Goal: Task Accomplishment & Management: Use online tool/utility

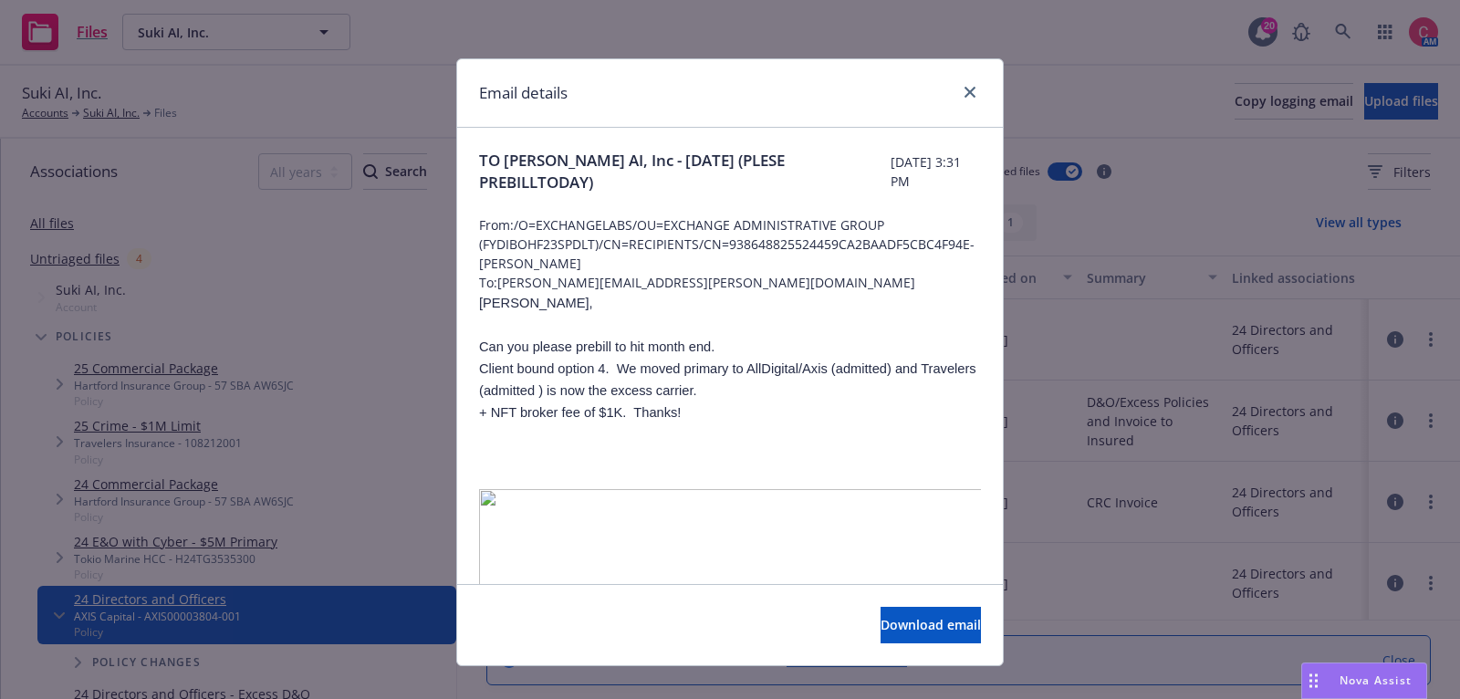
scroll to position [834, 0]
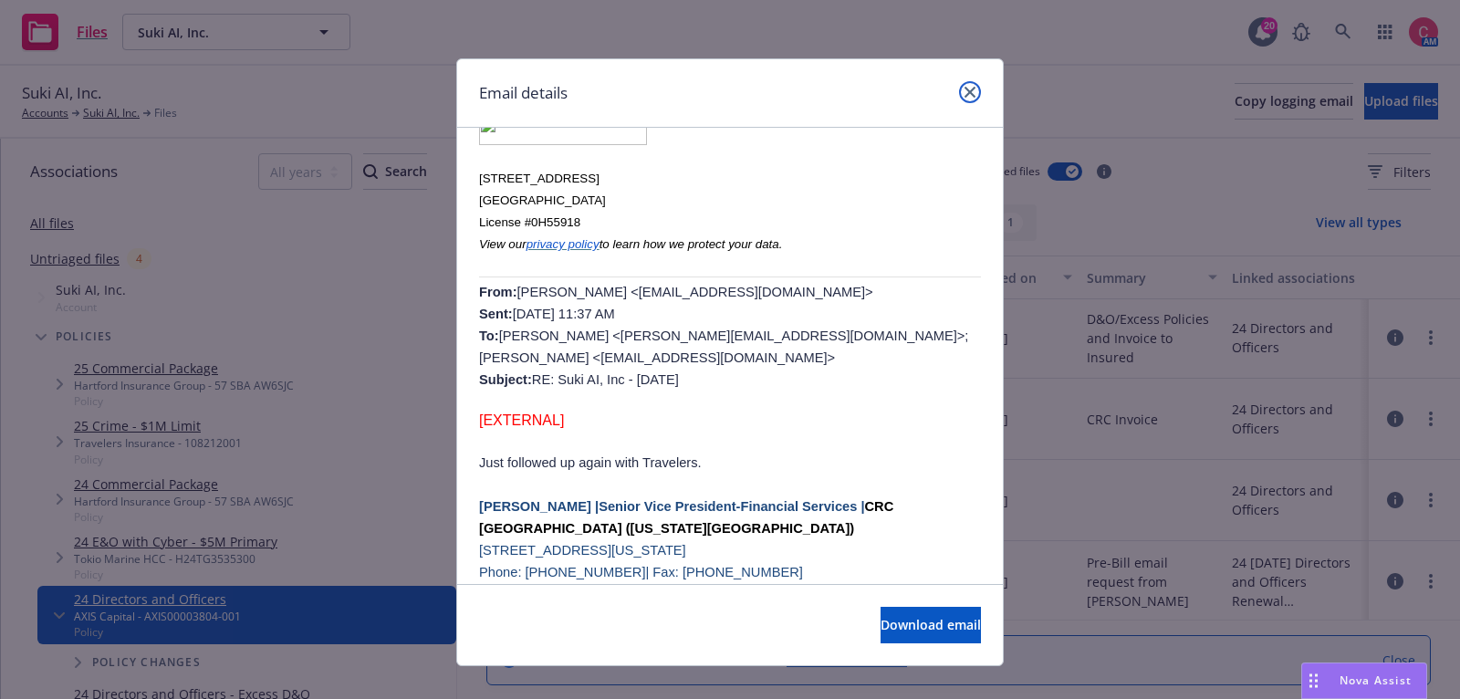
click at [970, 87] on icon "close" at bounding box center [969, 92] width 11 height 11
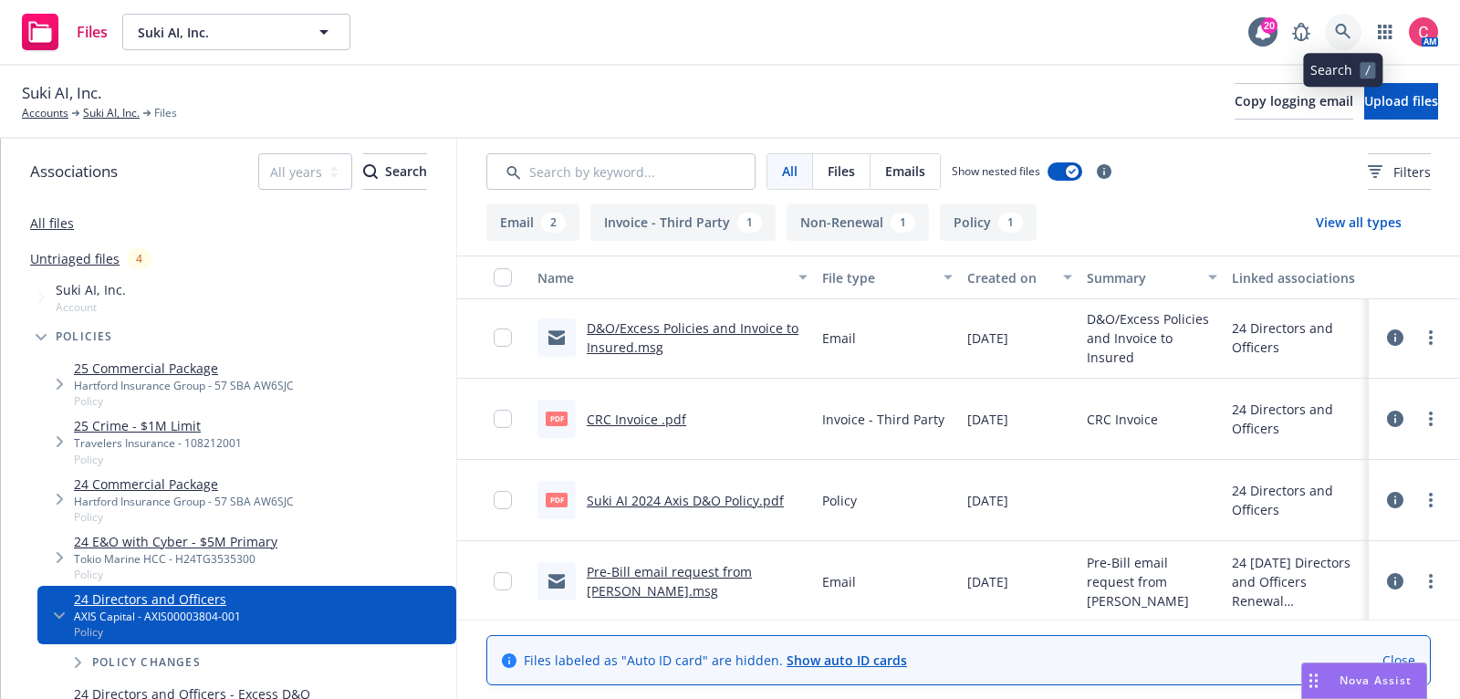
click at [1358, 26] on link at bounding box center [1343, 32] width 36 height 36
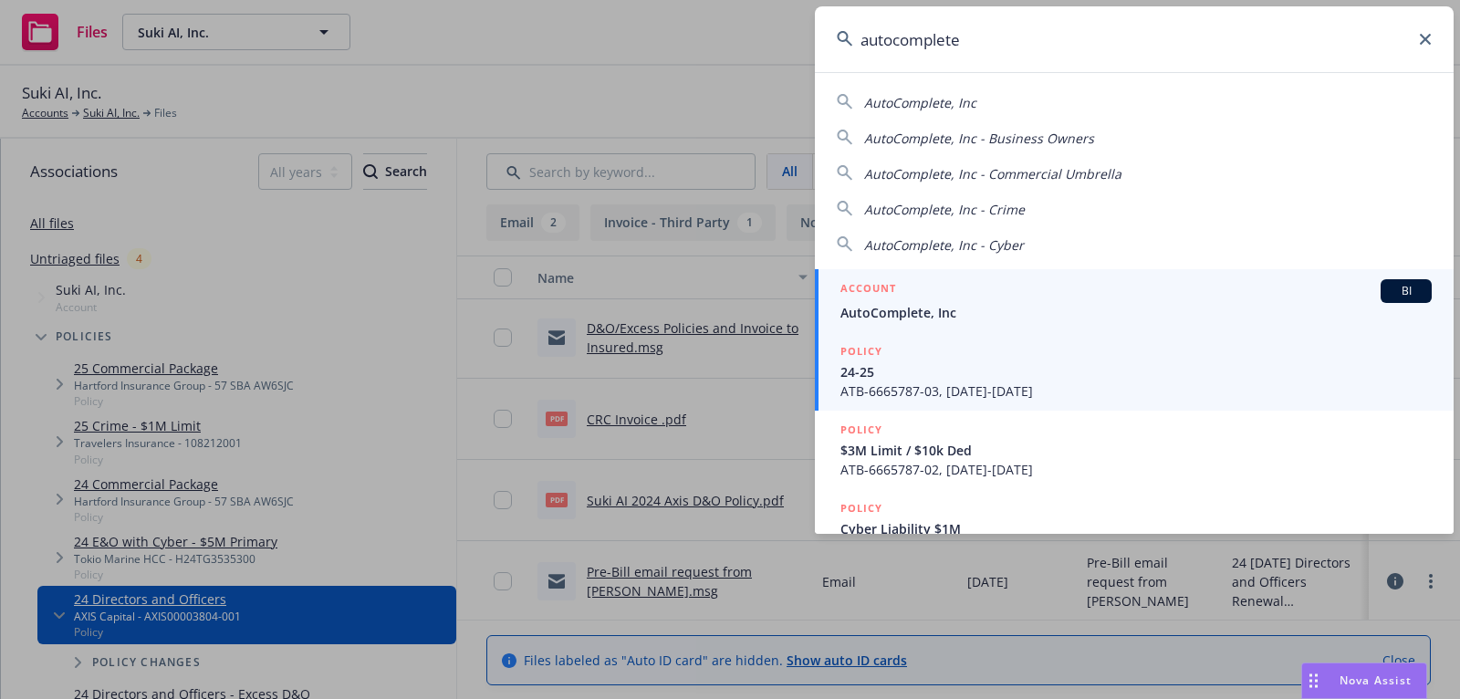
type input "autocomplete"
click at [1046, 305] on span "AutoComplete, Inc" at bounding box center [1135, 312] width 591 height 19
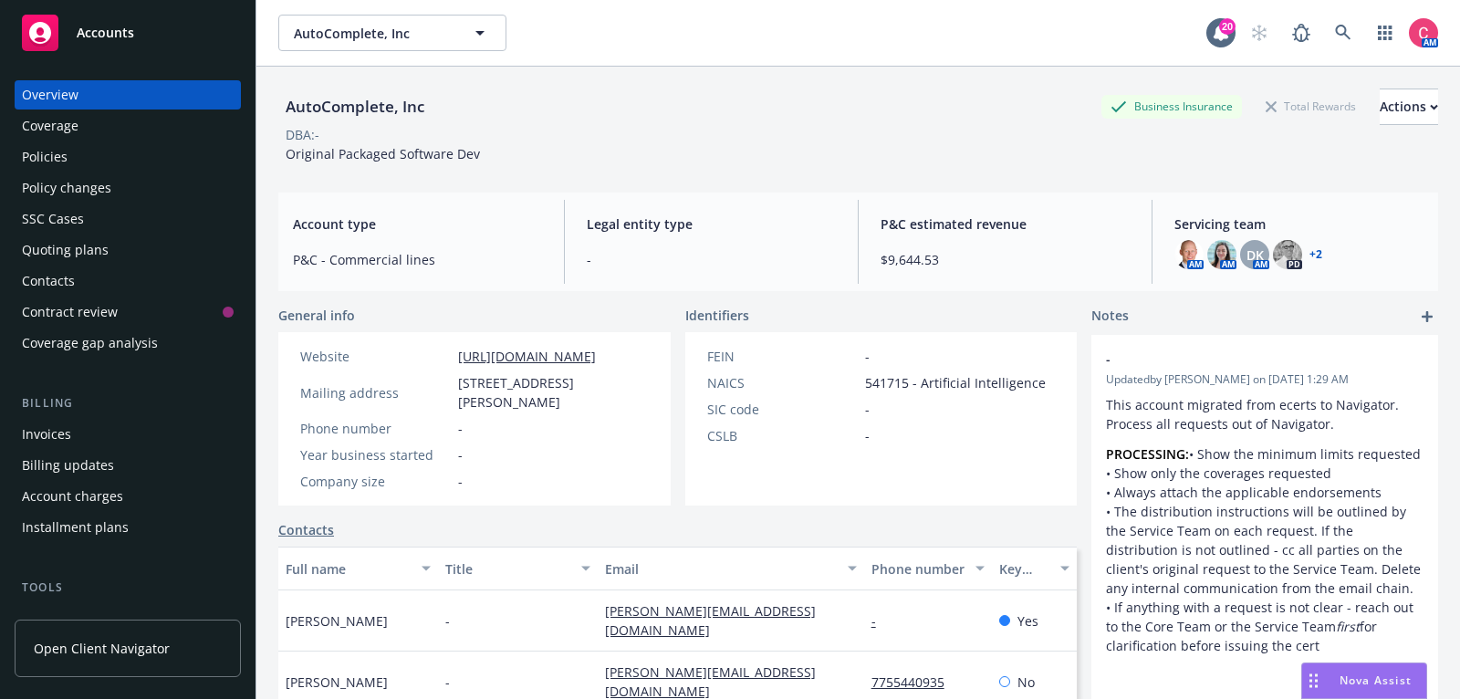
click at [18, 249] on link "Quoting plans" at bounding box center [128, 249] width 226 height 29
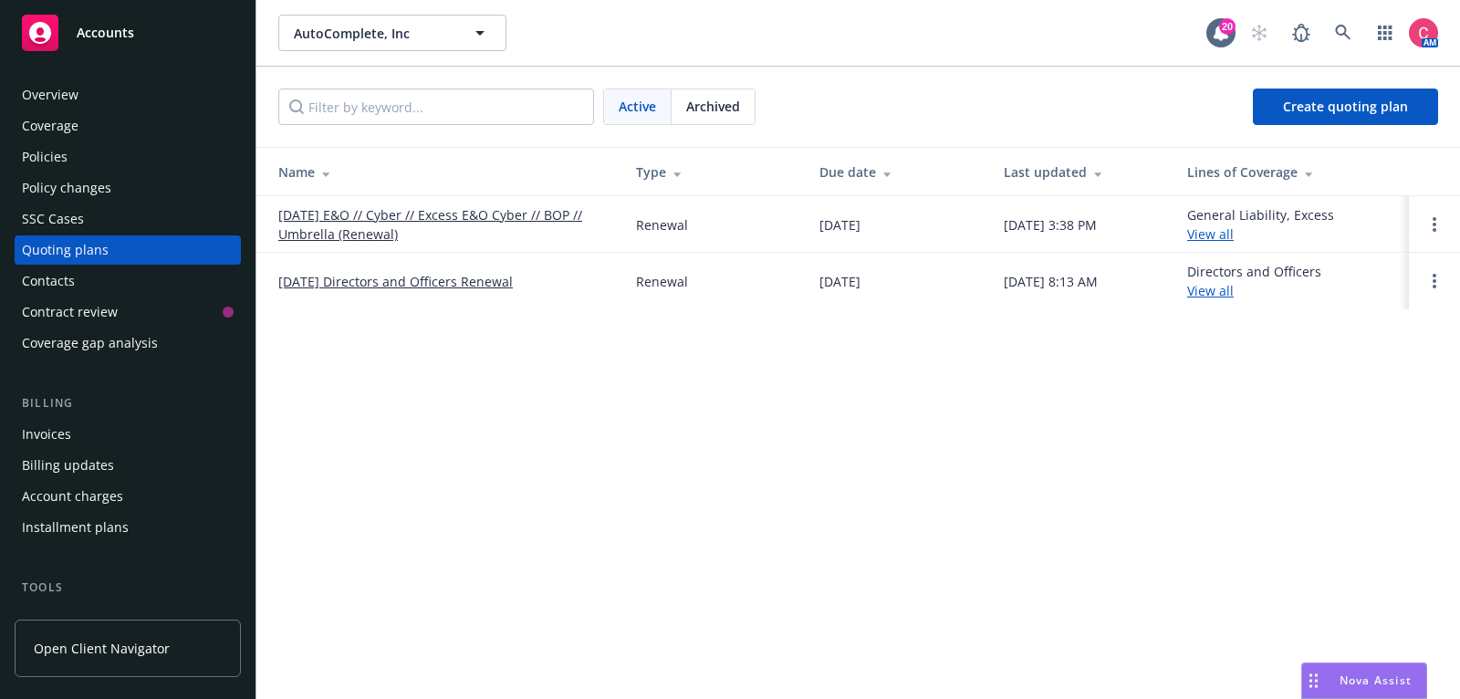
click at [726, 118] on div "Archived" at bounding box center [712, 106] width 83 height 35
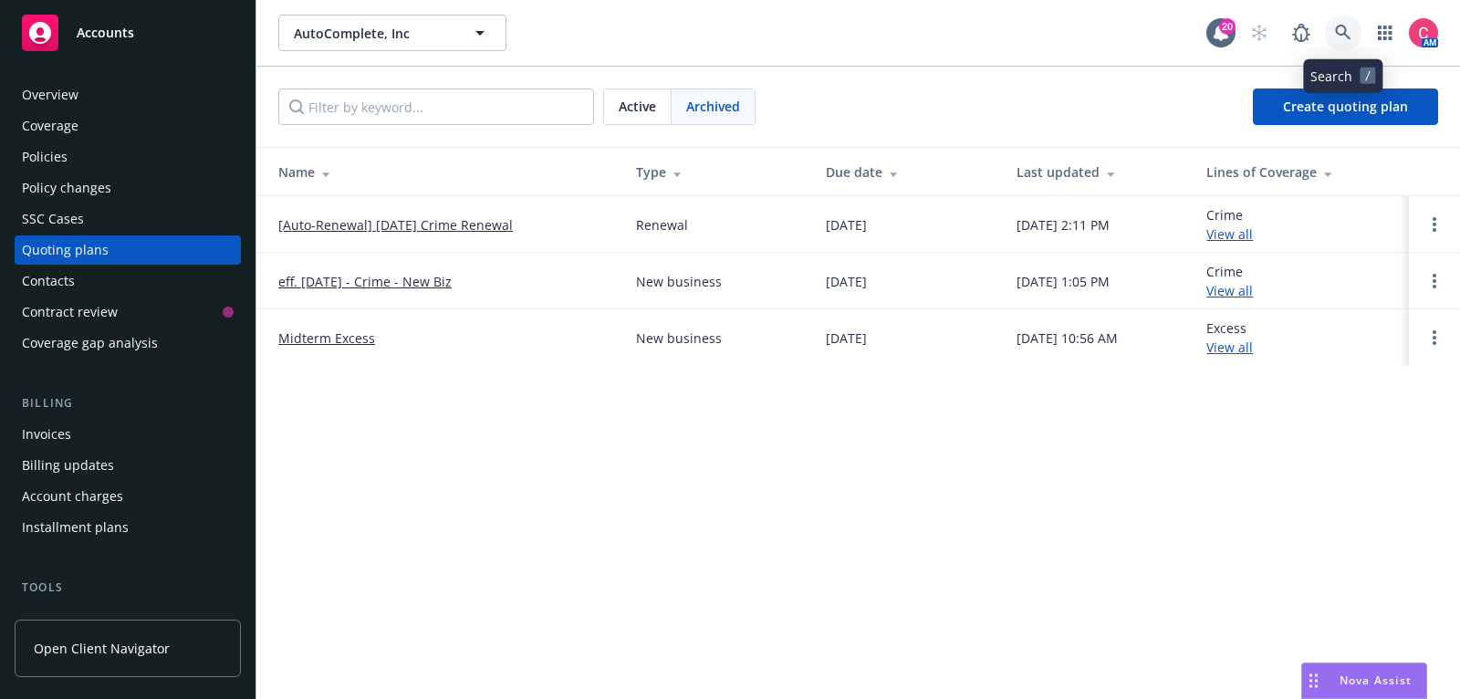
click at [1335, 32] on icon at bounding box center [1343, 33] width 16 height 16
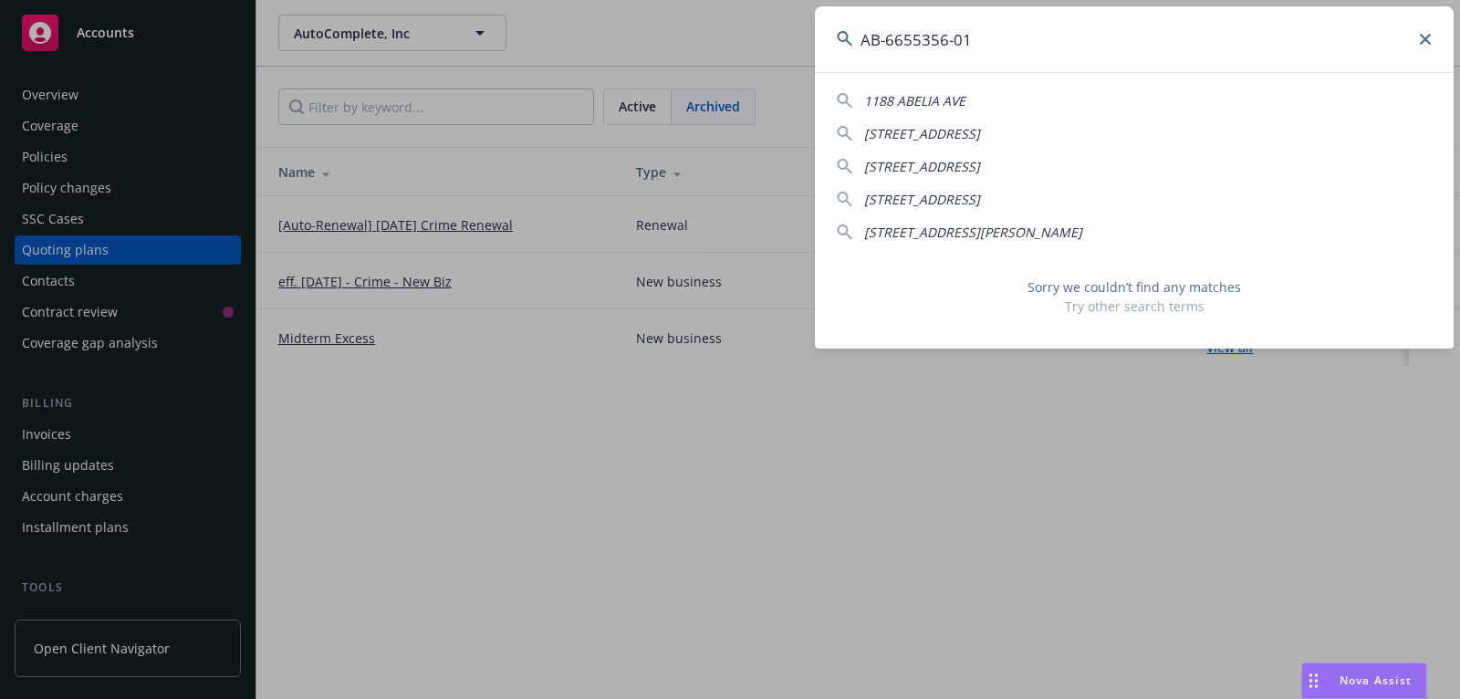
type input "AB-6655356-01"
click at [1425, 39] on icon at bounding box center [1425, 39] width 11 height 11
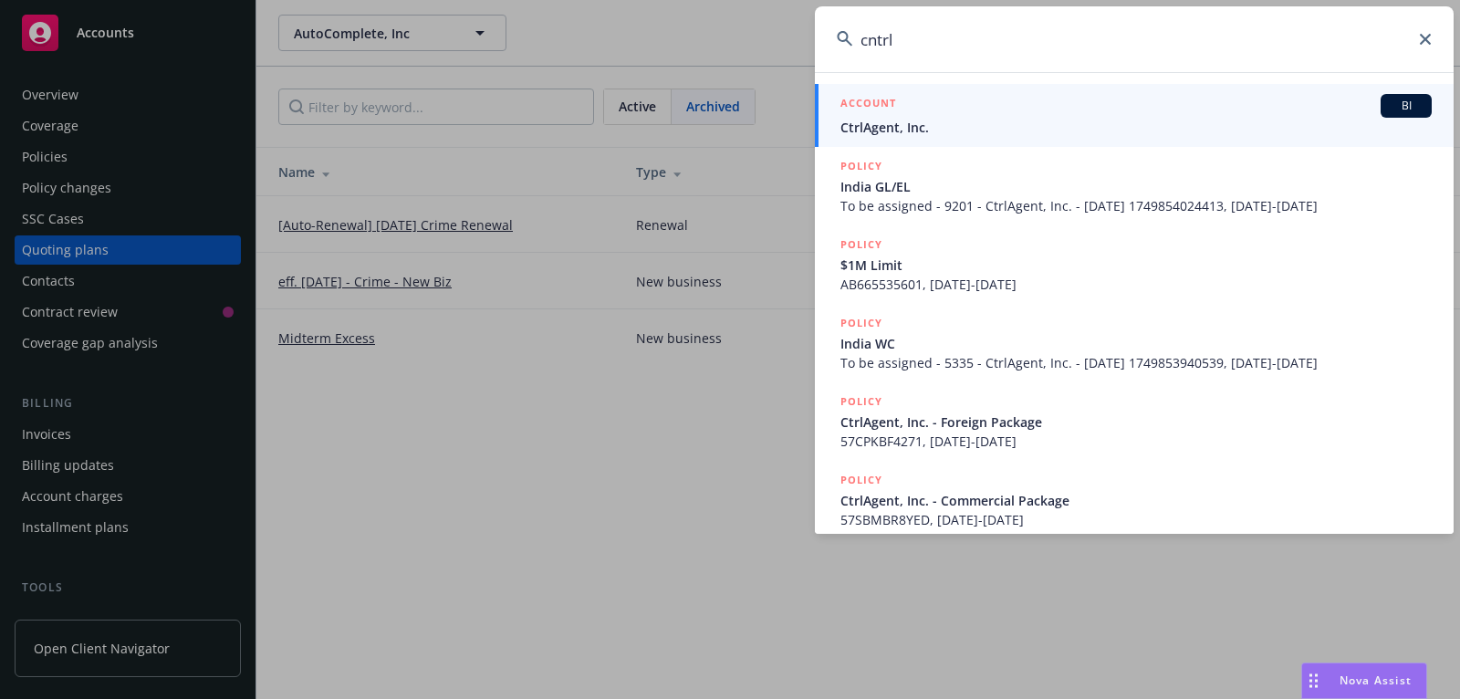
type input "cntrl"
click at [1241, 94] on div "ACCOUNT BI" at bounding box center [1135, 106] width 591 height 24
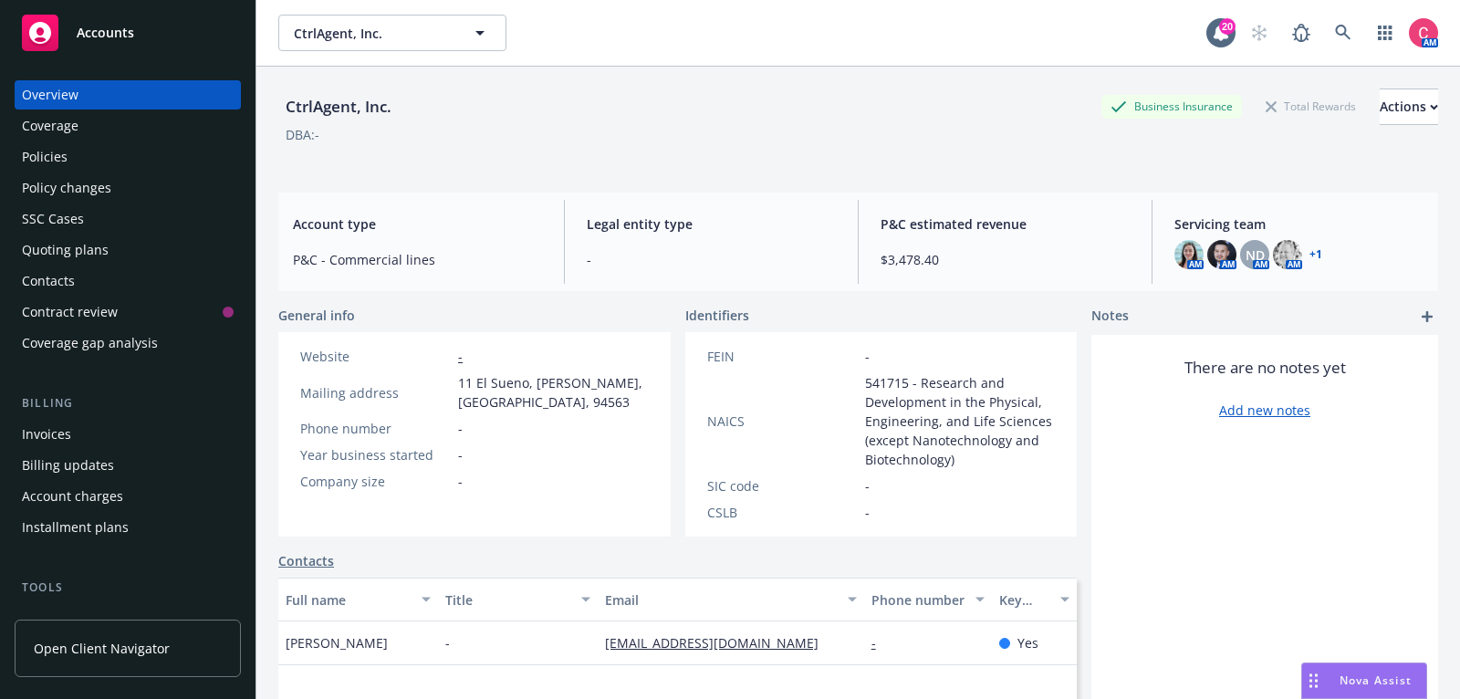
click at [146, 151] on div "Policies" at bounding box center [128, 156] width 212 height 29
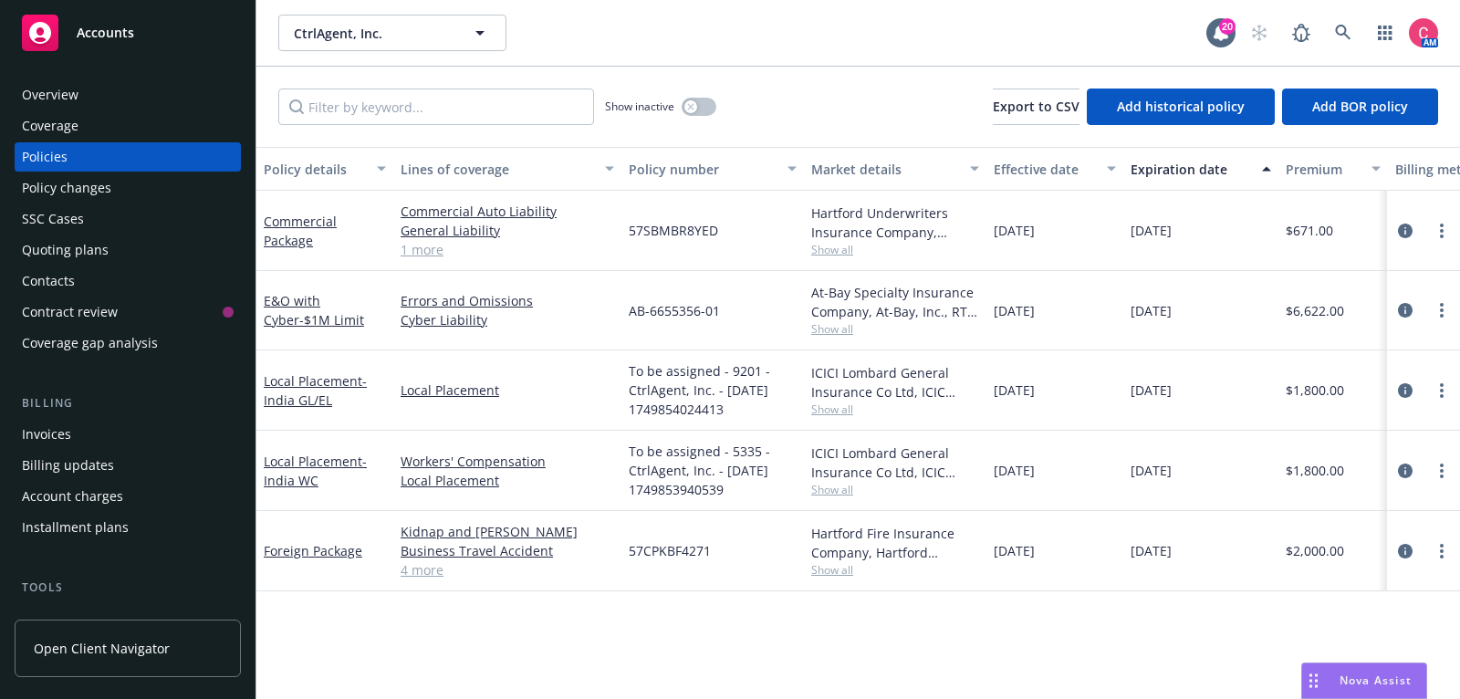
click at [507, 75] on div "Show inactive Export to CSV Add historical policy Add BOR policy" at bounding box center [857, 107] width 1203 height 80
click at [507, 98] on input "Filter by keyword..." at bounding box center [436, 106] width 316 height 36
paste input "AB-6655356-01"
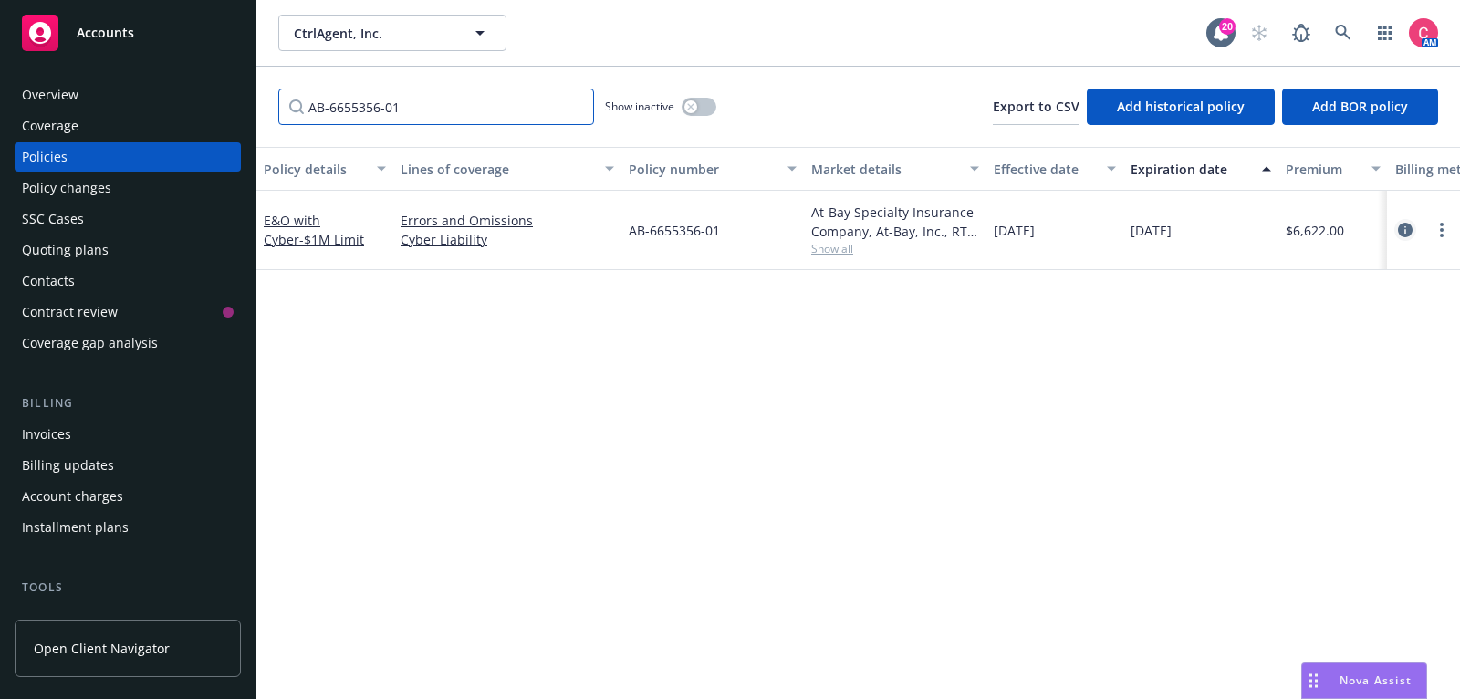
type input "AB-6655356-01"
click at [1408, 231] on icon "circleInformation" at bounding box center [1405, 230] width 15 height 15
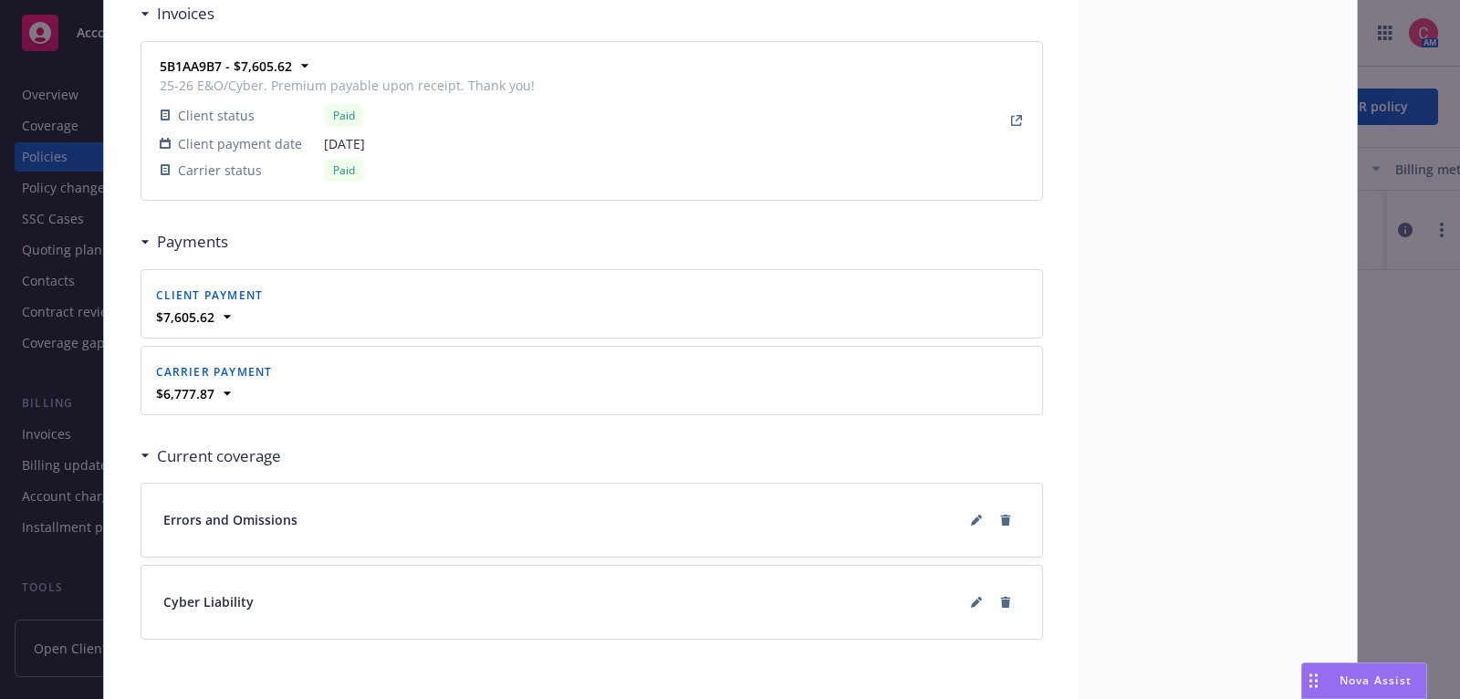
scroll to position [1777, 0]
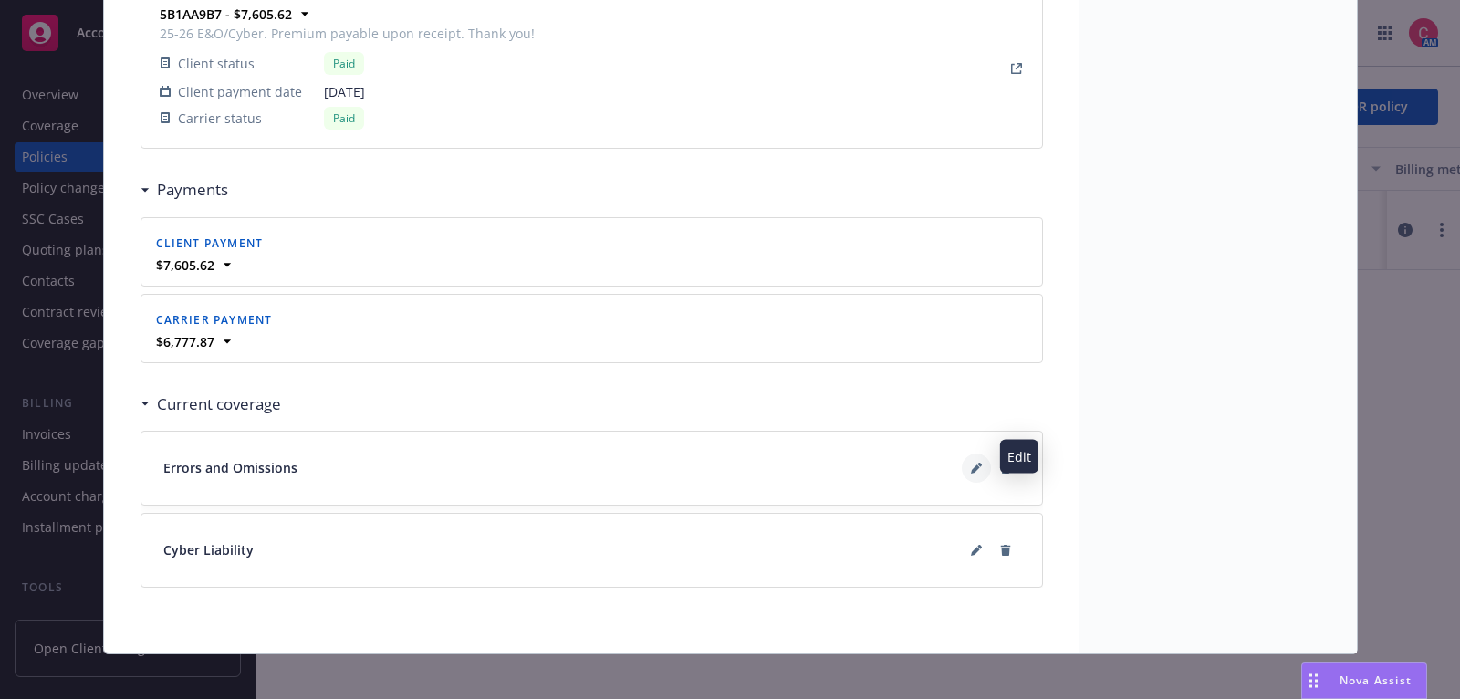
click at [973, 463] on icon at bounding box center [976, 468] width 11 height 11
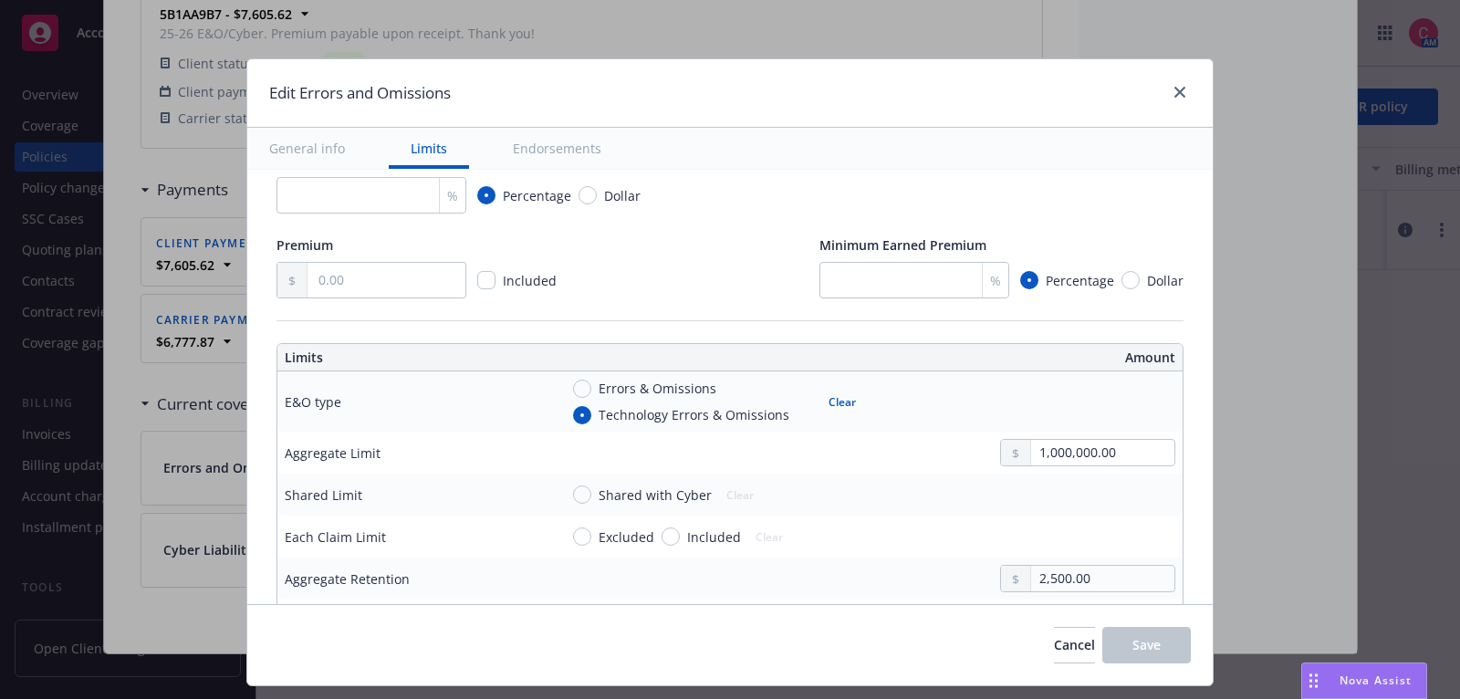
type textarea "x"
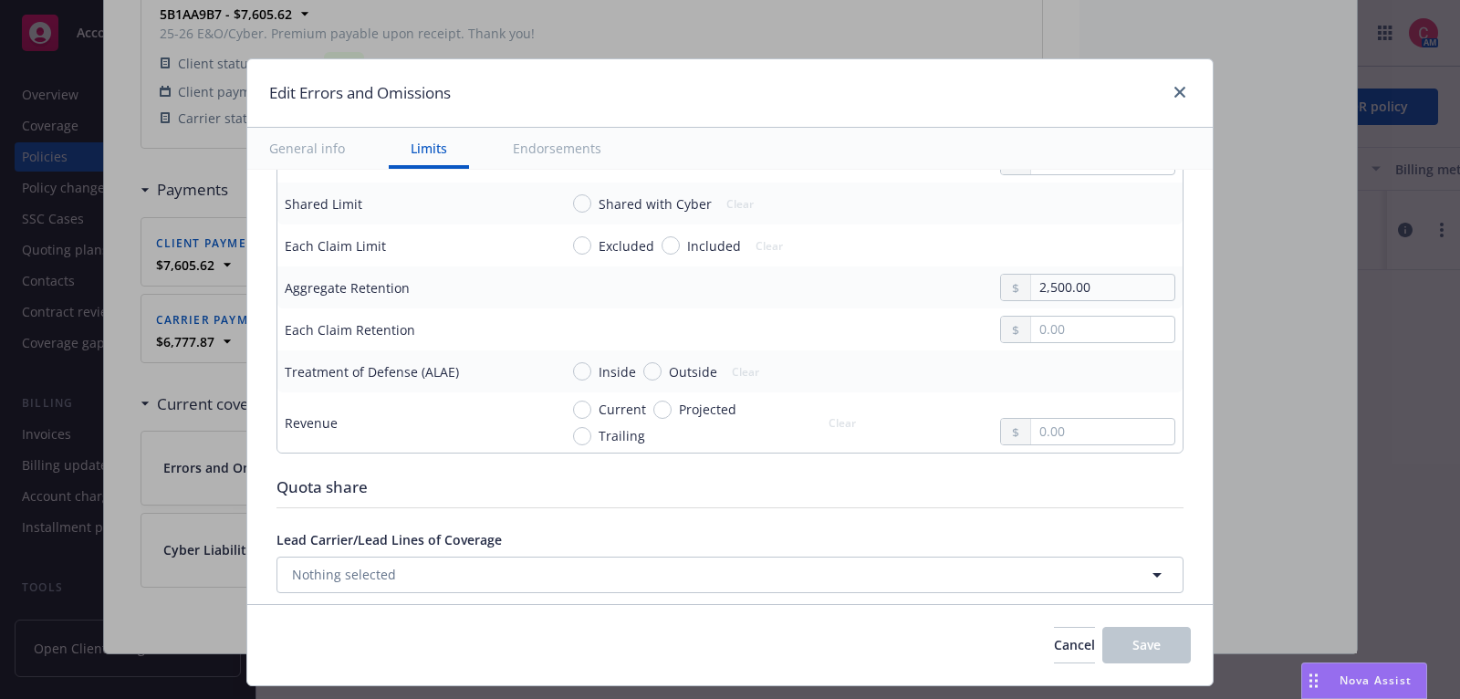
scroll to position [766, 0]
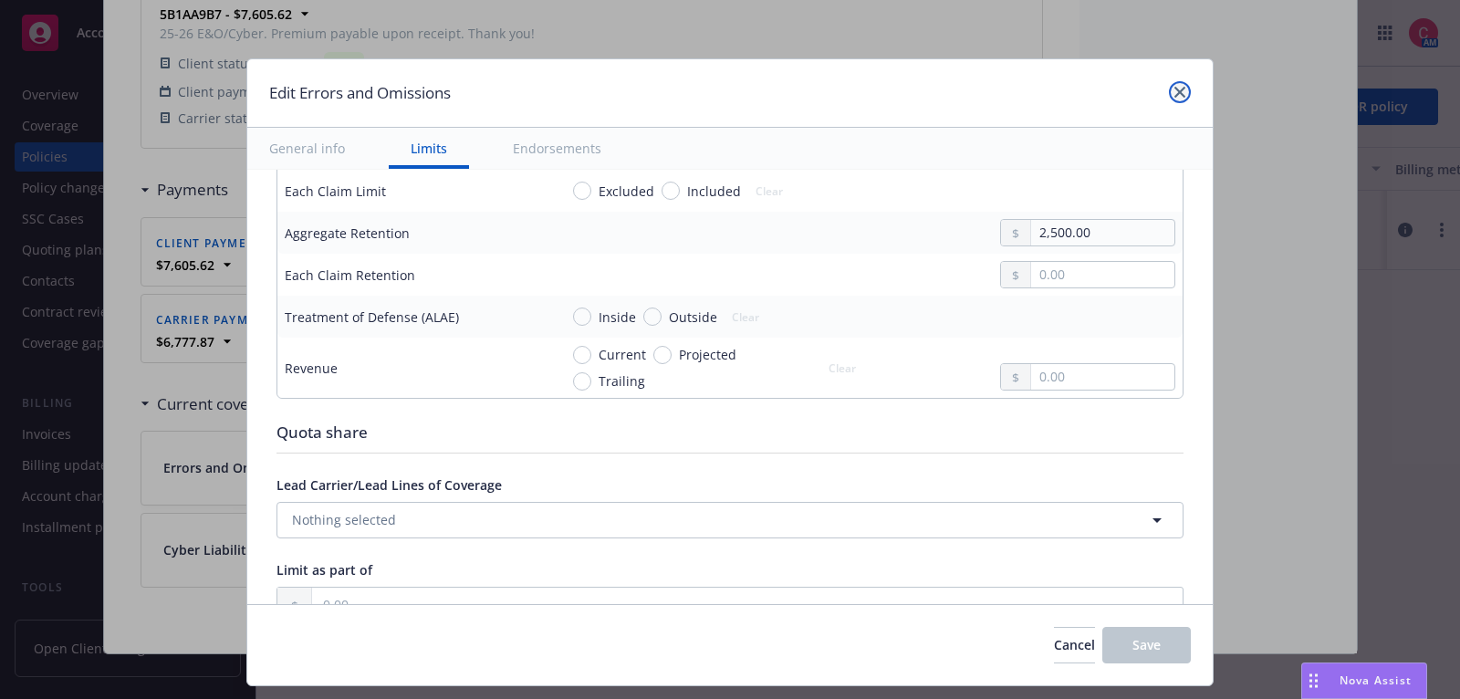
click at [1169, 90] on link "close" at bounding box center [1180, 92] width 22 height 22
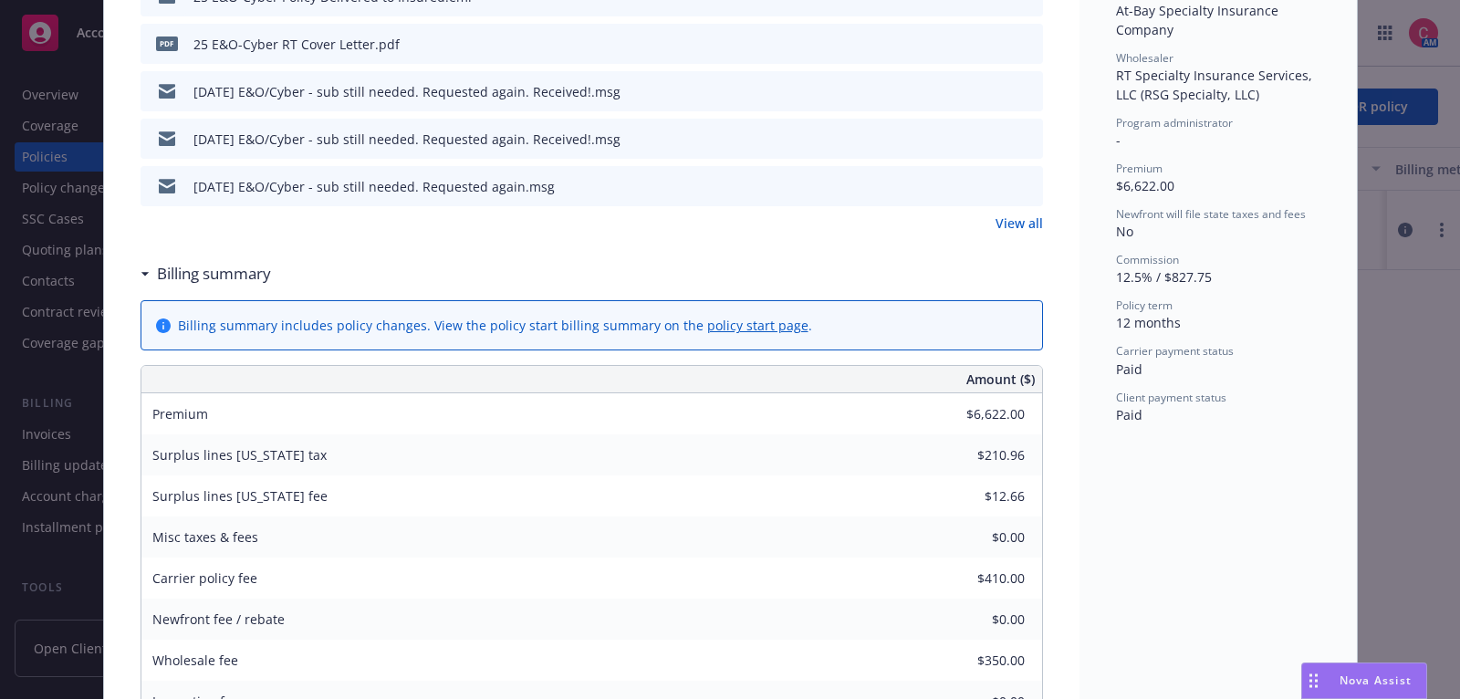
scroll to position [0, 0]
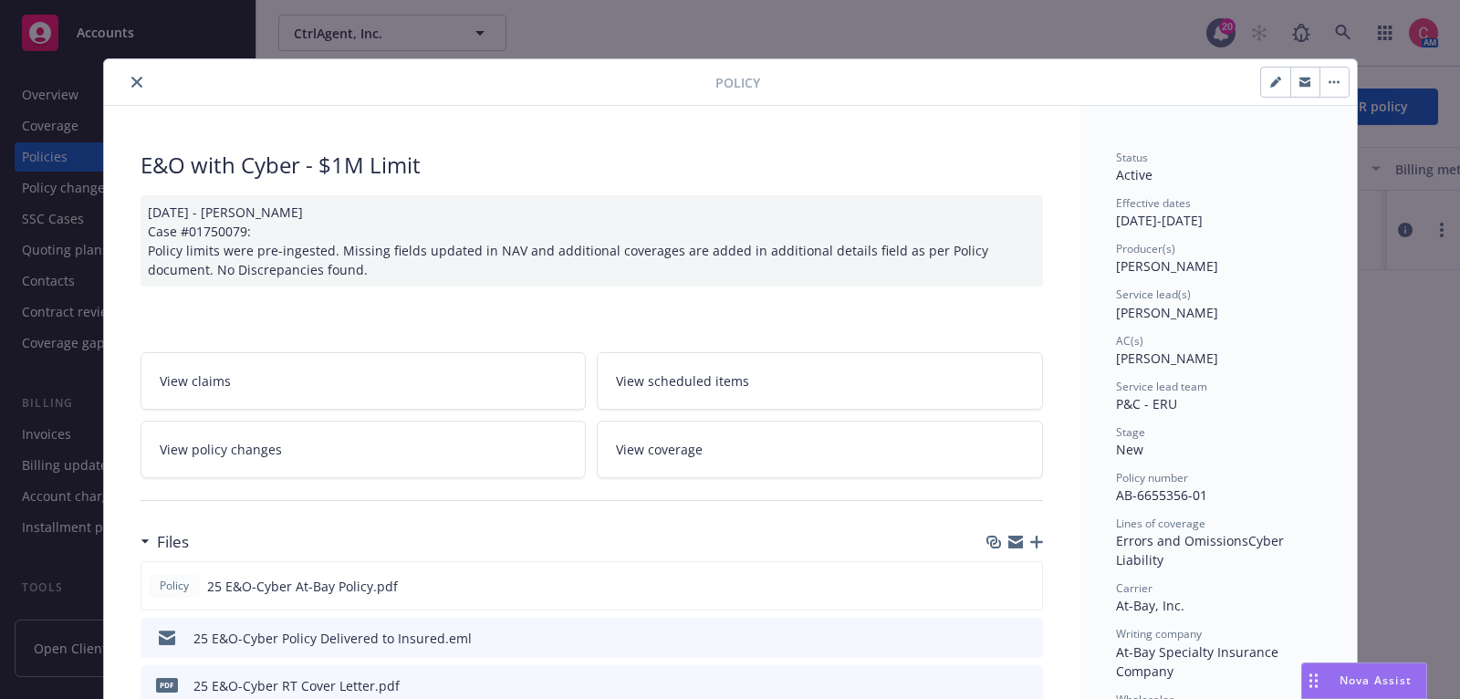
click at [137, 69] on div "Policy" at bounding box center [730, 82] width 1253 height 47
click at [139, 78] on icon "close" at bounding box center [136, 82] width 11 height 11
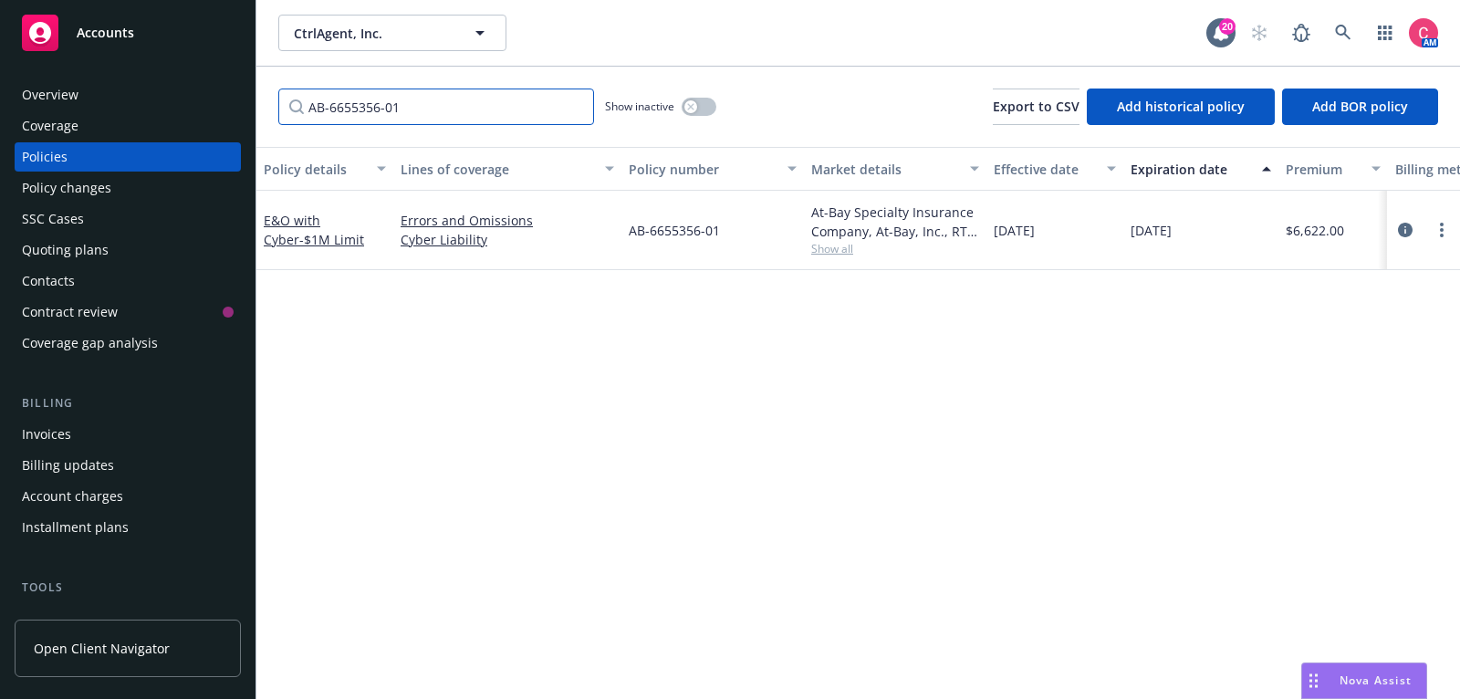
click at [573, 106] on input "AB-6655356-01" at bounding box center [436, 106] width 316 height 36
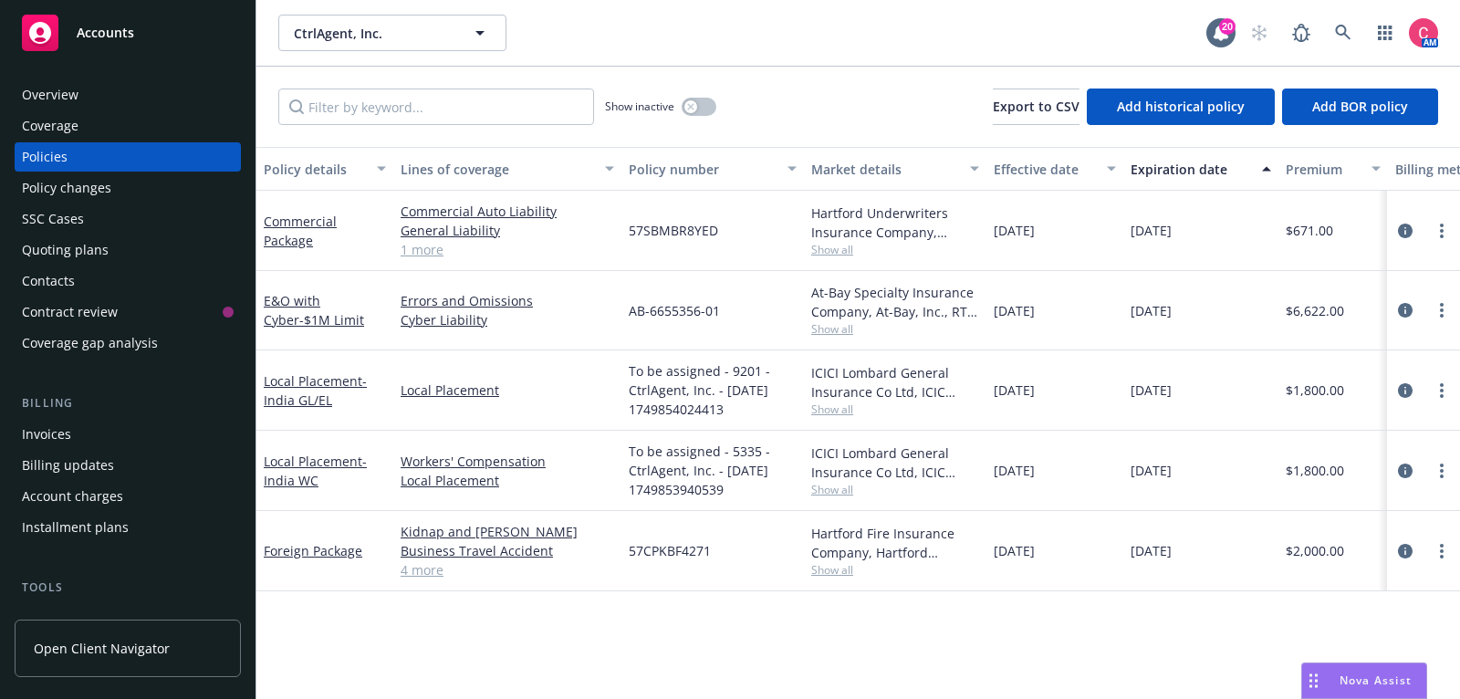
click at [1319, 30] on div "AM" at bounding box center [1339, 33] width 197 height 36
click at [1359, 37] on link at bounding box center [1343, 33] width 36 height 36
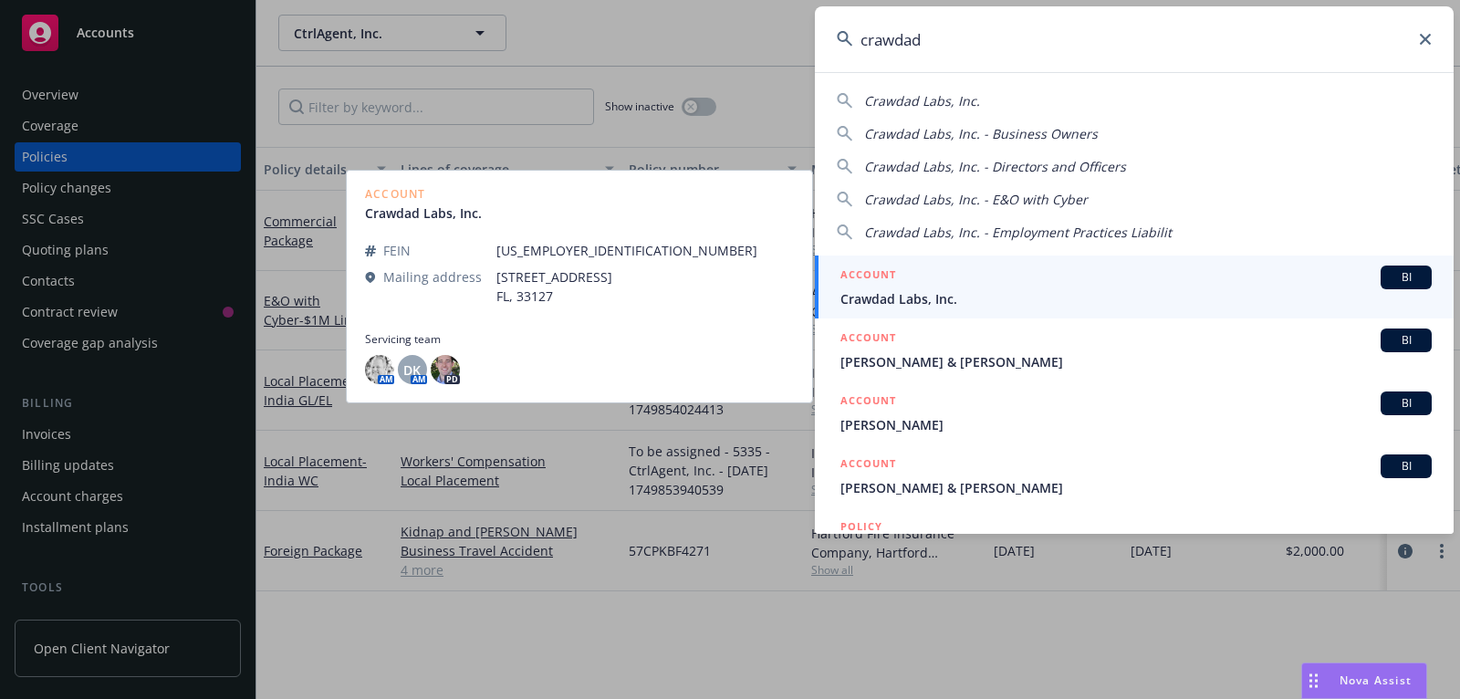
type input "crawdad"
click at [1212, 260] on link "ACCOUNT BI Crawdad Labs, Inc." at bounding box center [1134, 286] width 639 height 63
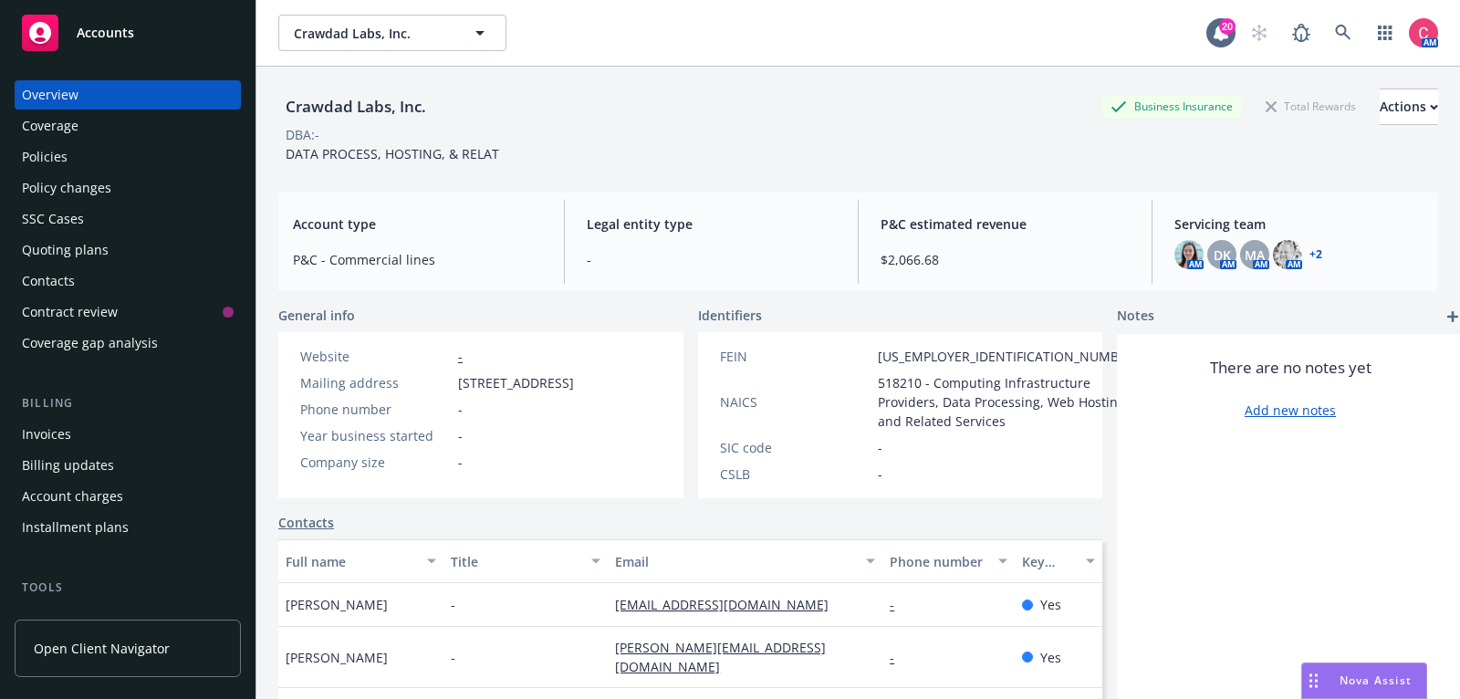
click at [90, 161] on div "Policies" at bounding box center [128, 156] width 212 height 29
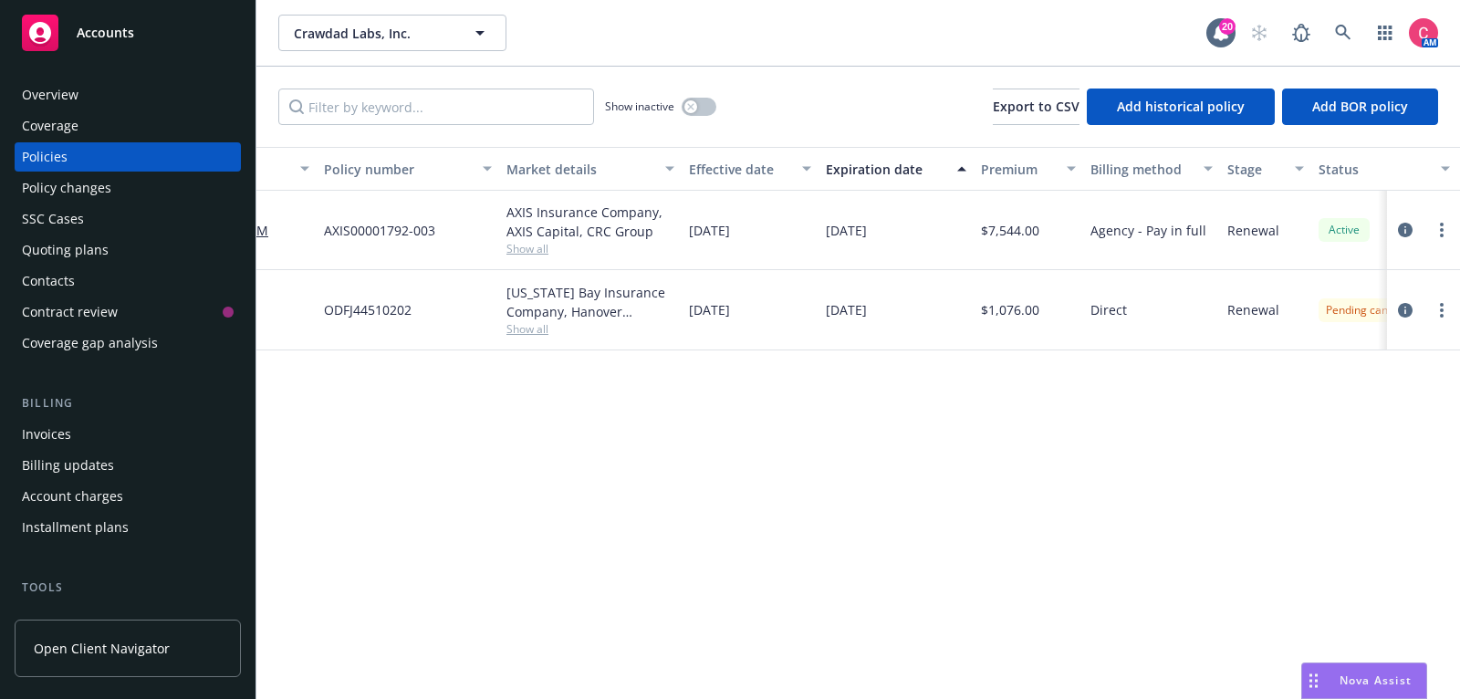
scroll to position [0, 310]
click at [1405, 306] on icon "circleInformation" at bounding box center [1405, 310] width 15 height 15
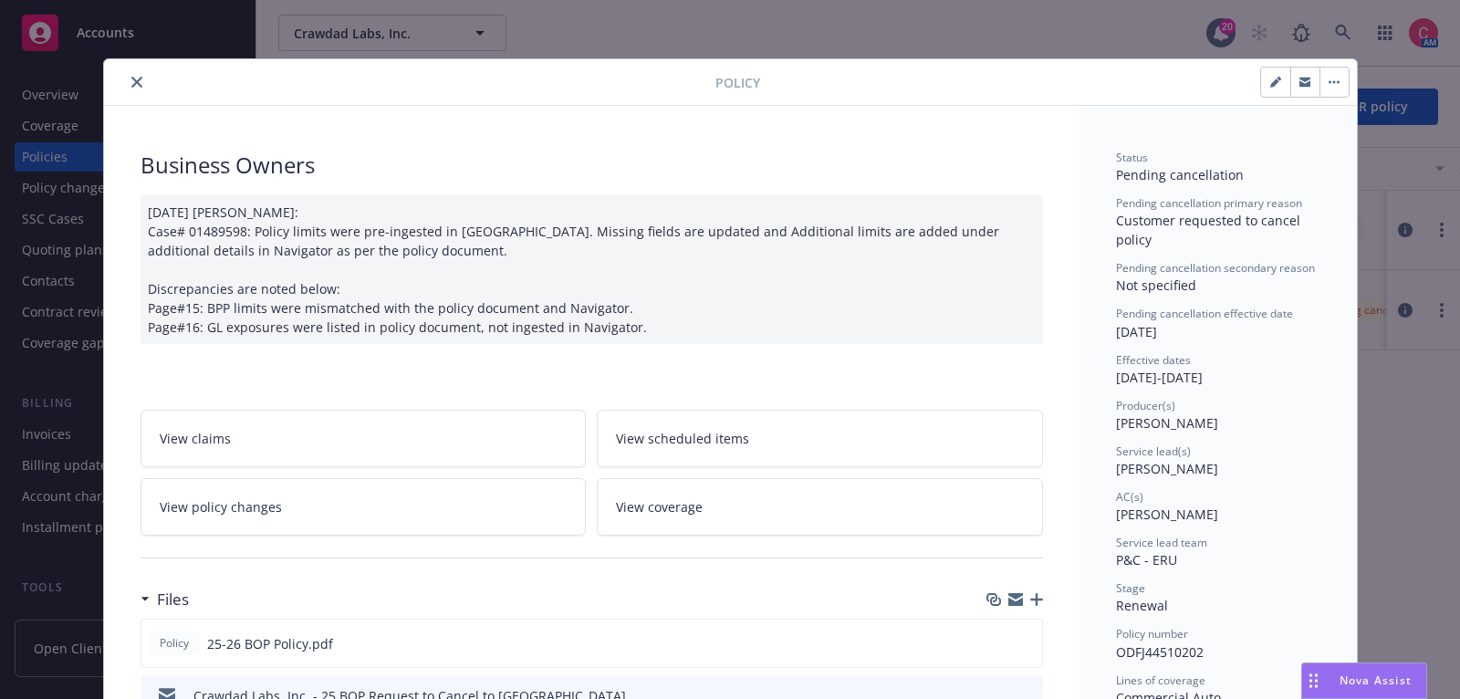
click at [475, 514] on link "View policy changes" at bounding box center [363, 506] width 446 height 57
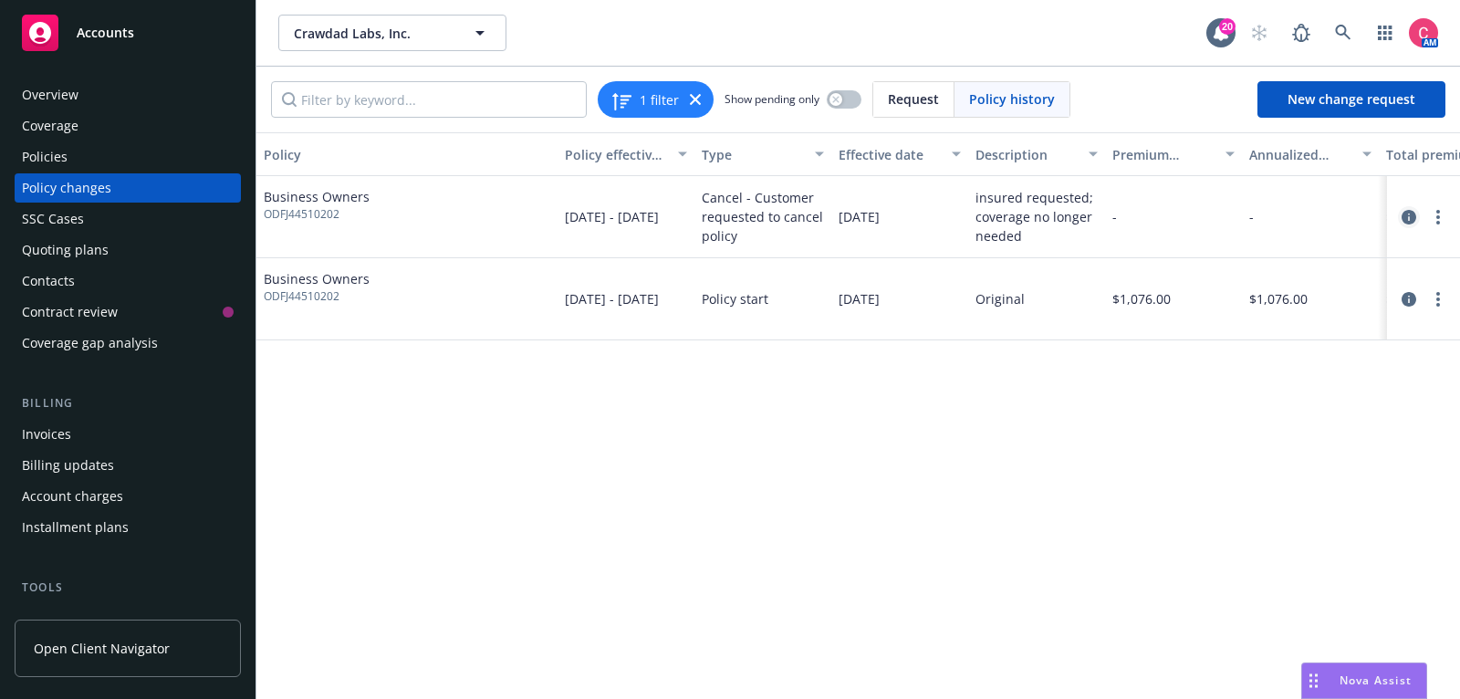
click at [1417, 217] on link "circleInformation" at bounding box center [1409, 217] width 22 height 22
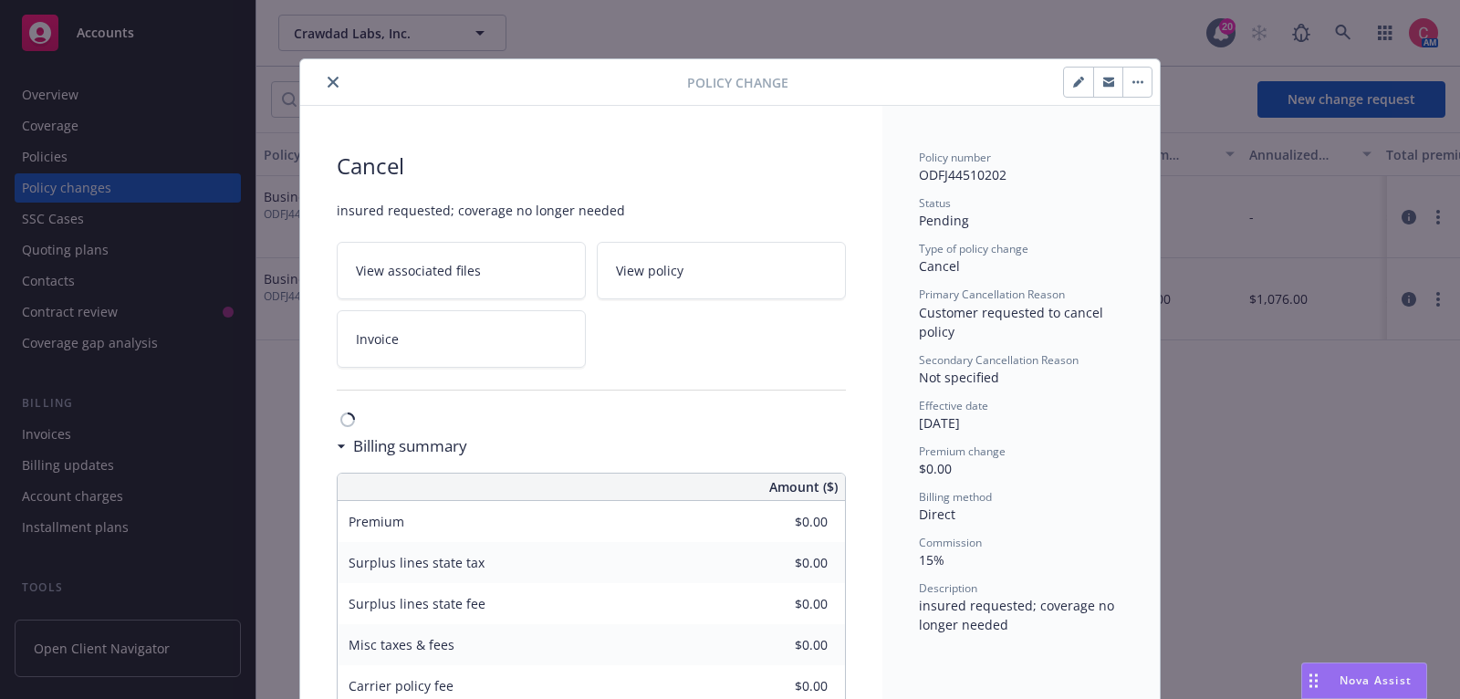
scroll to position [54, 0]
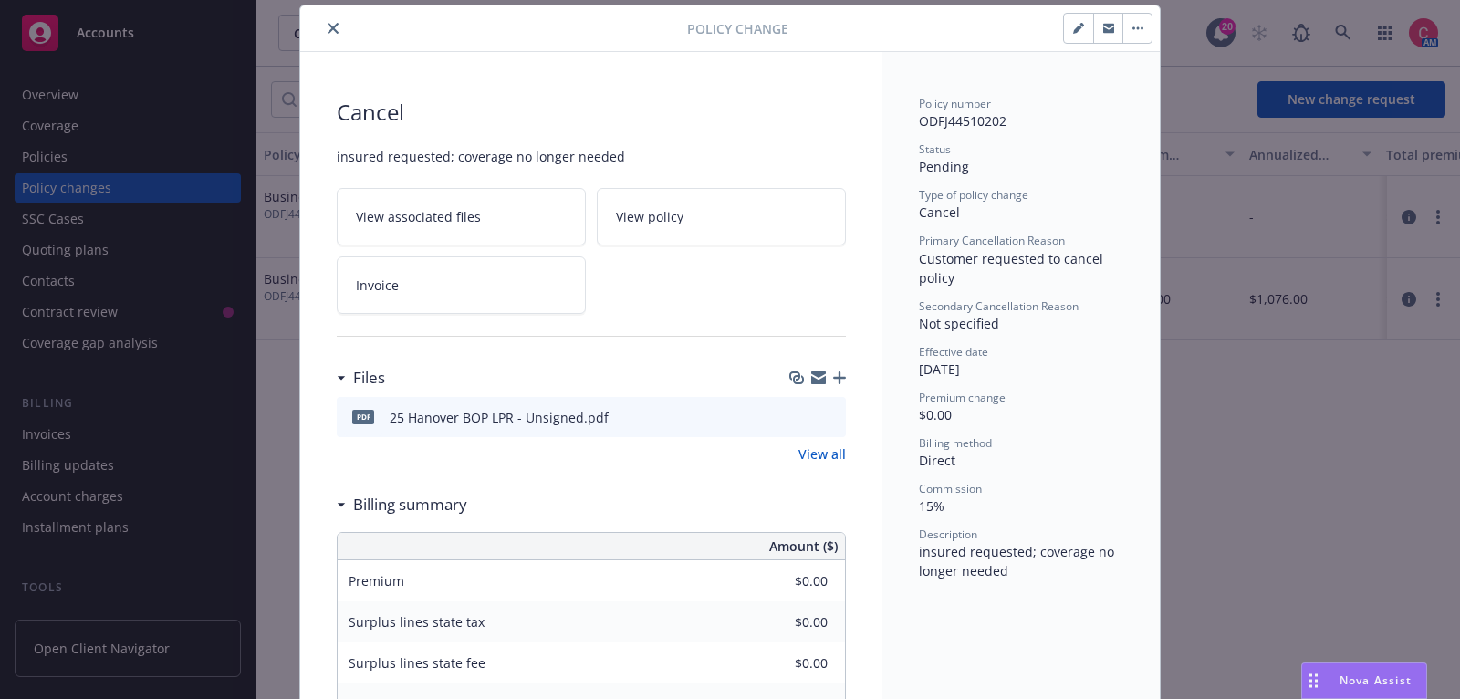
click at [1086, 28] on button "button" at bounding box center [1078, 28] width 29 height 29
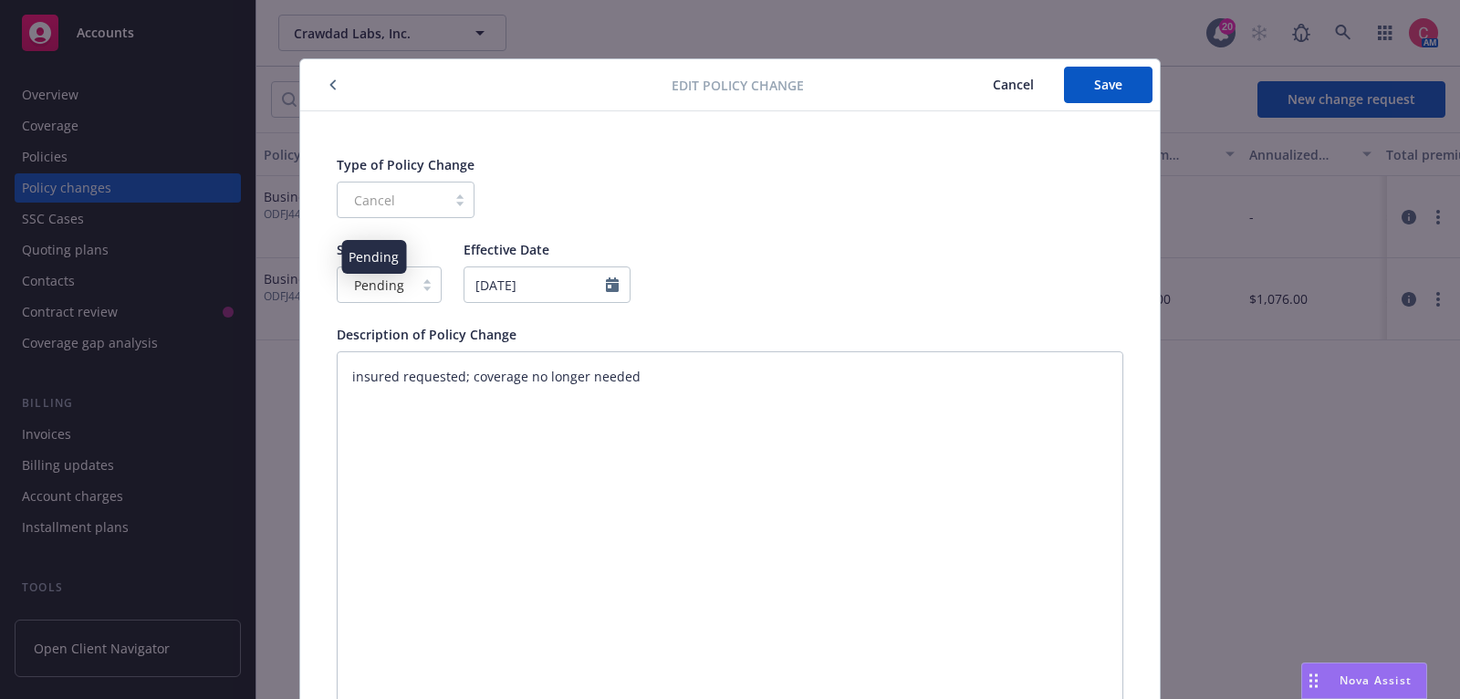
click at [391, 278] on span "Pending" at bounding box center [379, 285] width 50 height 19
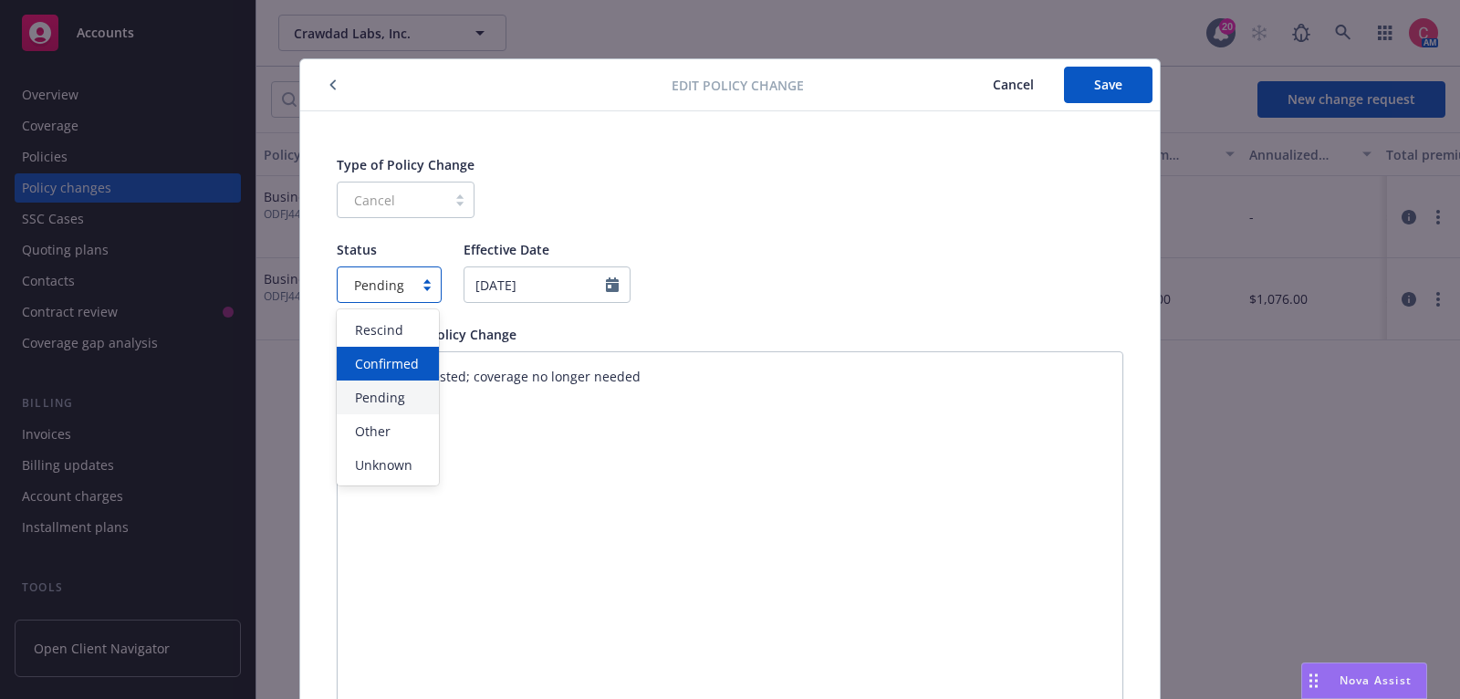
click at [391, 359] on span "Confirmed" at bounding box center [387, 363] width 64 height 19
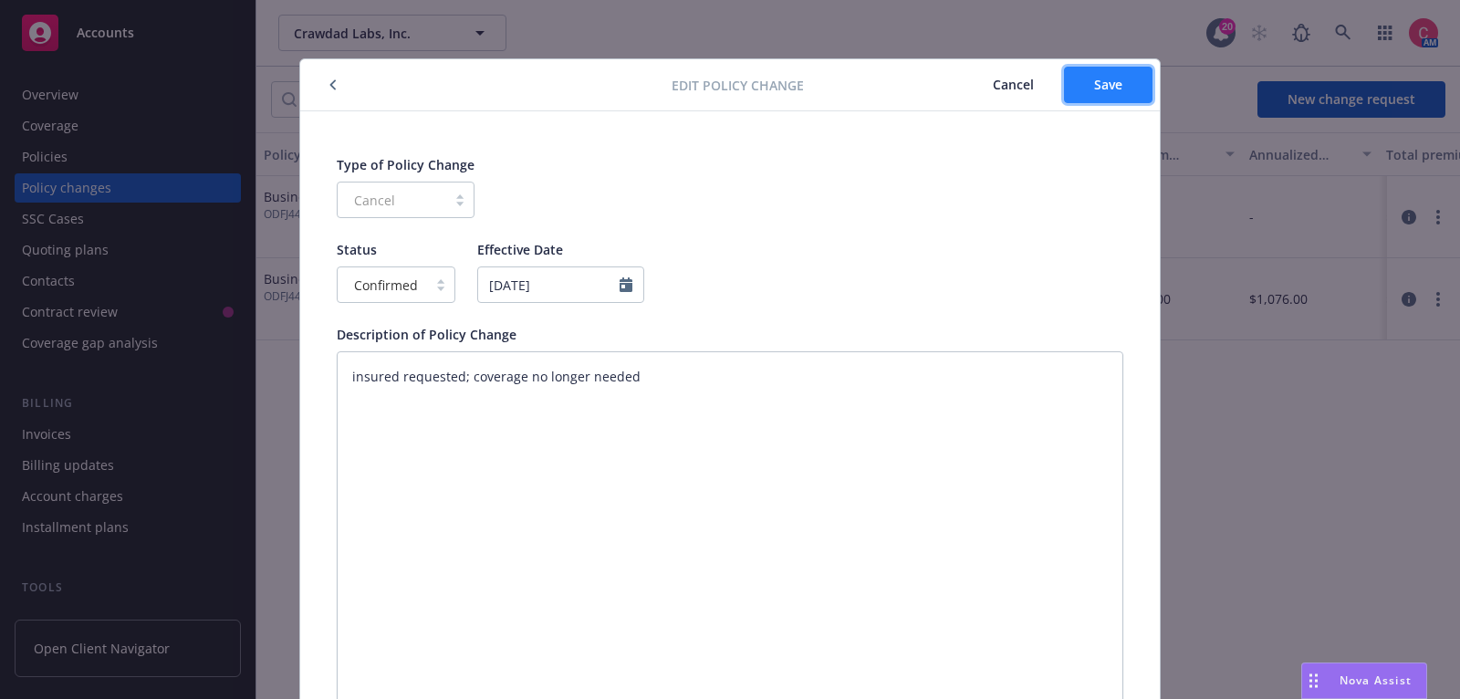
click at [1132, 98] on button "Save" at bounding box center [1108, 85] width 88 height 36
type textarea "x"
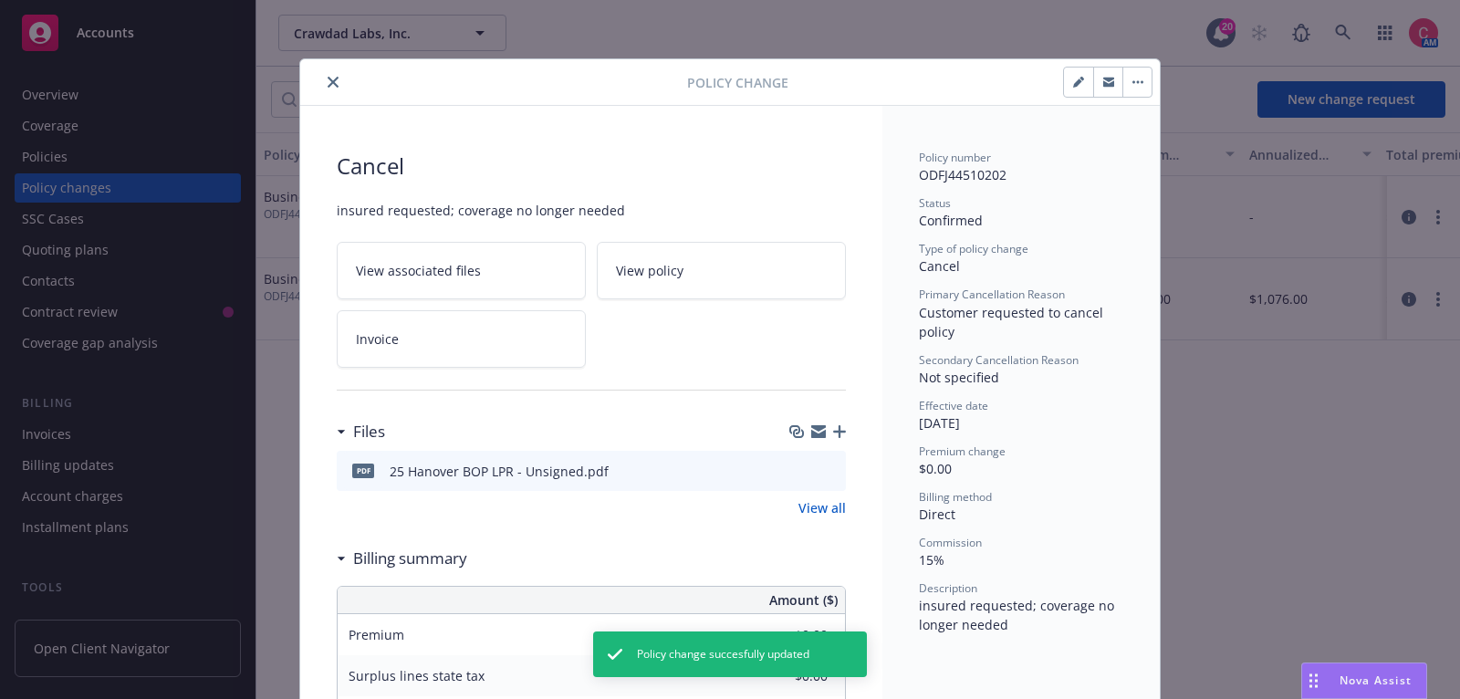
click at [1135, 87] on button "button" at bounding box center [1136, 82] width 29 height 29
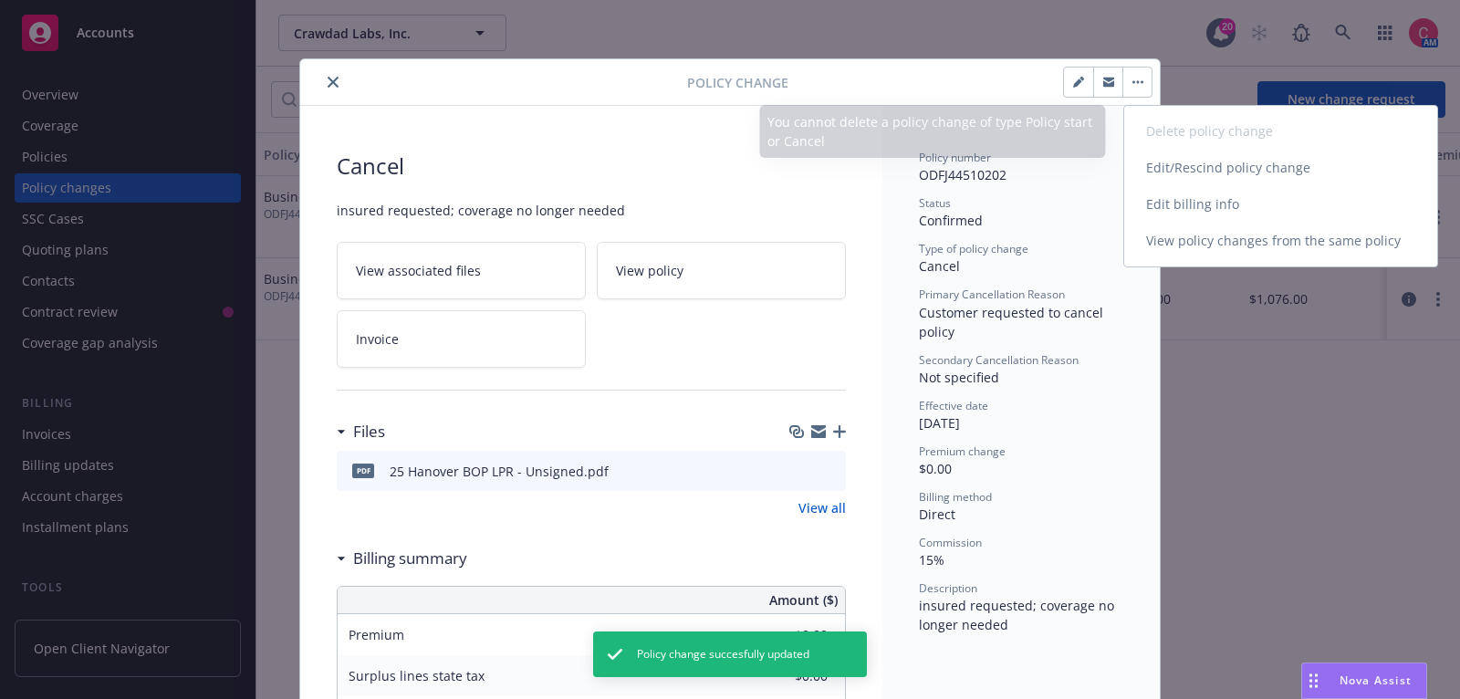
click at [1150, 212] on link "Edit billing info" at bounding box center [1280, 204] width 313 height 36
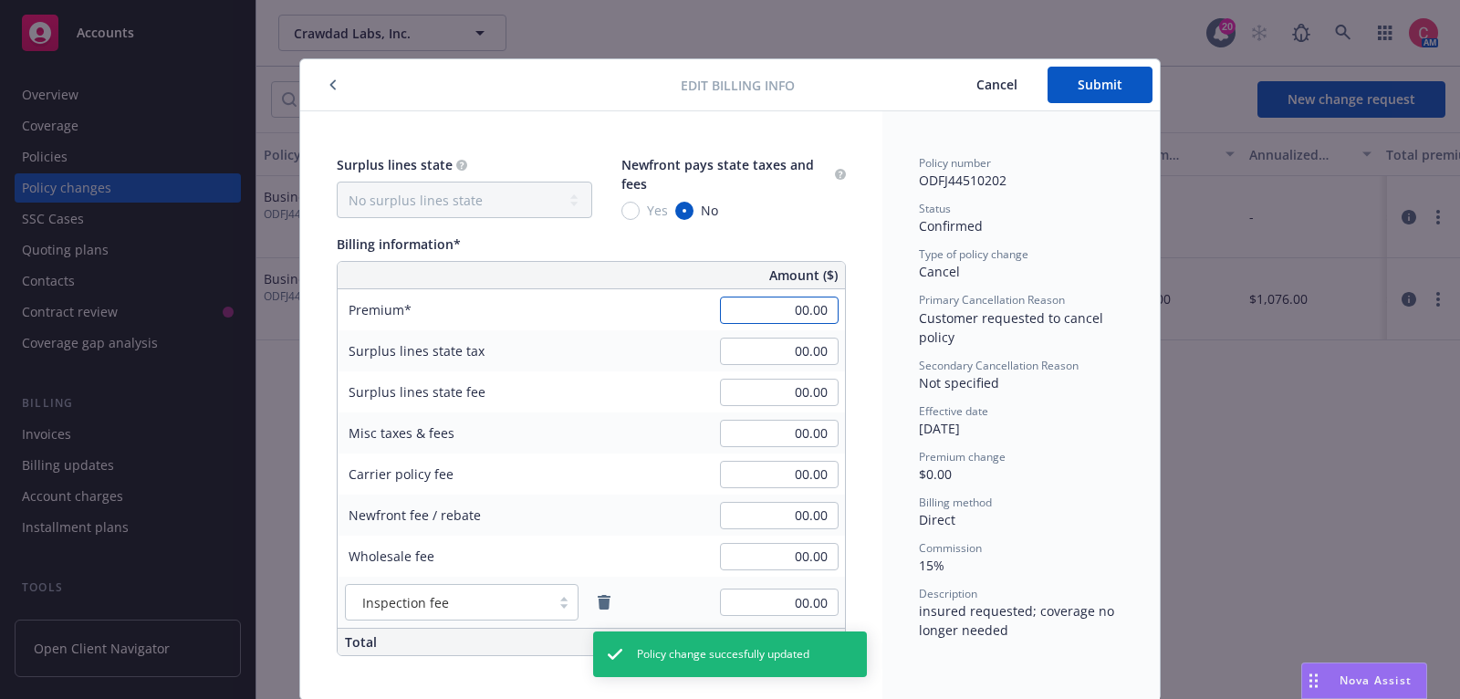
click at [789, 312] on input "00.00" at bounding box center [779, 309] width 119 height 27
type input "-673.00"
click at [829, 168] on div "Newfront pays state taxes and fees" at bounding box center [726, 174] width 210 height 38
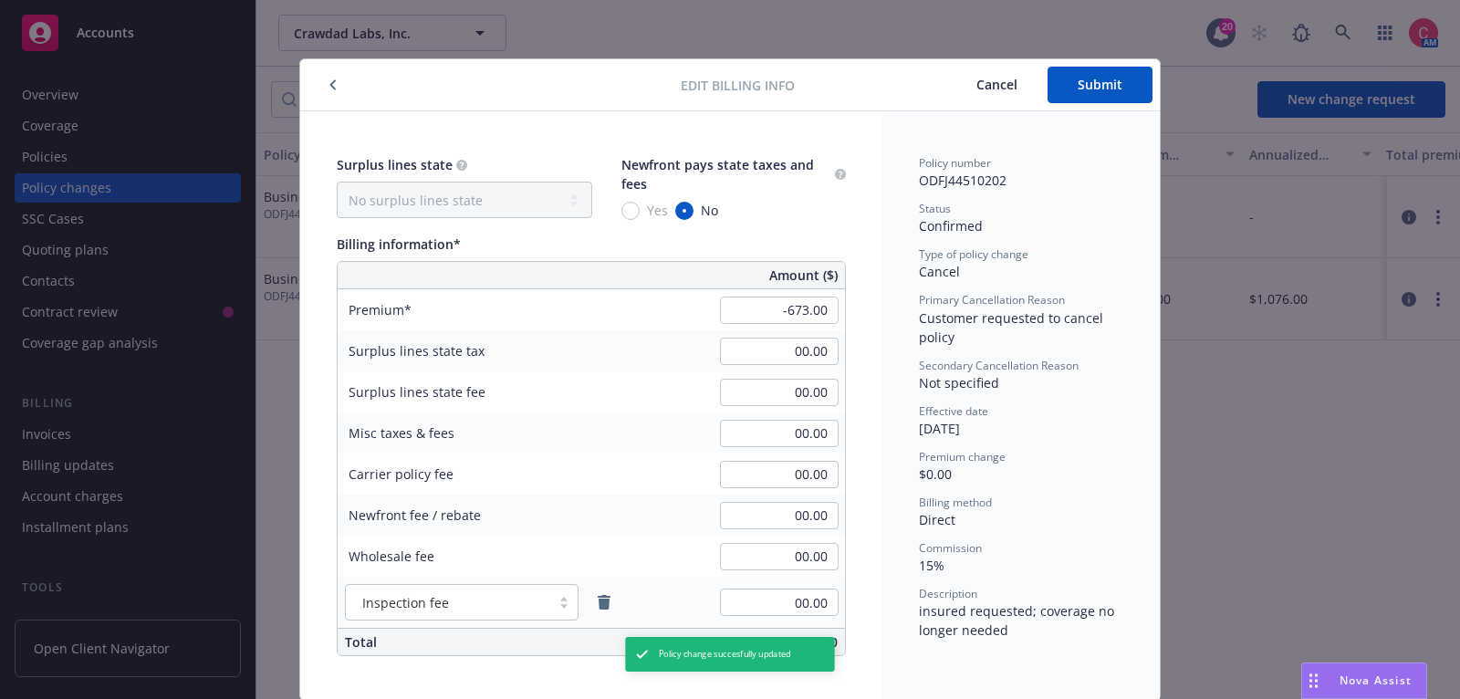
scroll to position [57, 0]
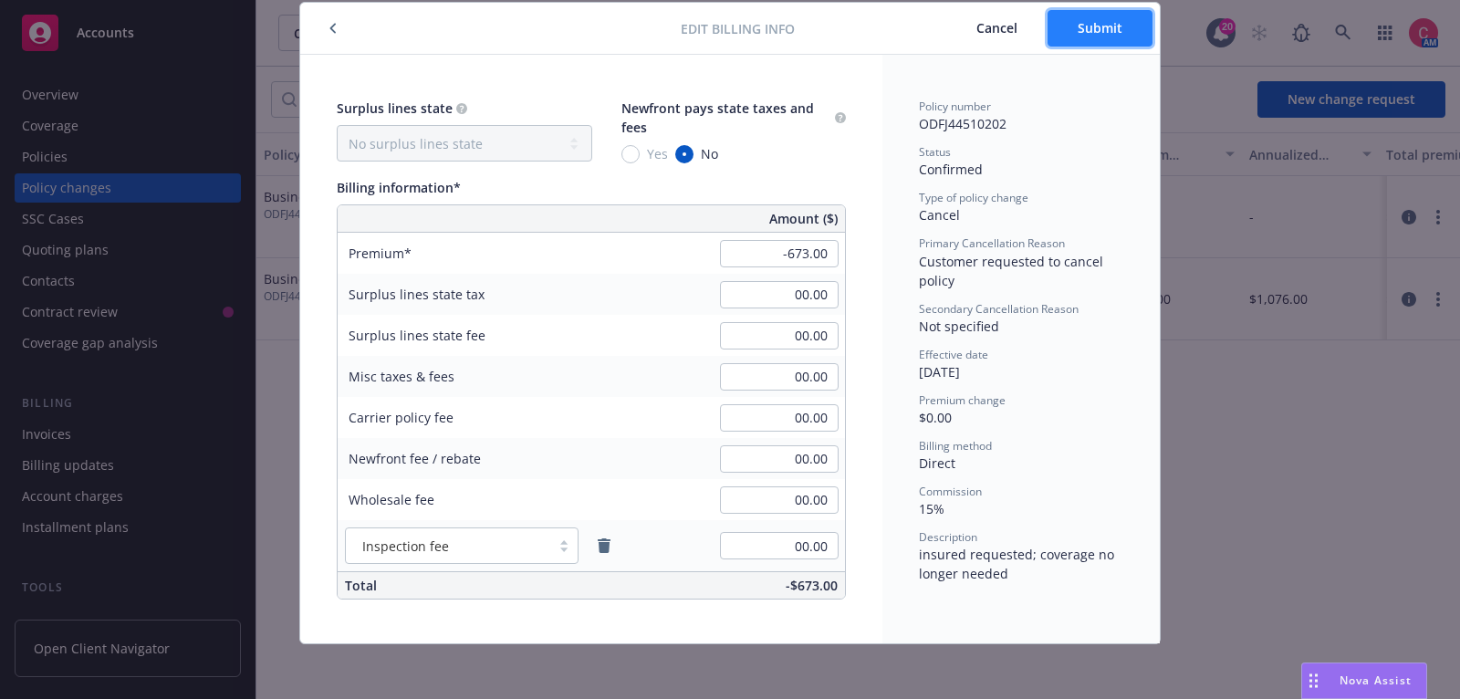
click at [1141, 40] on button "Submit" at bounding box center [1099, 28] width 105 height 36
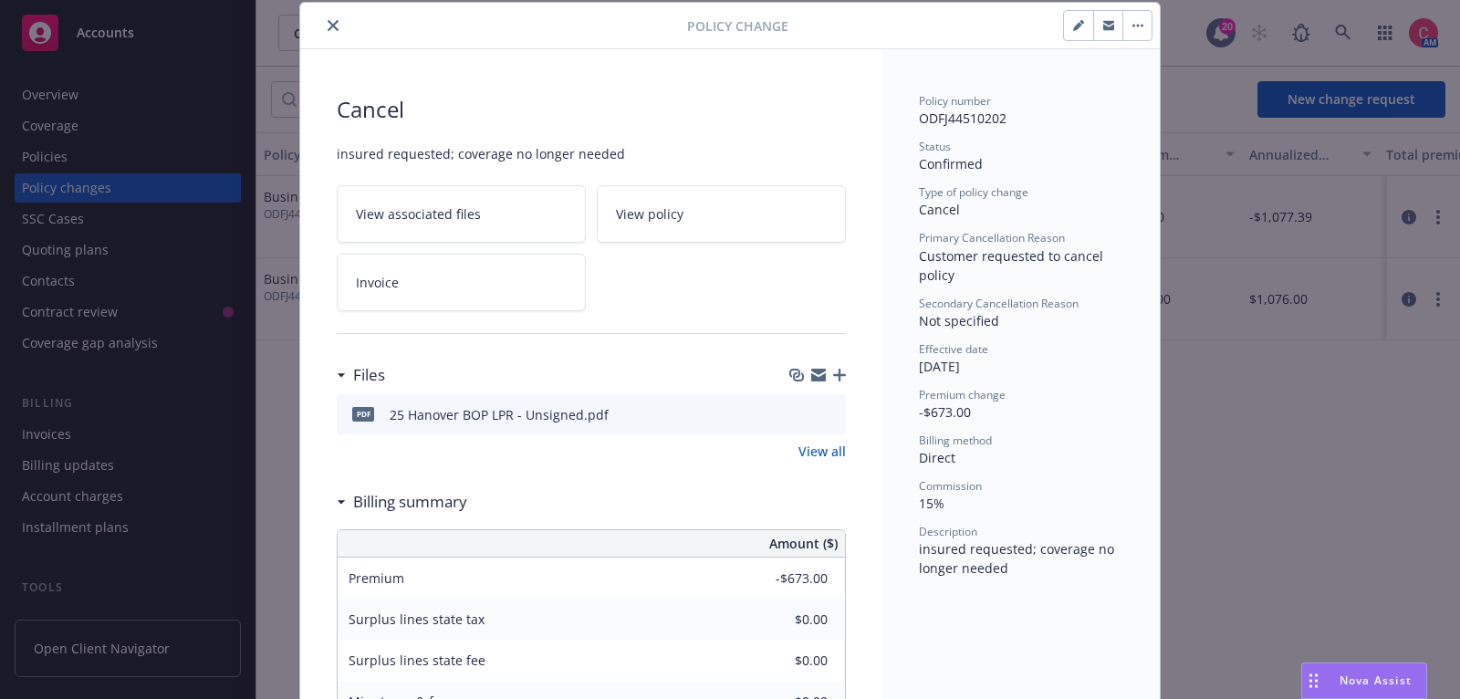
click at [324, 19] on button "close" at bounding box center [333, 26] width 22 height 22
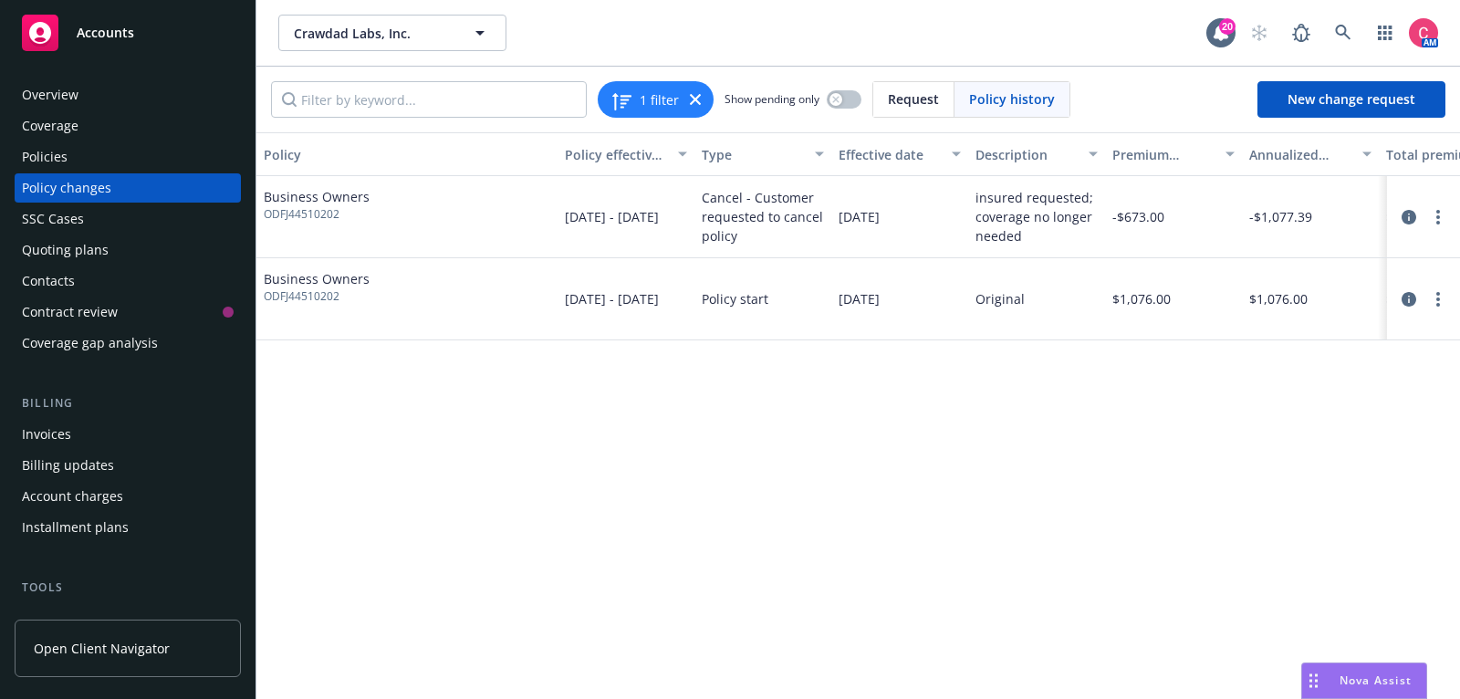
click at [174, 170] on div "Policies" at bounding box center [128, 156] width 212 height 29
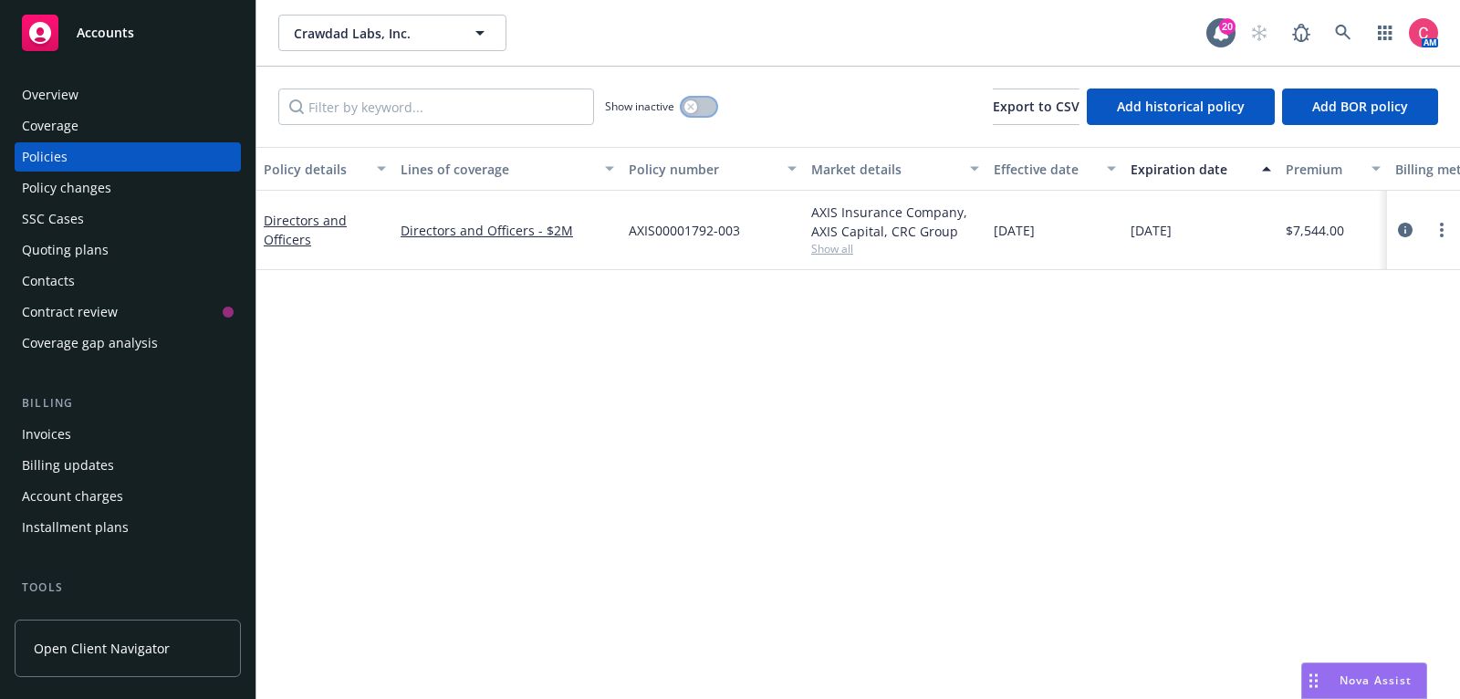
click at [691, 99] on button "button" at bounding box center [698, 107] width 35 height 18
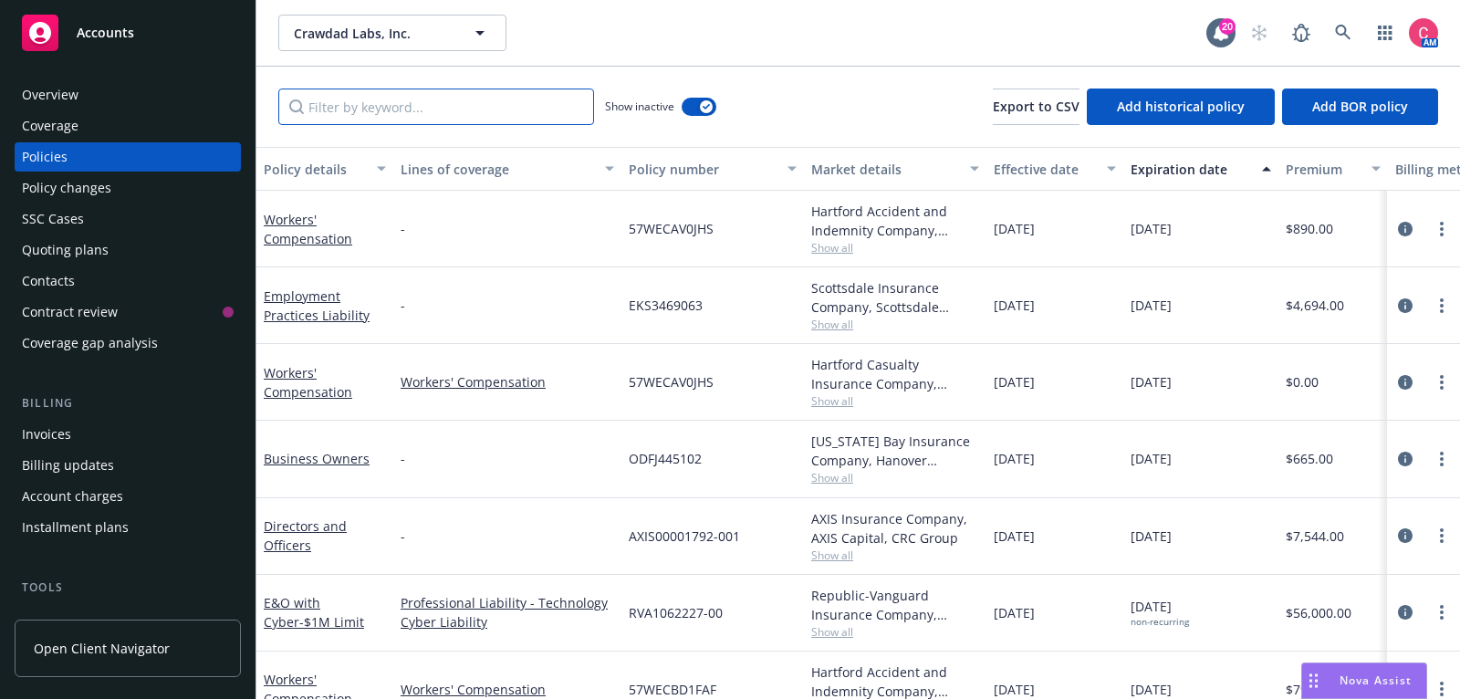
click at [481, 120] on input "Filter by keyword..." at bounding box center [436, 106] width 316 height 36
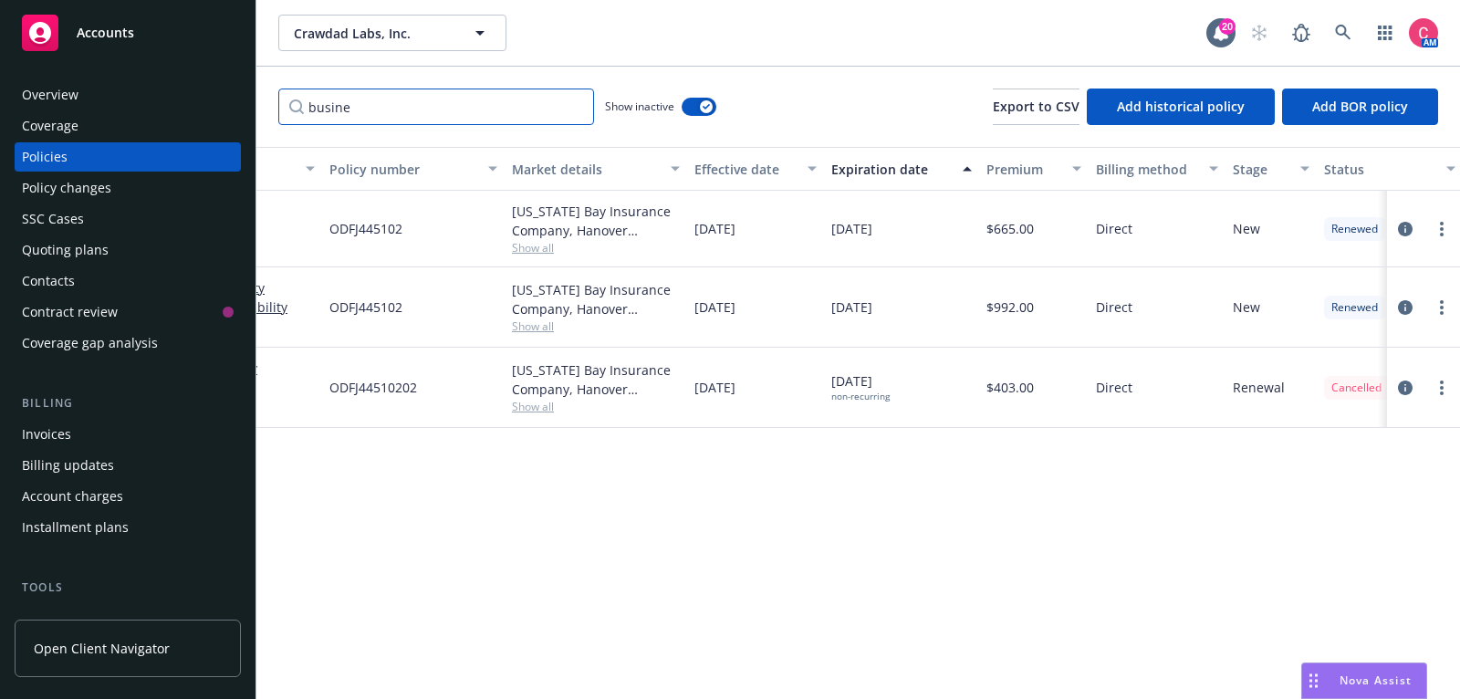
scroll to position [0, 557]
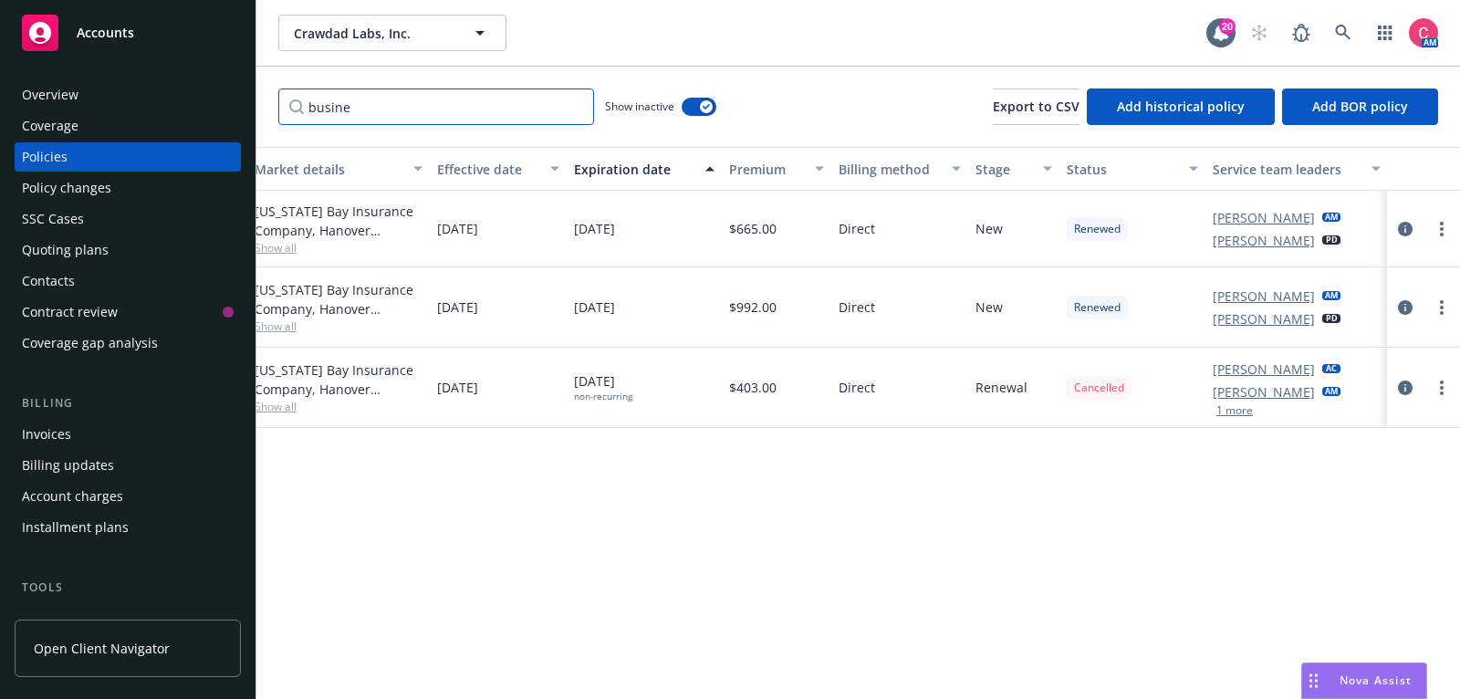
type input "busine"
click at [1410, 390] on icon "circleInformation" at bounding box center [1405, 387] width 15 height 15
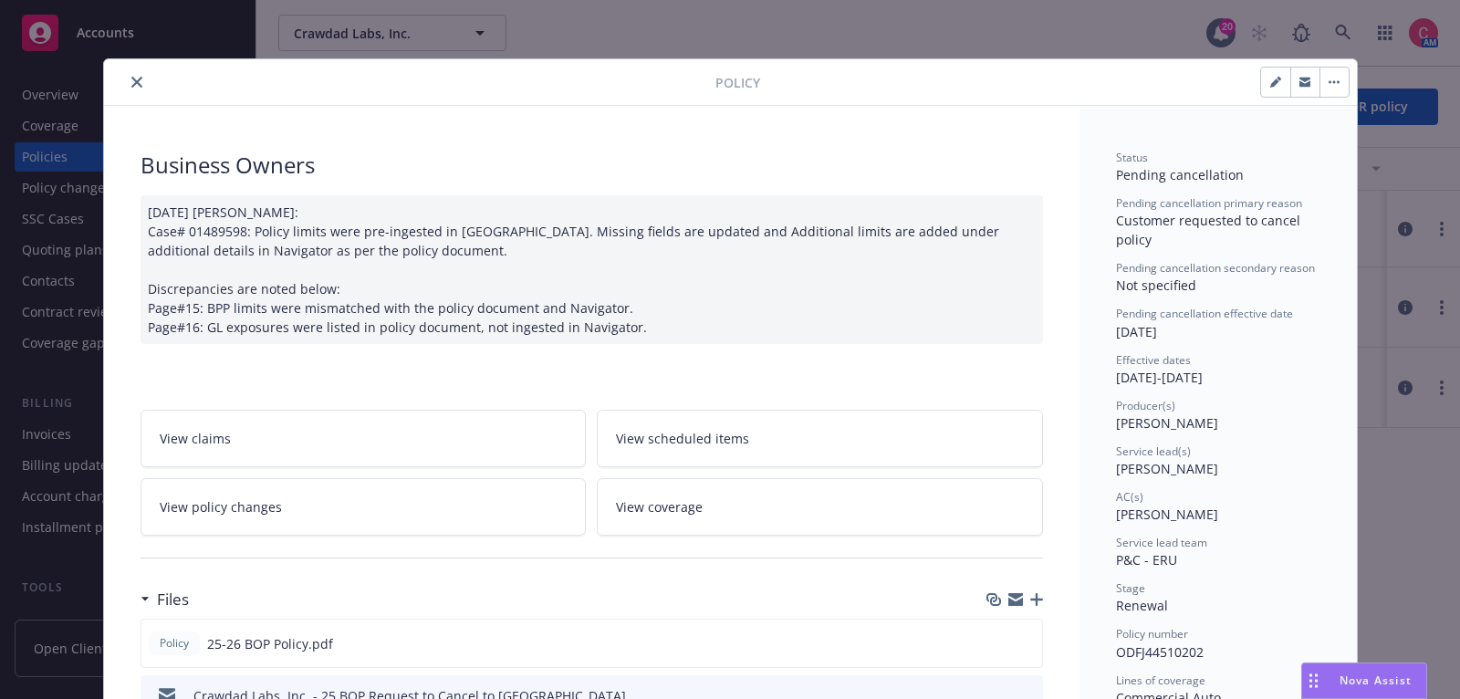
type input "$403.00"
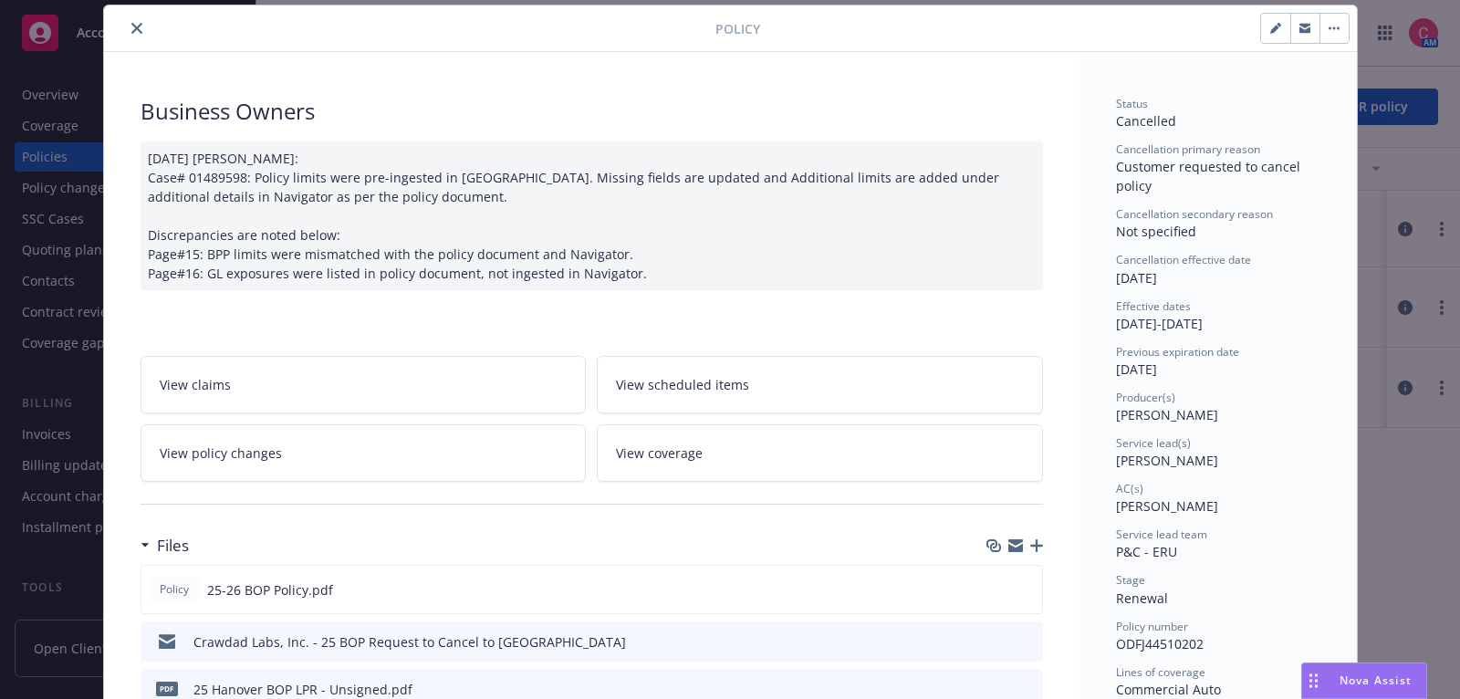
click at [383, 463] on link "View policy changes" at bounding box center [363, 452] width 446 height 57
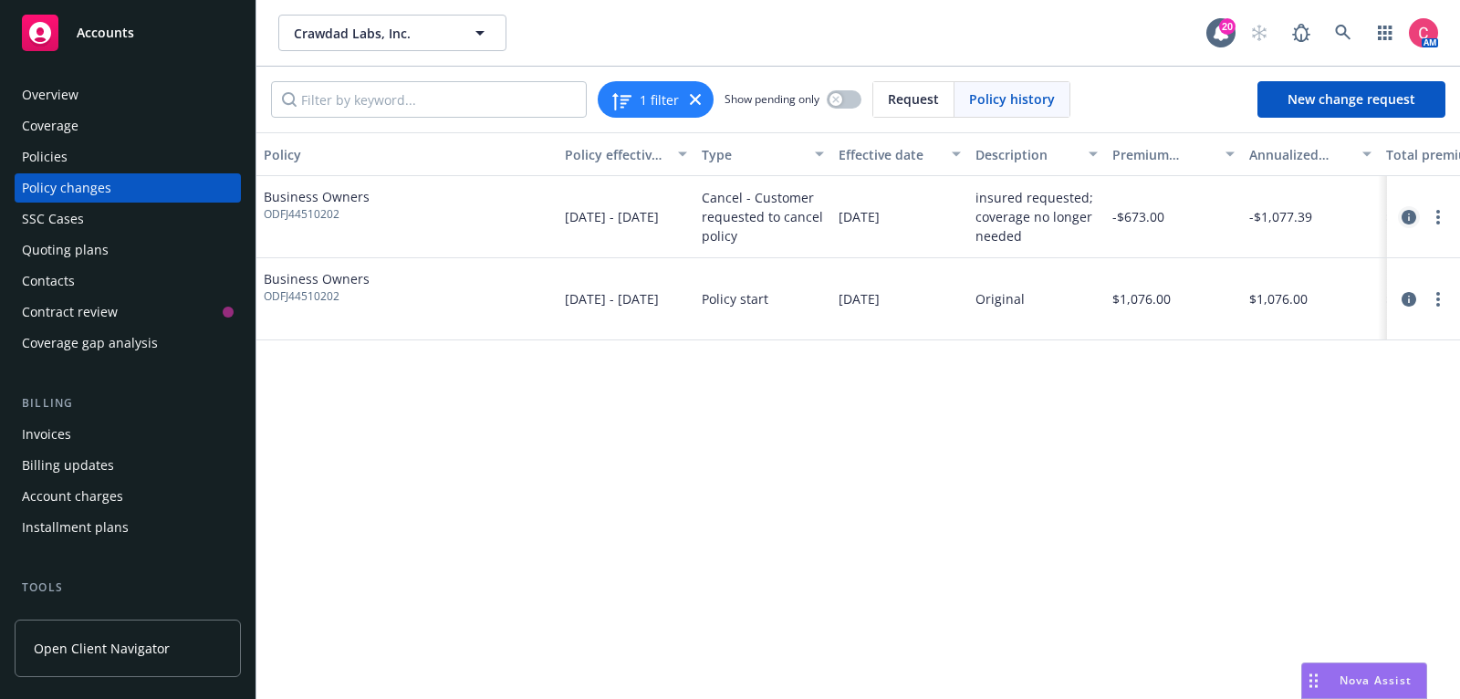
click at [1410, 215] on icon "circleInformation" at bounding box center [1408, 217] width 15 height 15
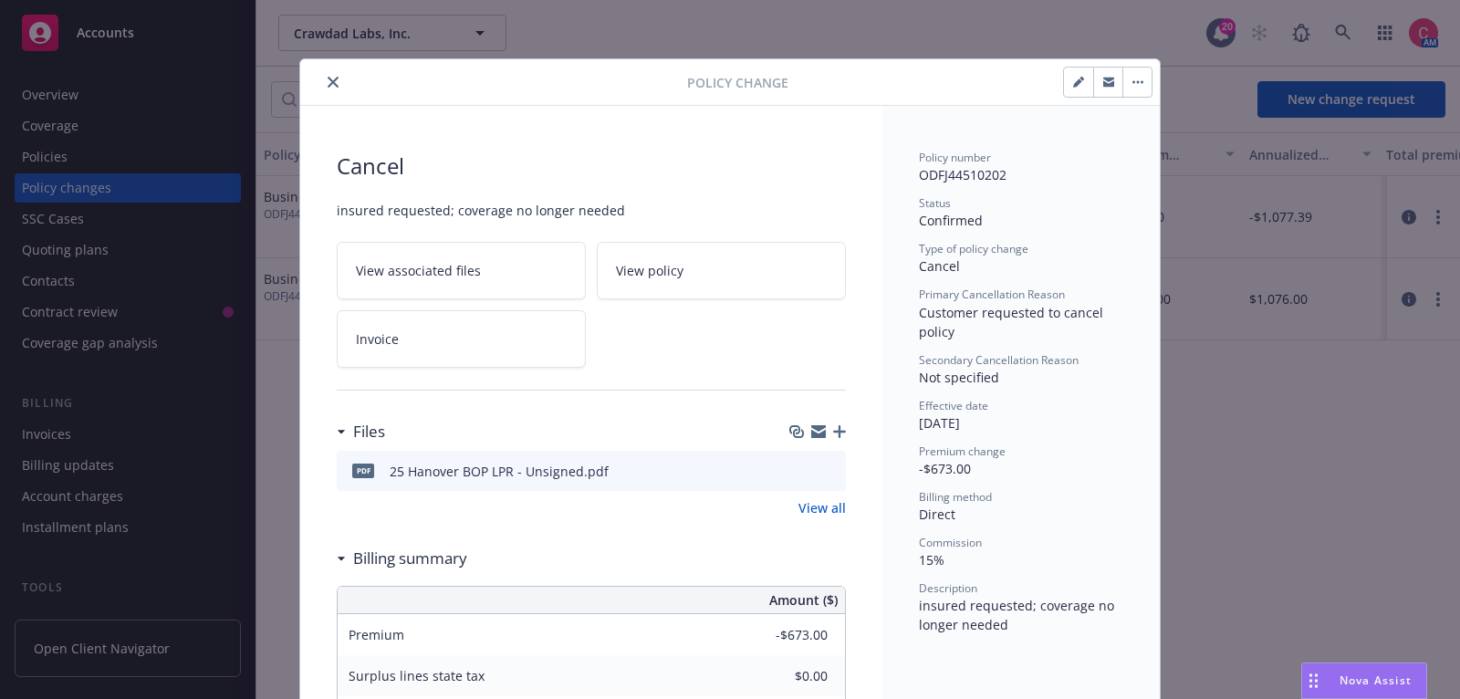
scroll to position [54, 0]
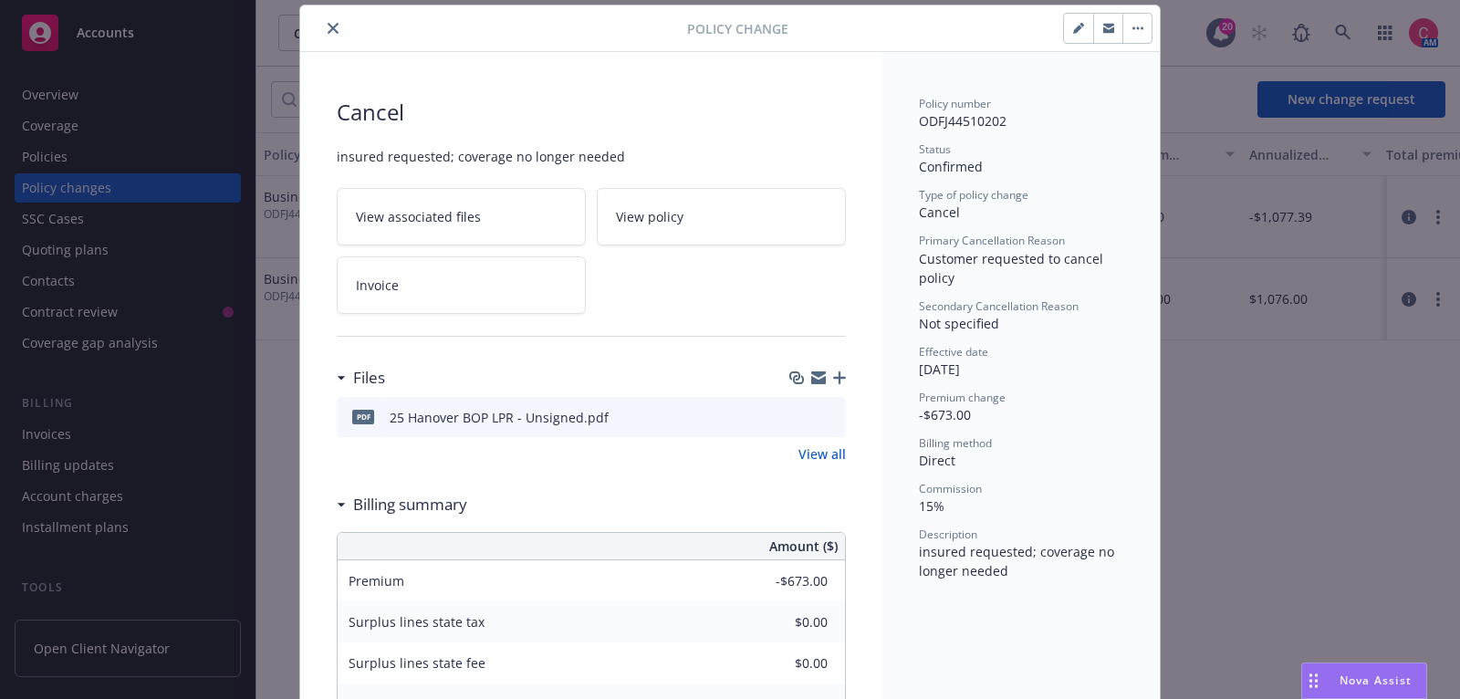
click at [844, 380] on icon "button" at bounding box center [839, 377] width 13 height 13
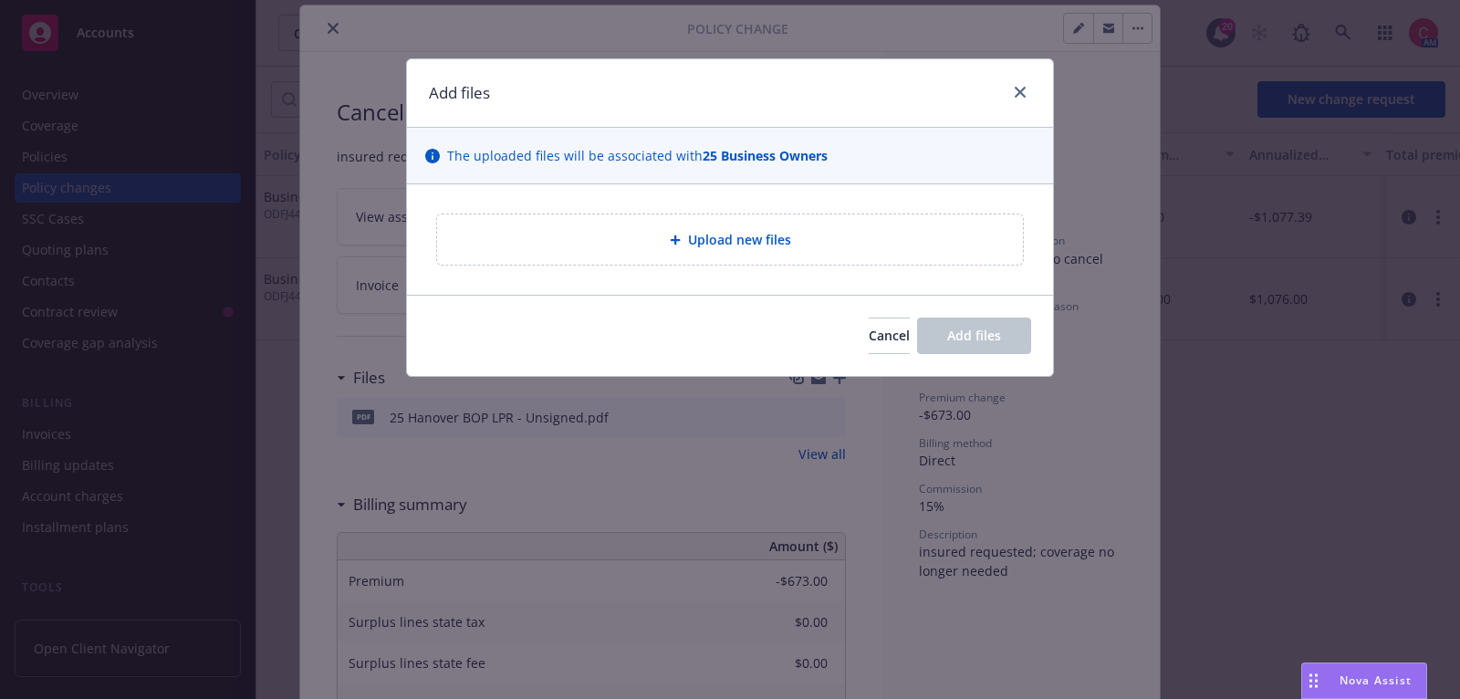
click at [786, 244] on span "Upload new files" at bounding box center [739, 239] width 103 height 19
type textarea "x"
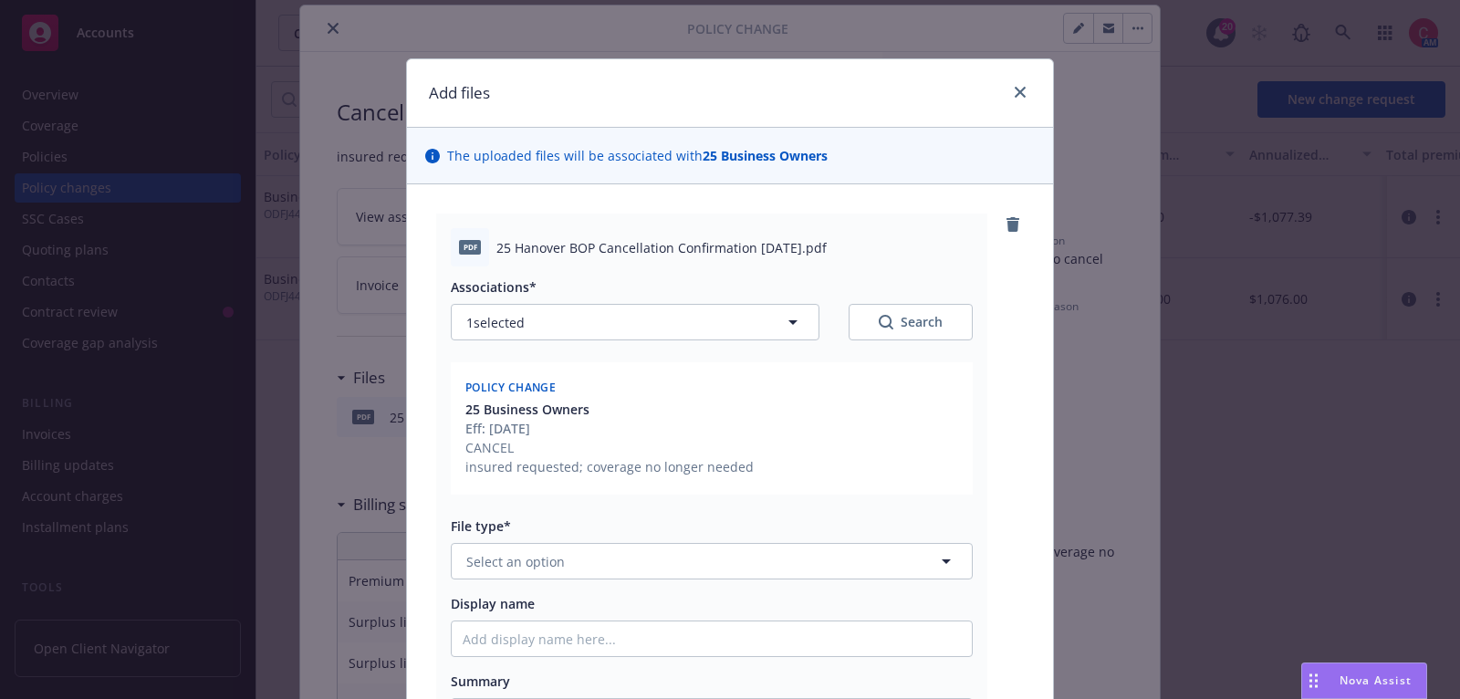
click at [621, 588] on div "Associations* 1 selected Search Policy change 25 Business Owners Eff: 07/17/202…" at bounding box center [712, 506] width 522 height 481
click at [618, 559] on button "Select an option" at bounding box center [712, 561] width 522 height 36
type input "canc"
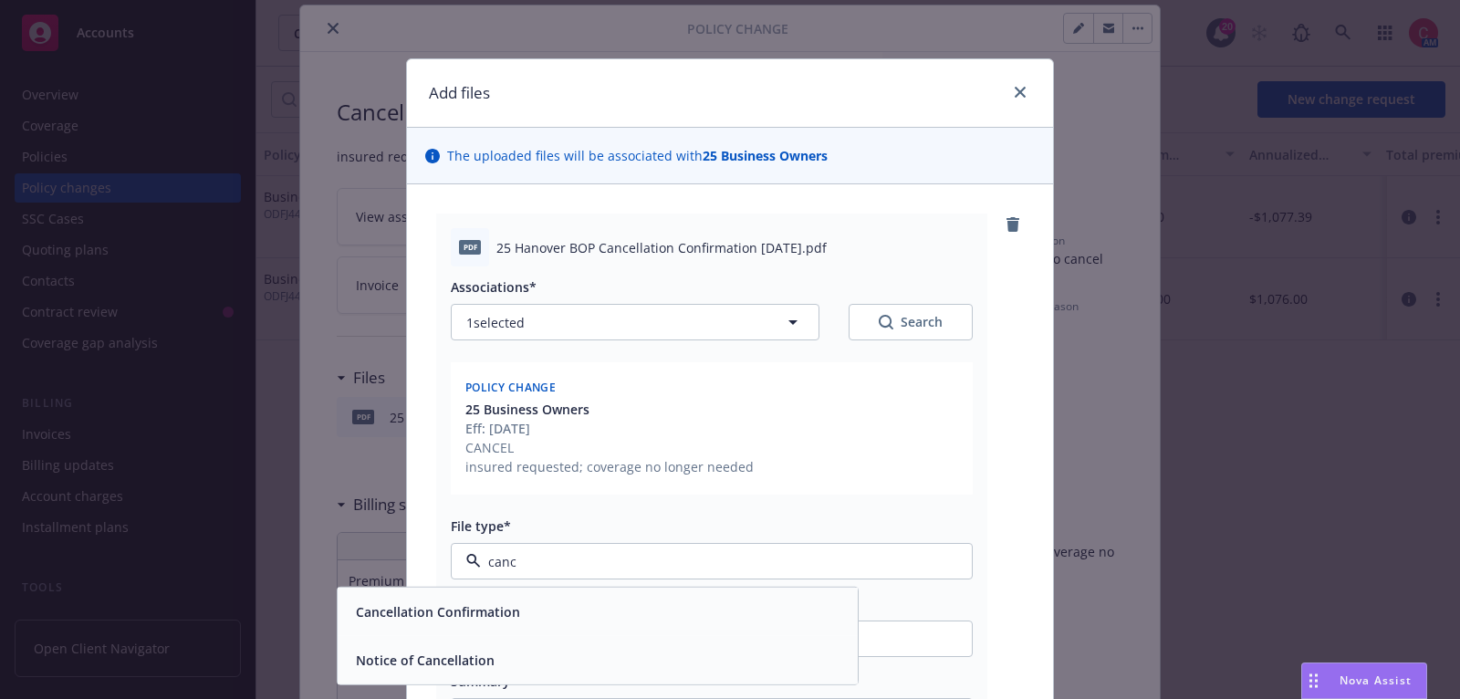
click at [612, 600] on div "Cancellation Confirmation" at bounding box center [598, 611] width 498 height 26
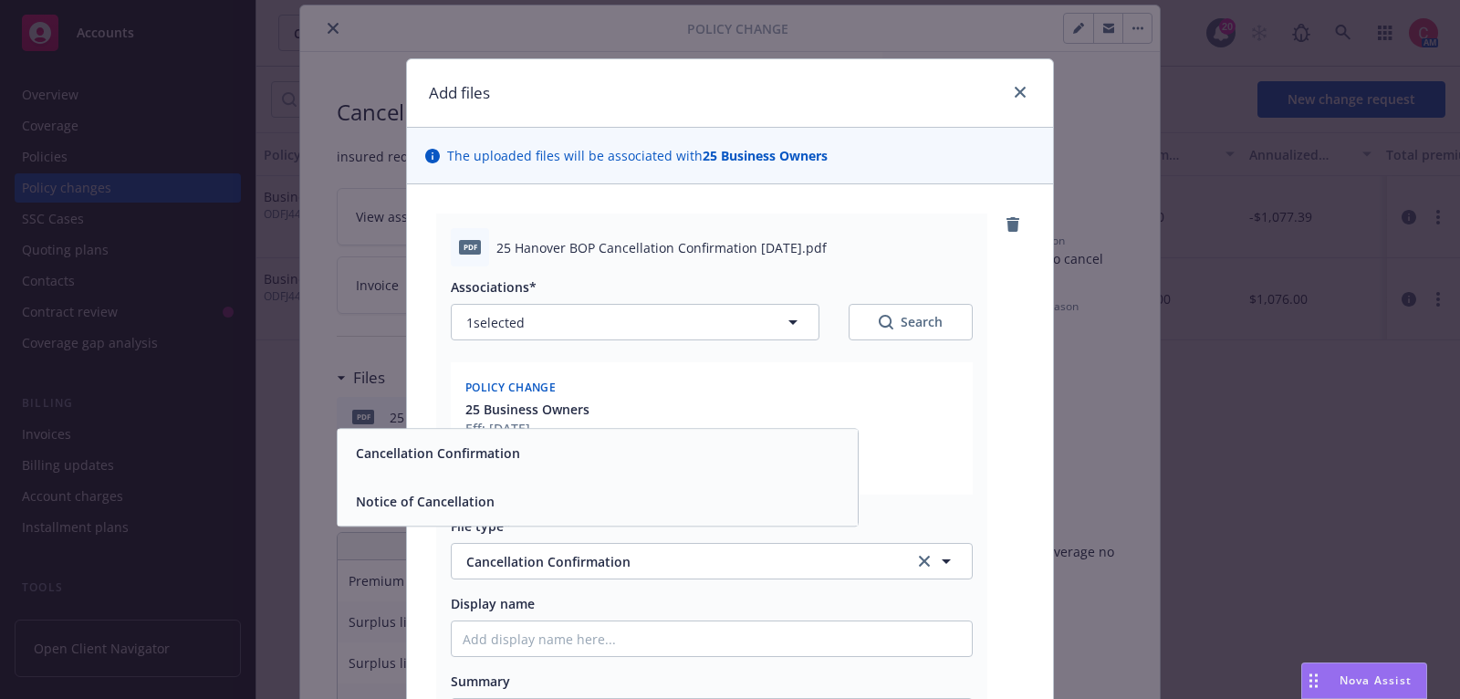
scroll to position [296, 0]
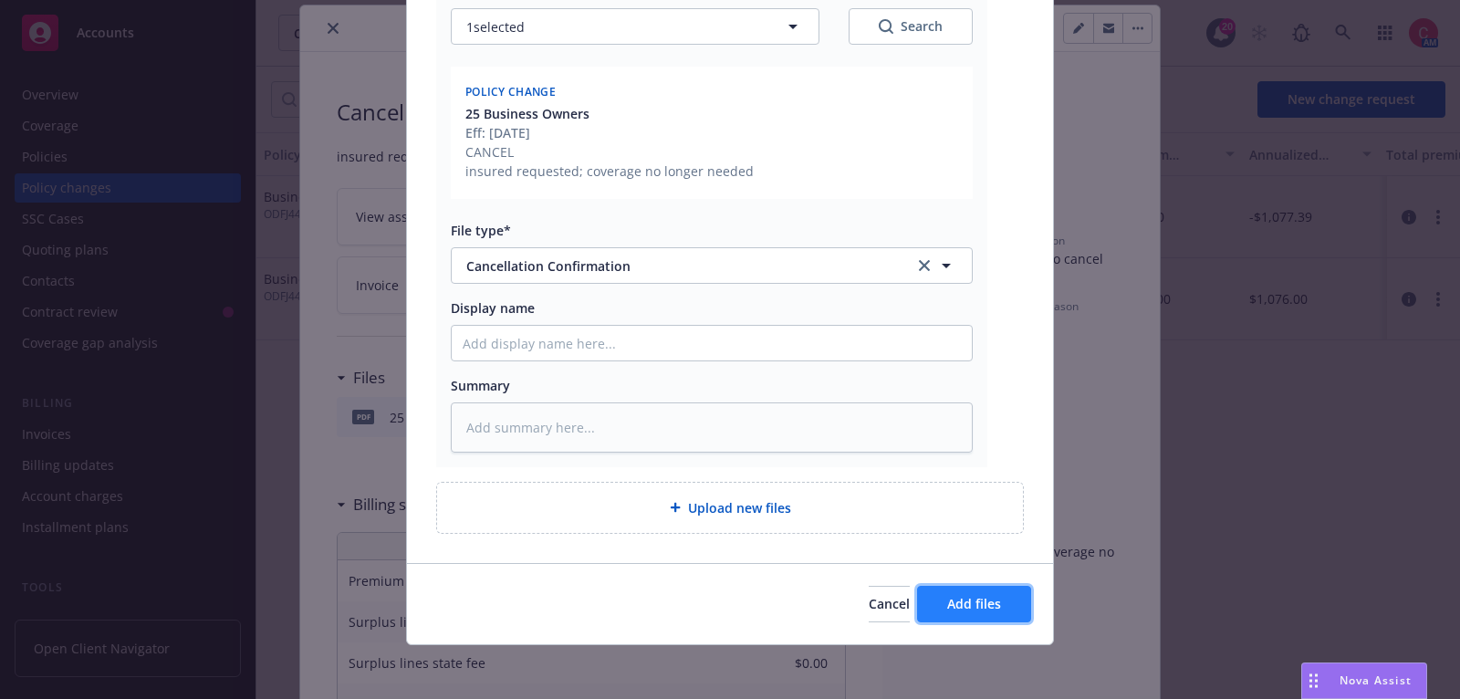
click at [973, 604] on span "Add files" at bounding box center [974, 603] width 54 height 17
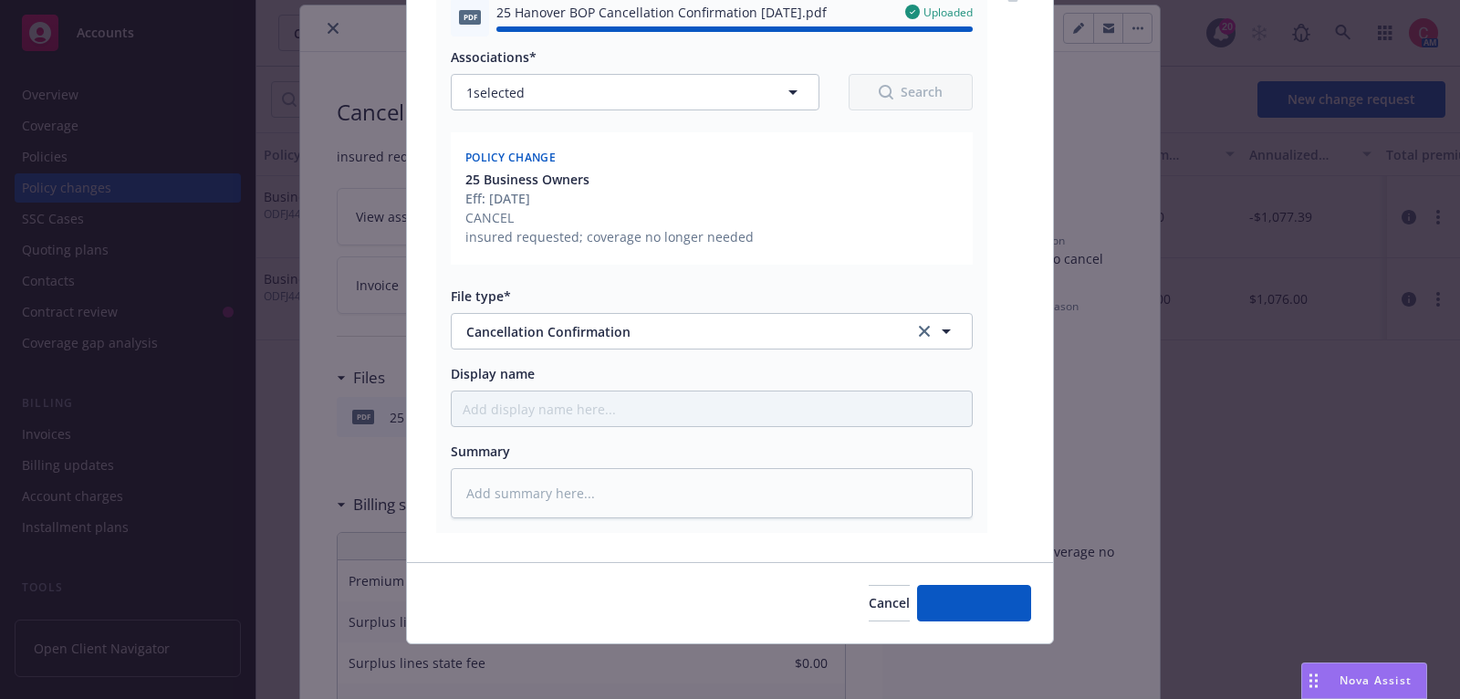
type textarea "x"
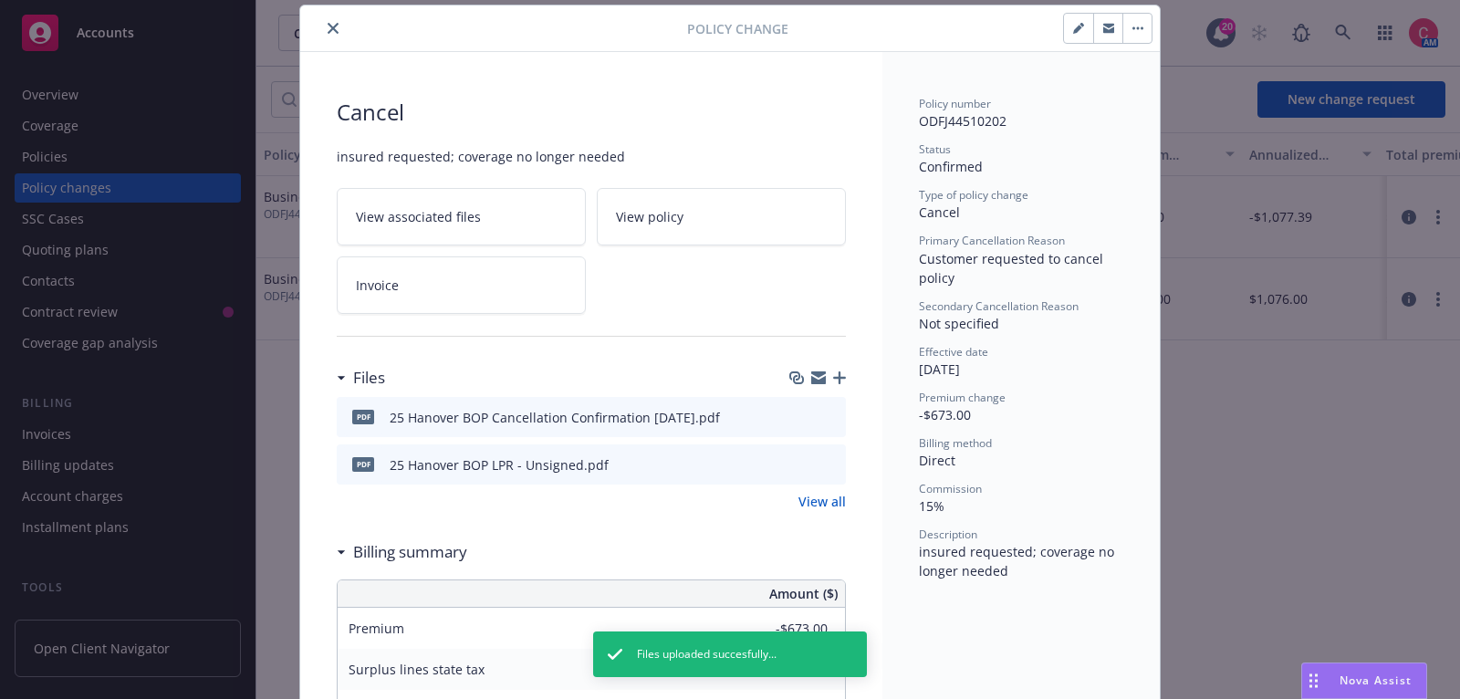
scroll to position [0, 0]
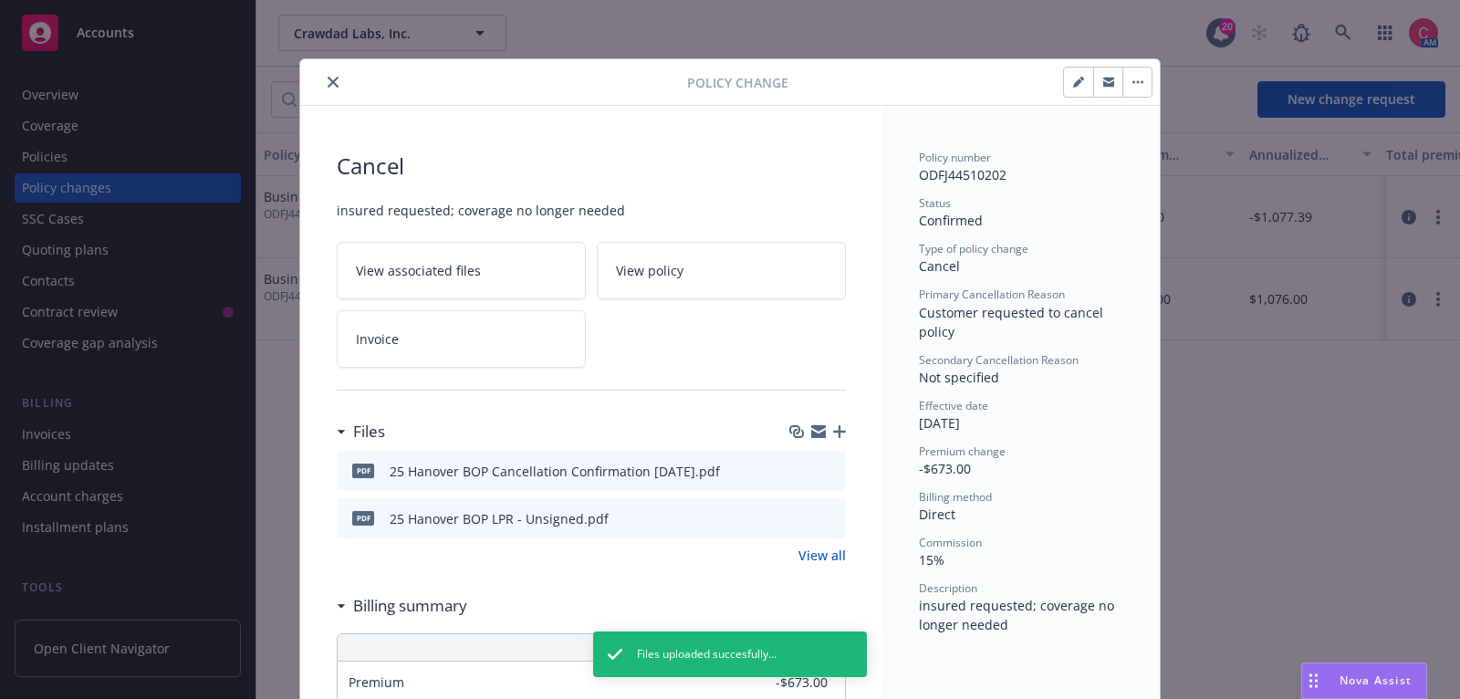
click at [333, 77] on icon "close" at bounding box center [333, 82] width 11 height 11
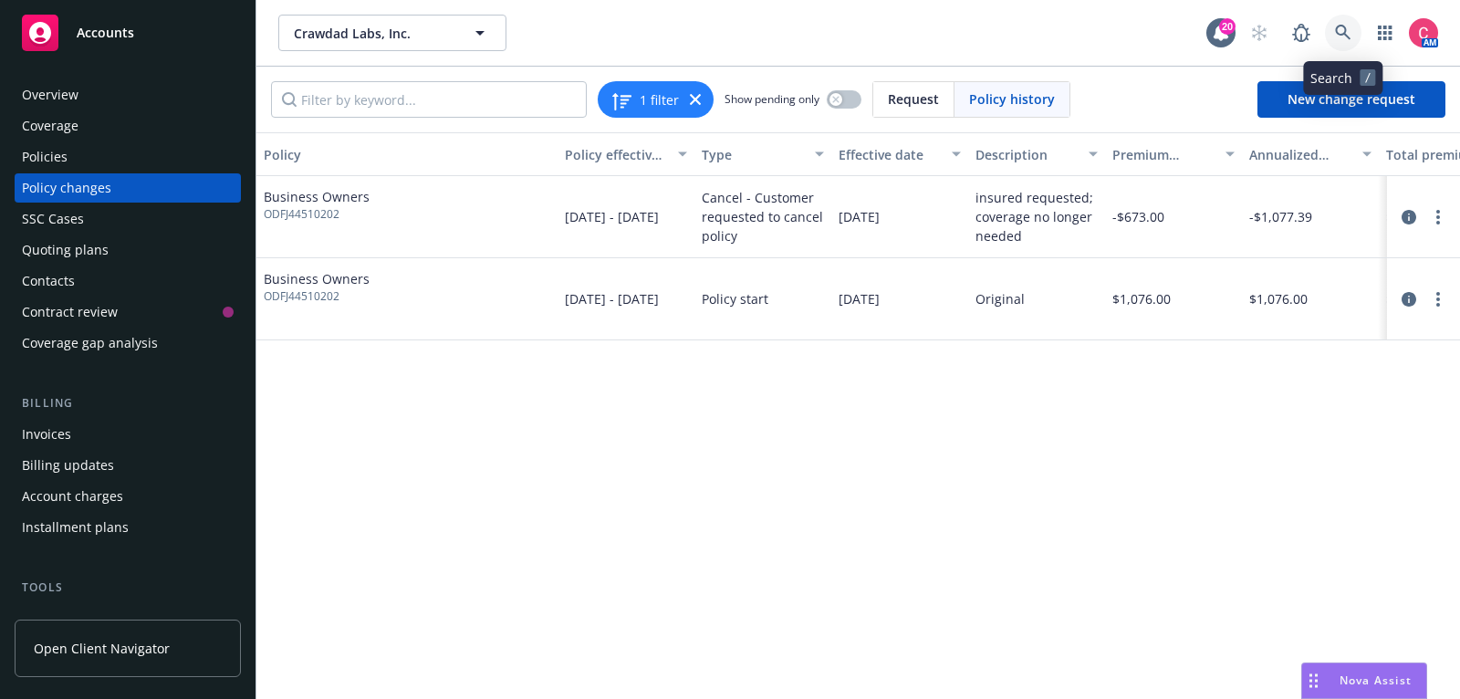
click at [1357, 35] on link at bounding box center [1343, 33] width 36 height 36
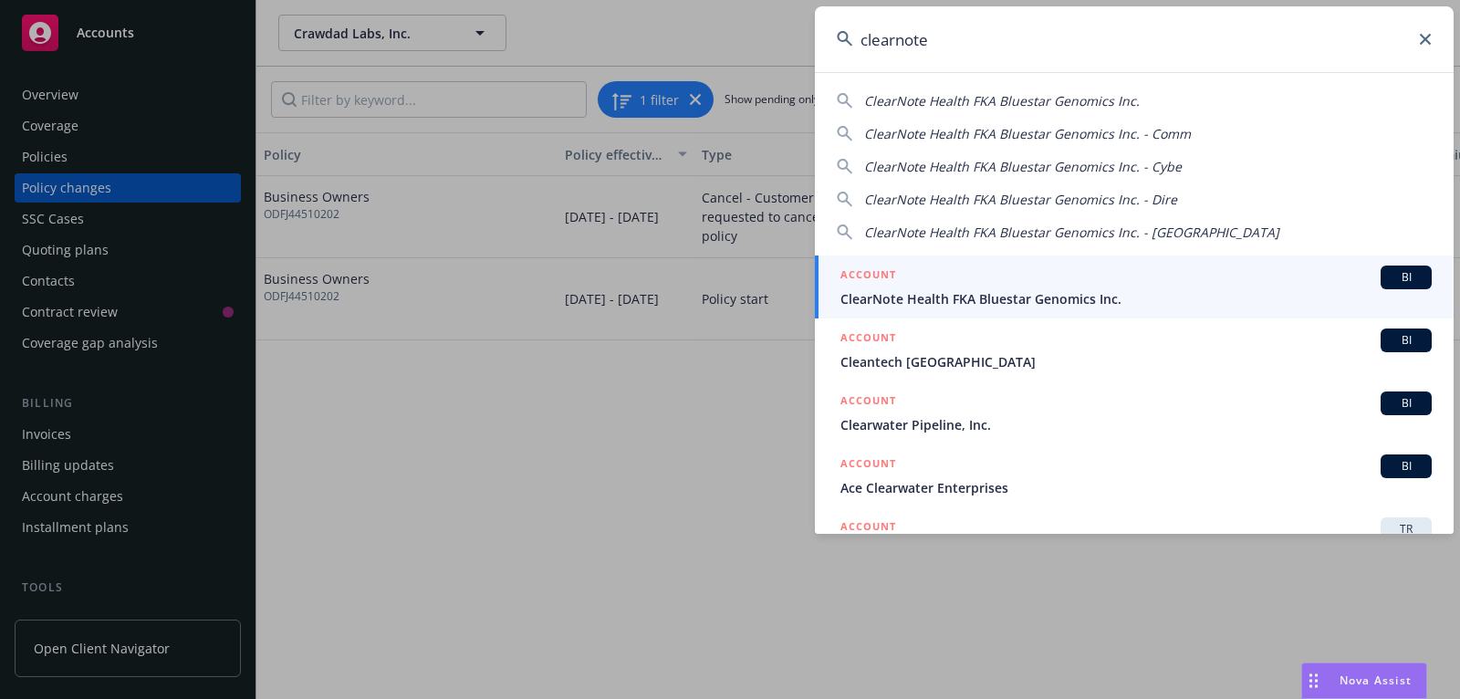
type input "clearnote"
click at [1311, 277] on div "ACCOUNT BI" at bounding box center [1135, 277] width 591 height 24
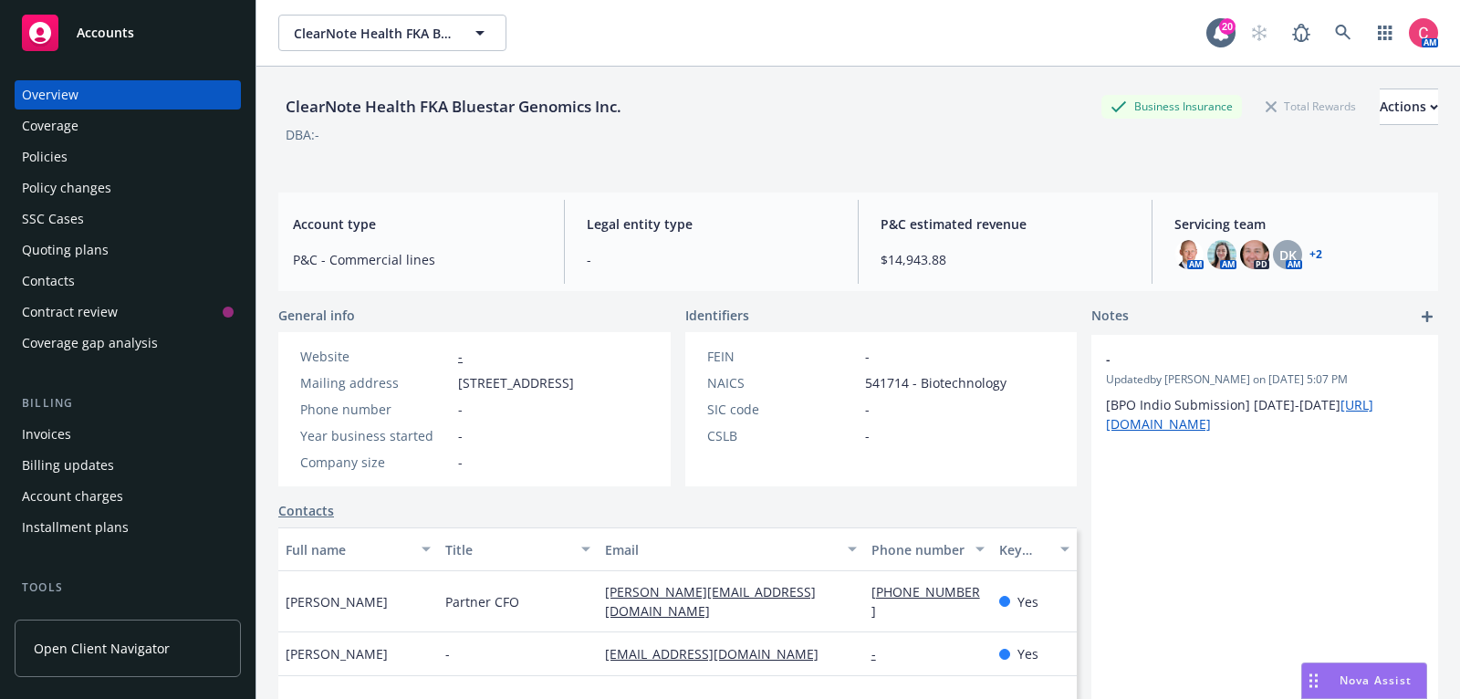
click at [143, 441] on div "Invoices" at bounding box center [128, 434] width 212 height 29
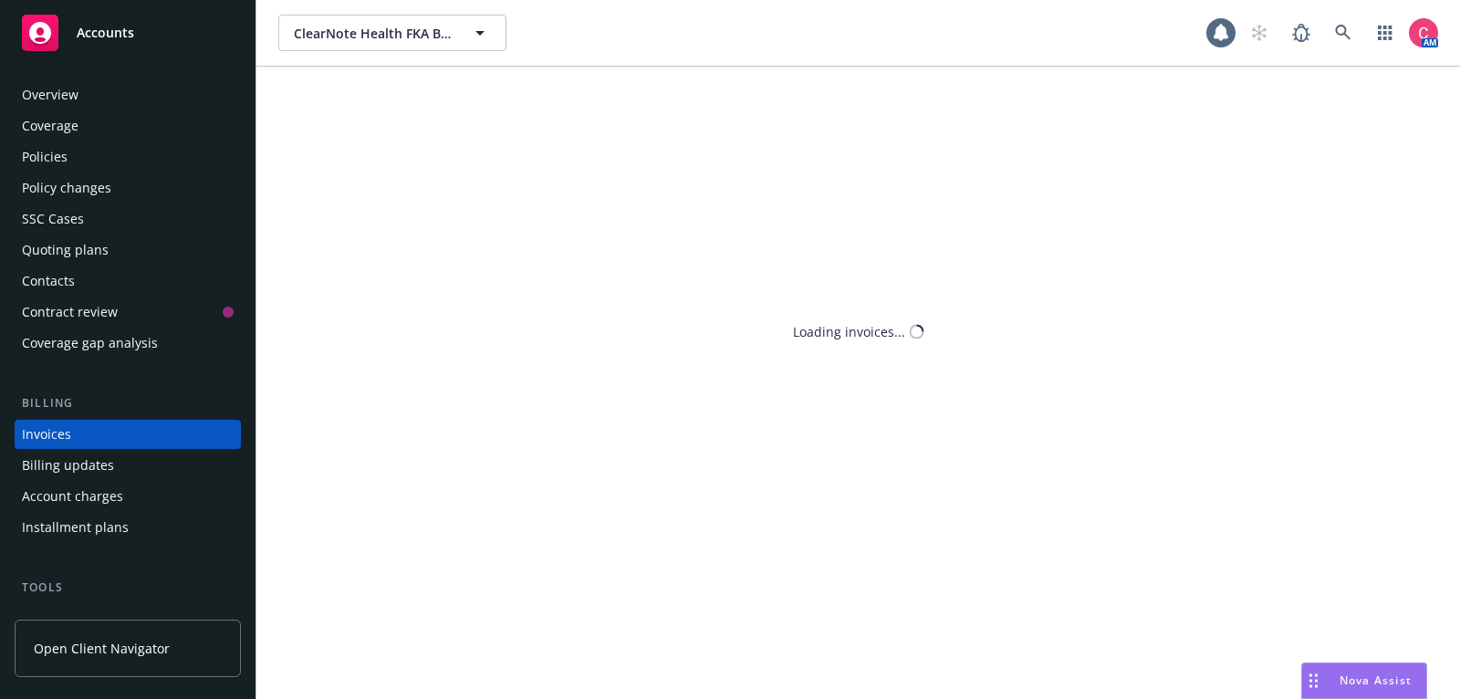
scroll to position [55, 0]
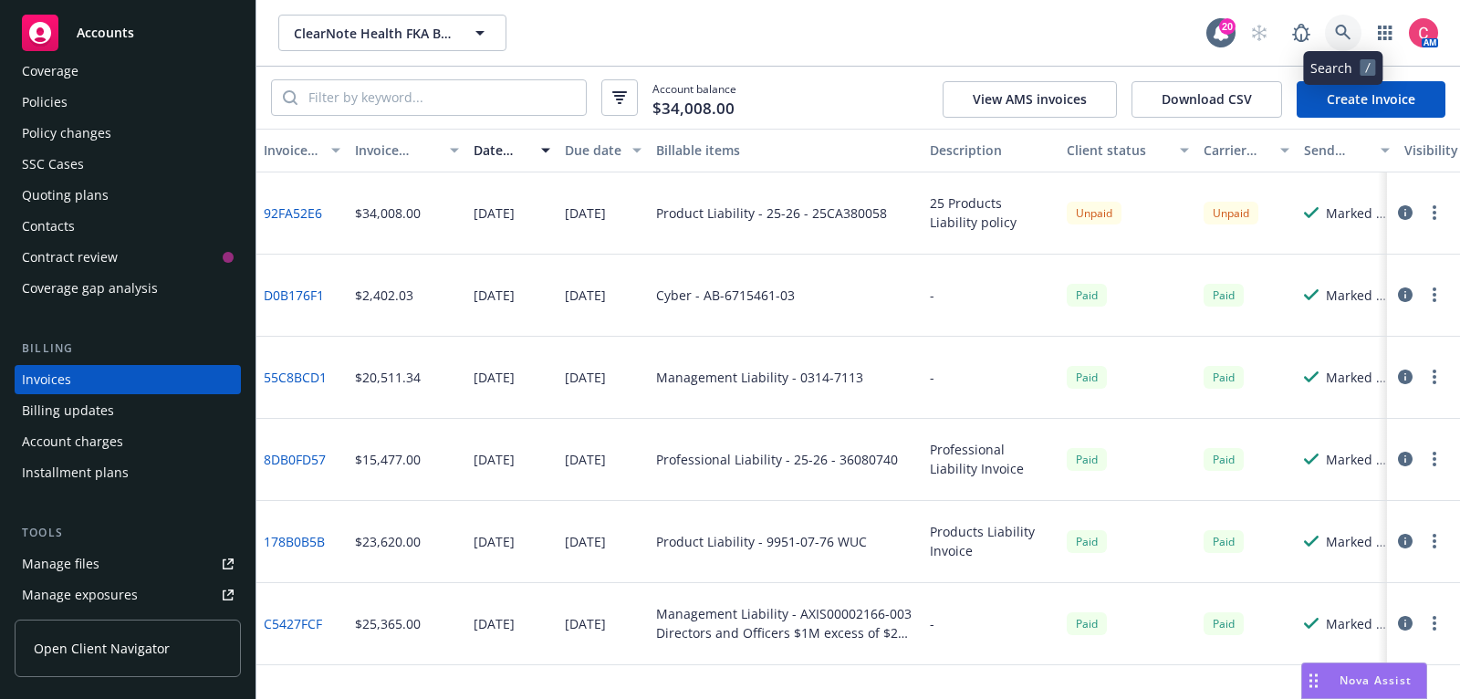
click at [1344, 36] on icon at bounding box center [1343, 33] width 16 height 16
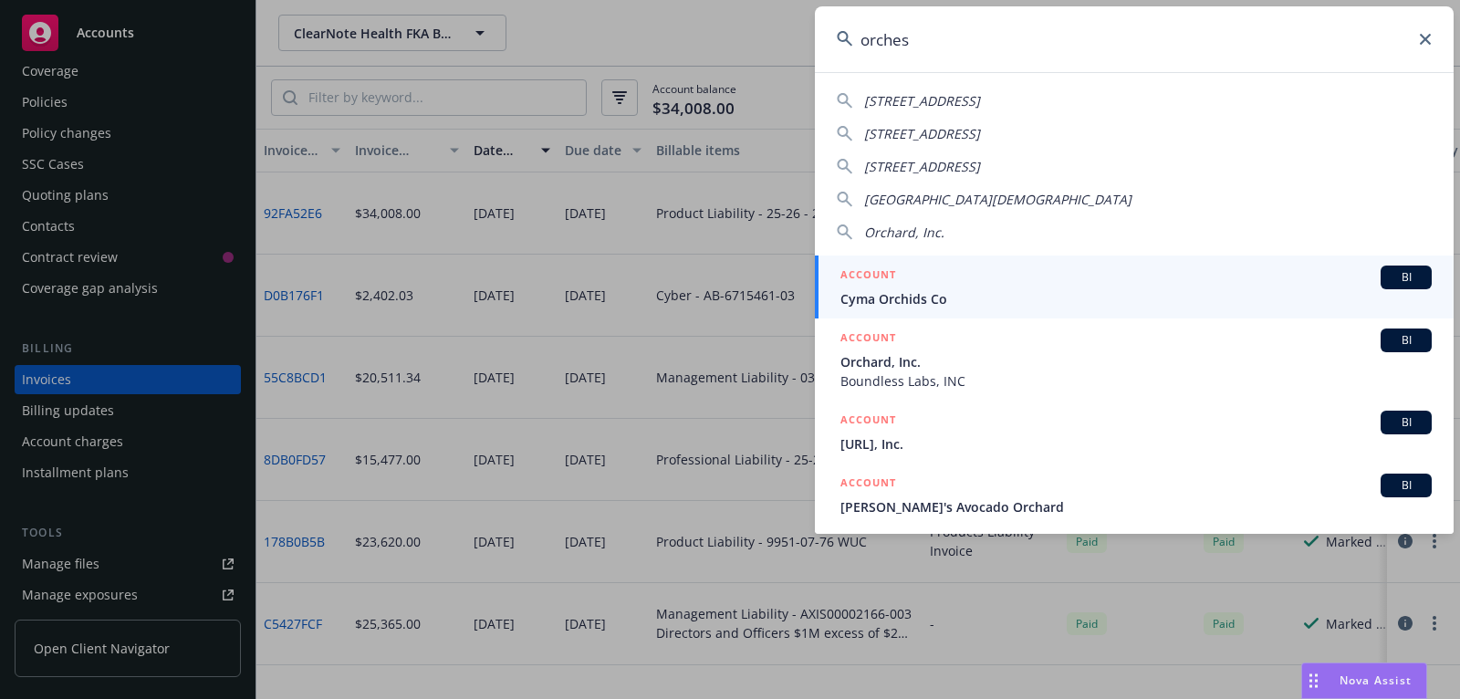
type input "orchest"
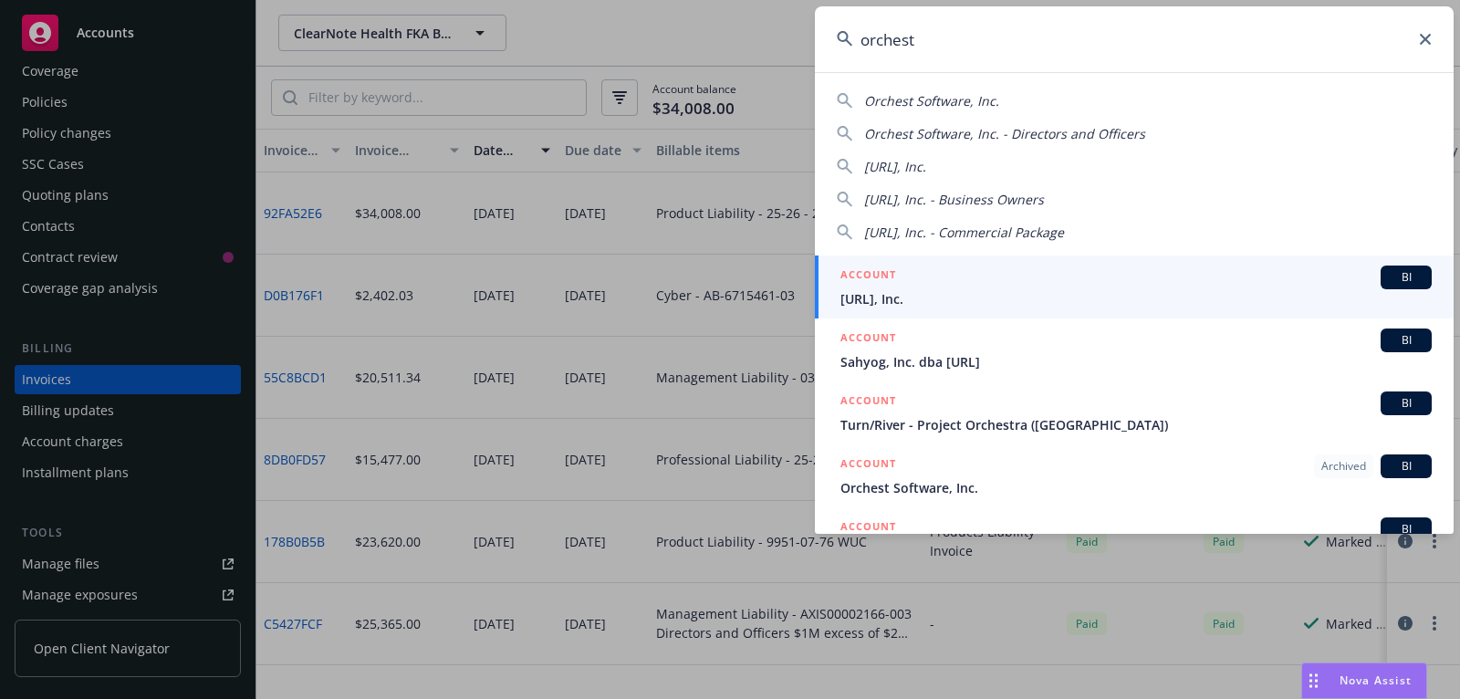
click at [1224, 276] on div "ACCOUNT BI" at bounding box center [1135, 277] width 591 height 24
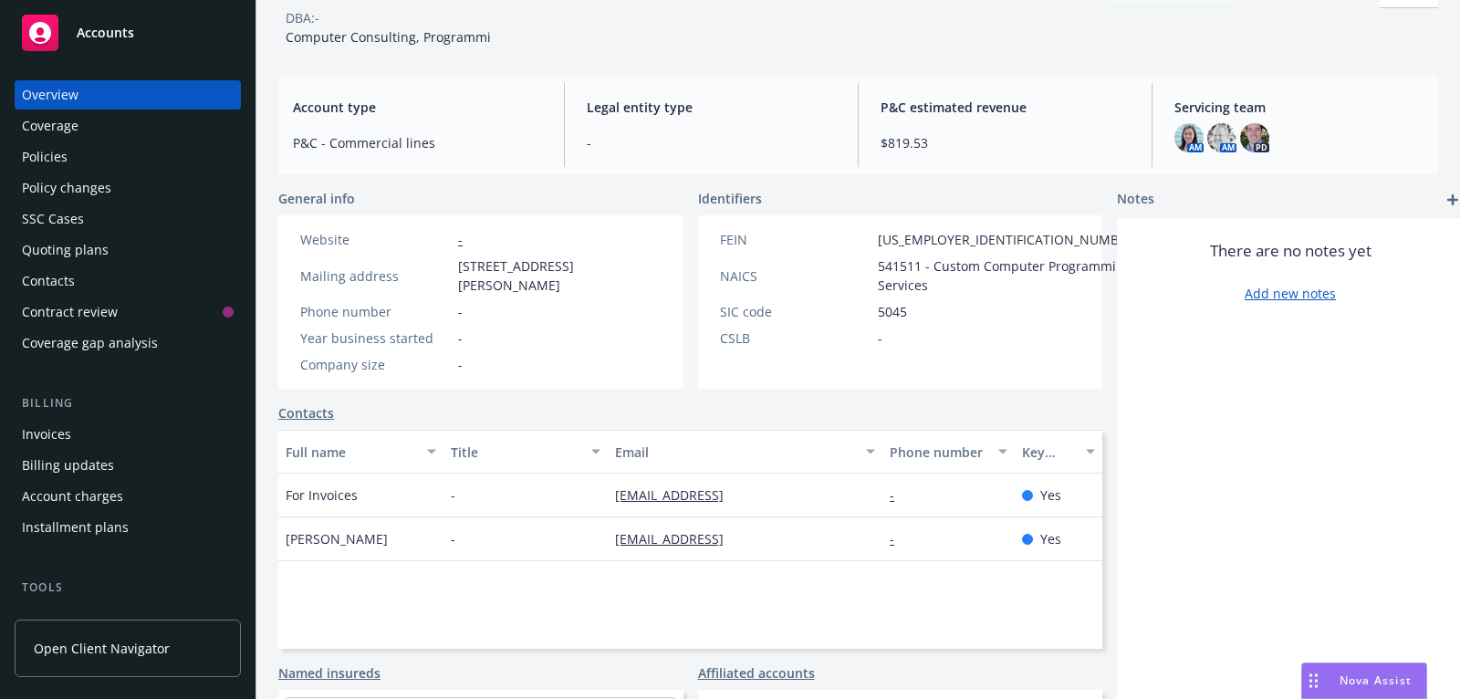
scroll to position [119, 0]
click at [137, 161] on div "Policies" at bounding box center [128, 156] width 212 height 29
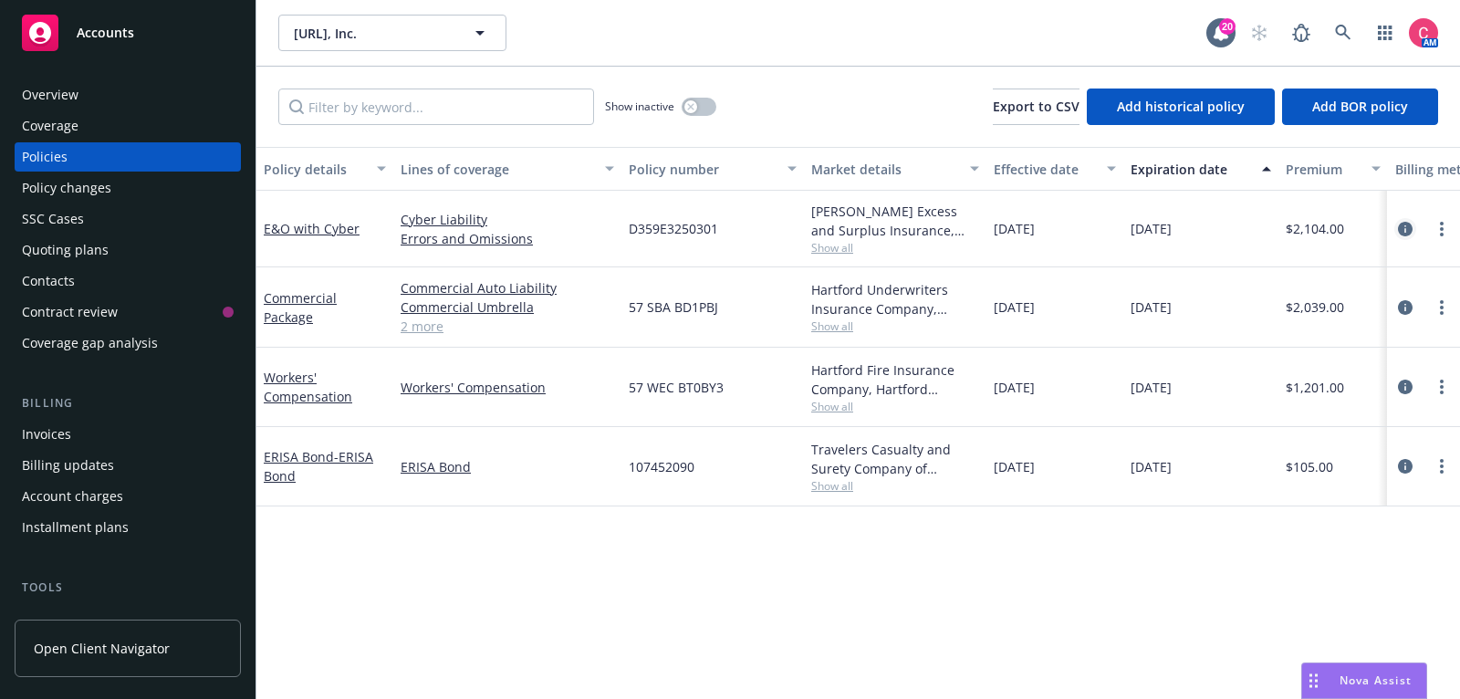
click at [1414, 228] on link "circleInformation" at bounding box center [1405, 229] width 22 height 22
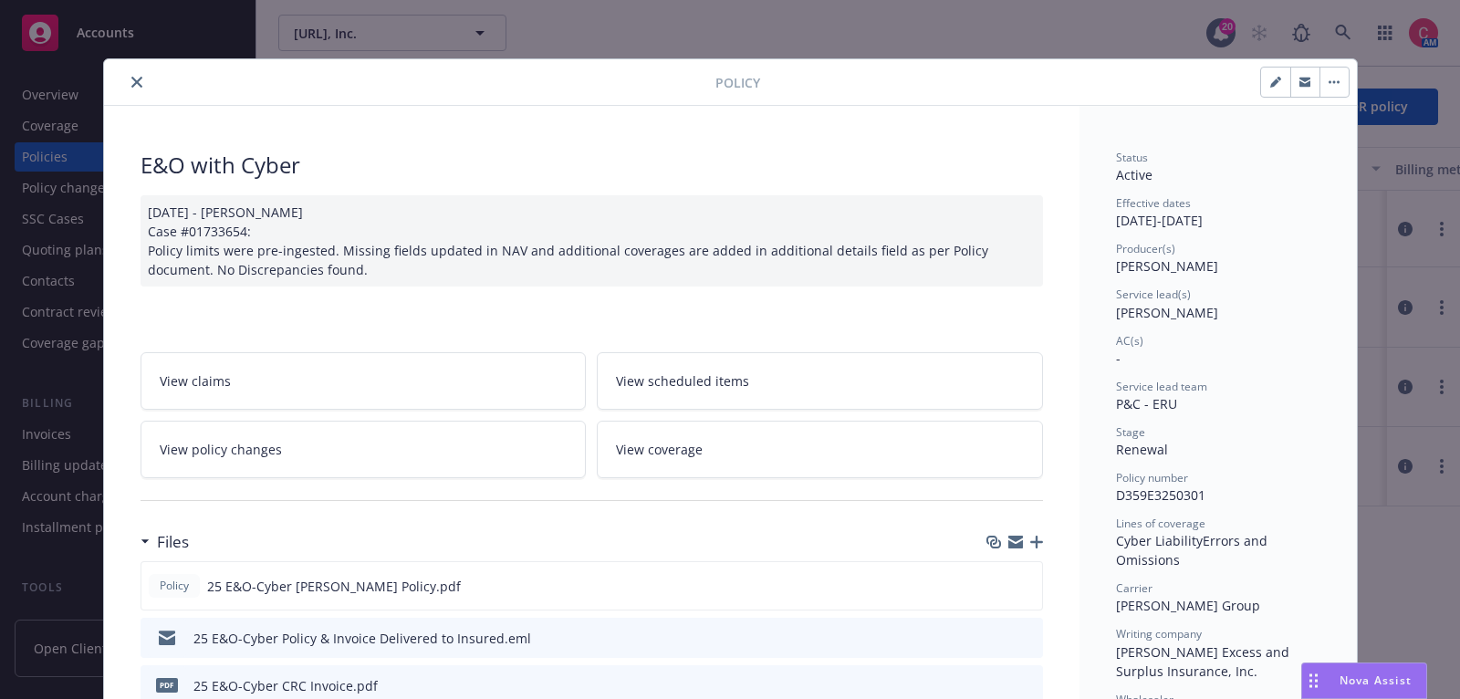
click at [1036, 539] on icon "button" at bounding box center [1036, 542] width 13 height 13
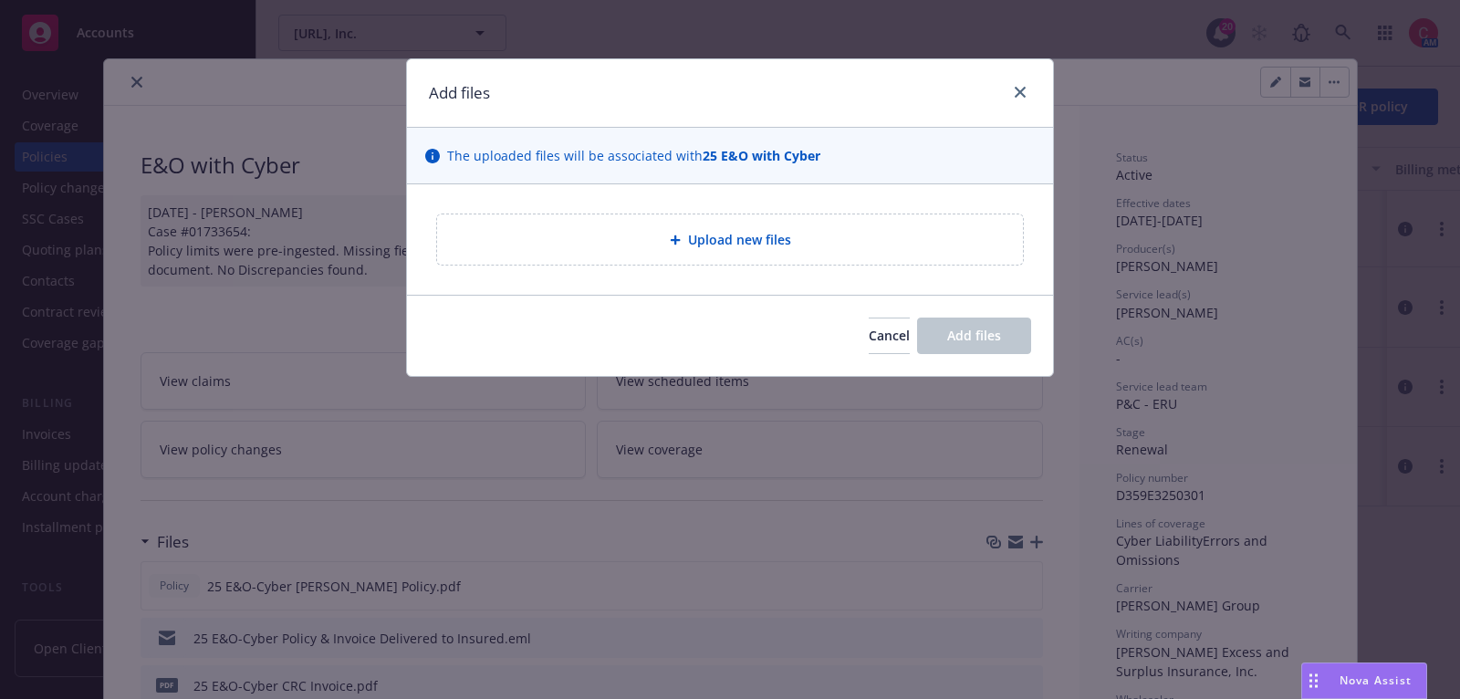
click at [837, 237] on div "Upload new files" at bounding box center [730, 239] width 557 height 21
type textarea "x"
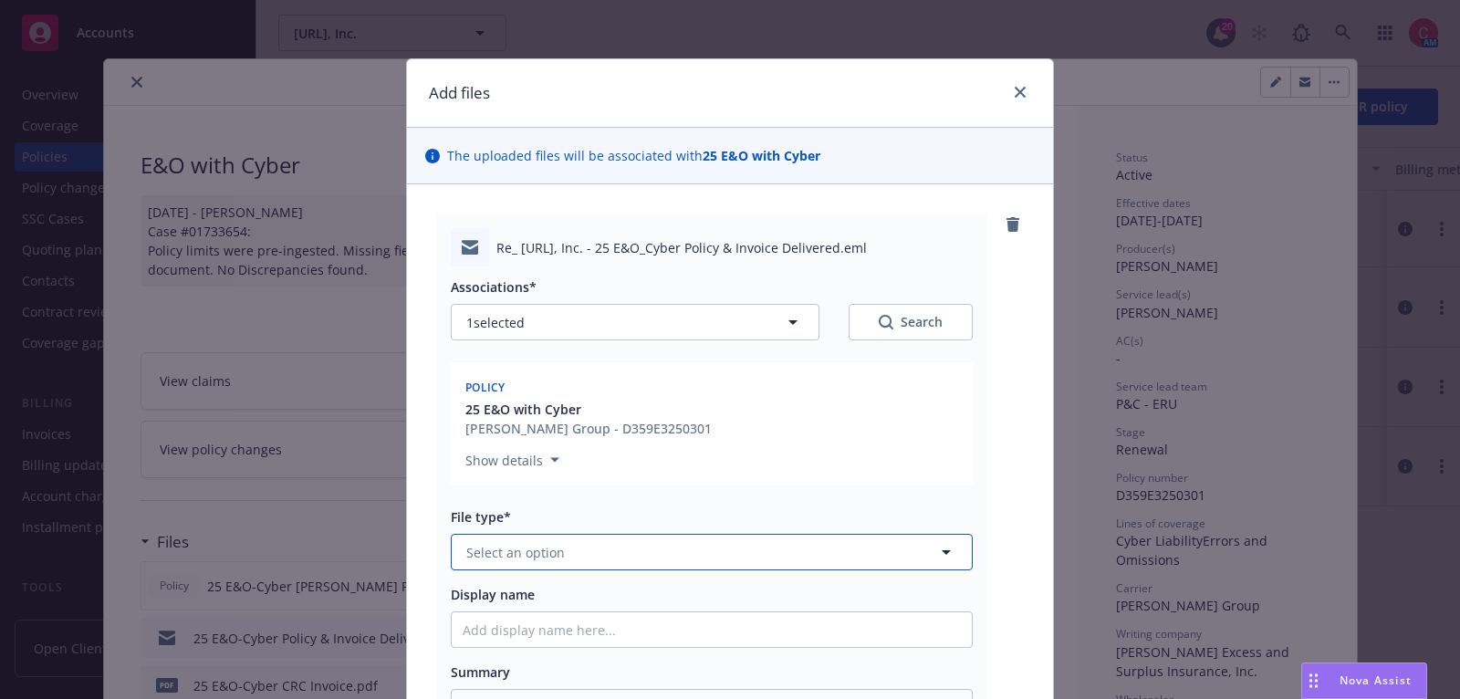
click at [784, 539] on button "Select an option" at bounding box center [712, 552] width 522 height 36
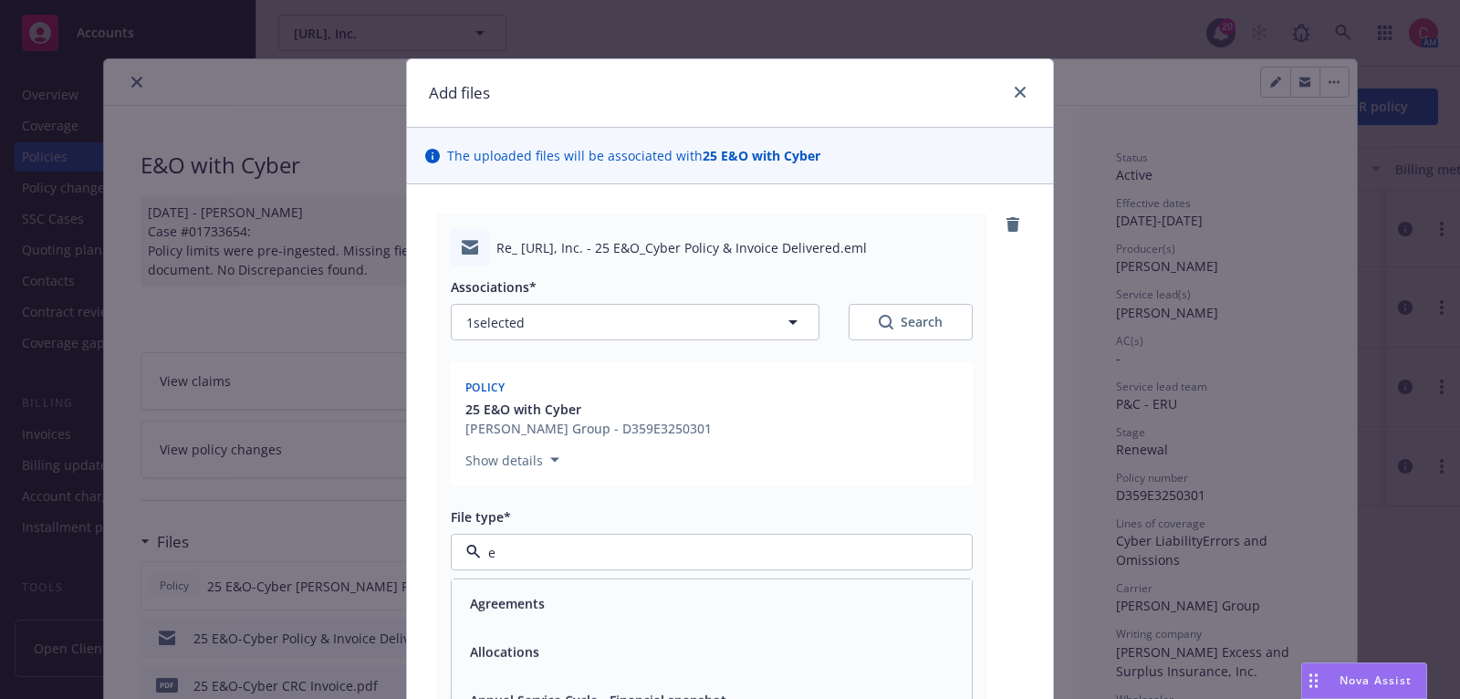
type input "em"
click at [787, 640] on div "Email" at bounding box center [712, 651] width 498 height 26
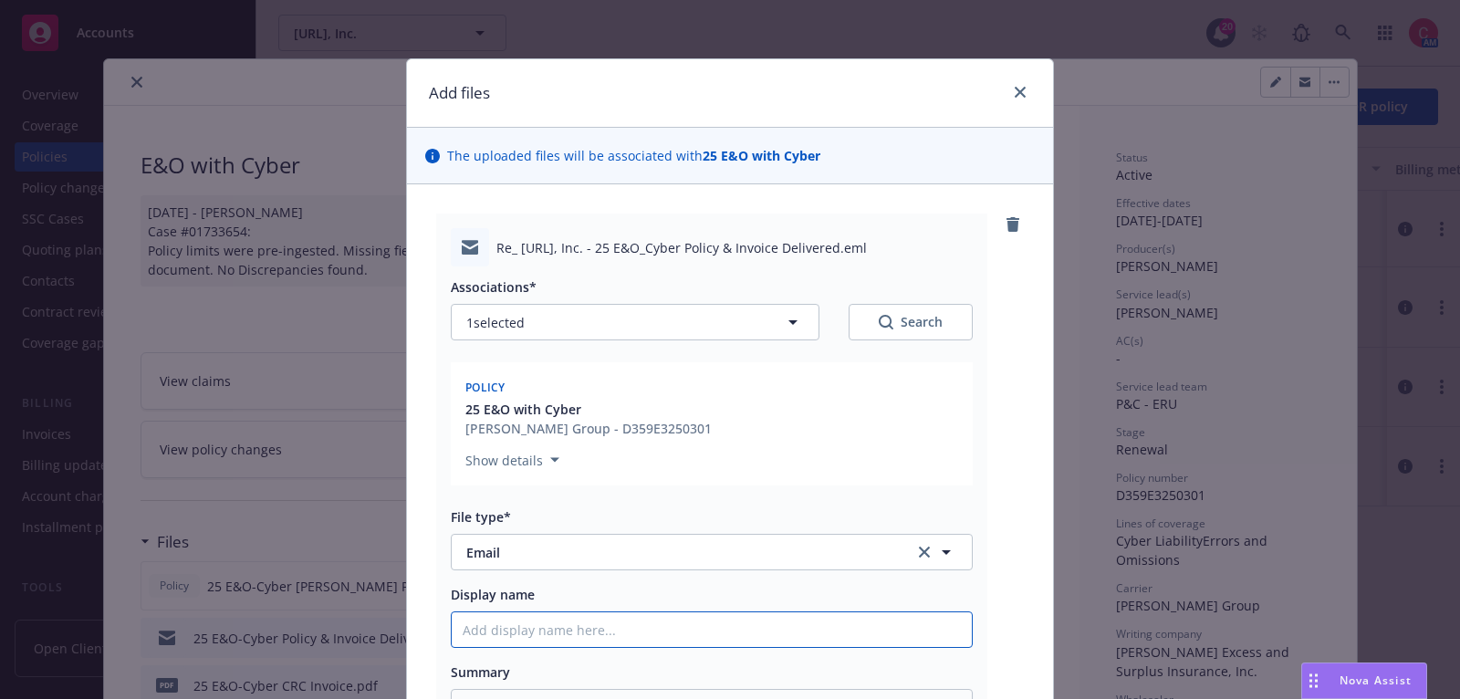
click at [786, 630] on input "Display name" at bounding box center [712, 629] width 520 height 35
type textarea "x"
type input "2"
type textarea "x"
type input "25"
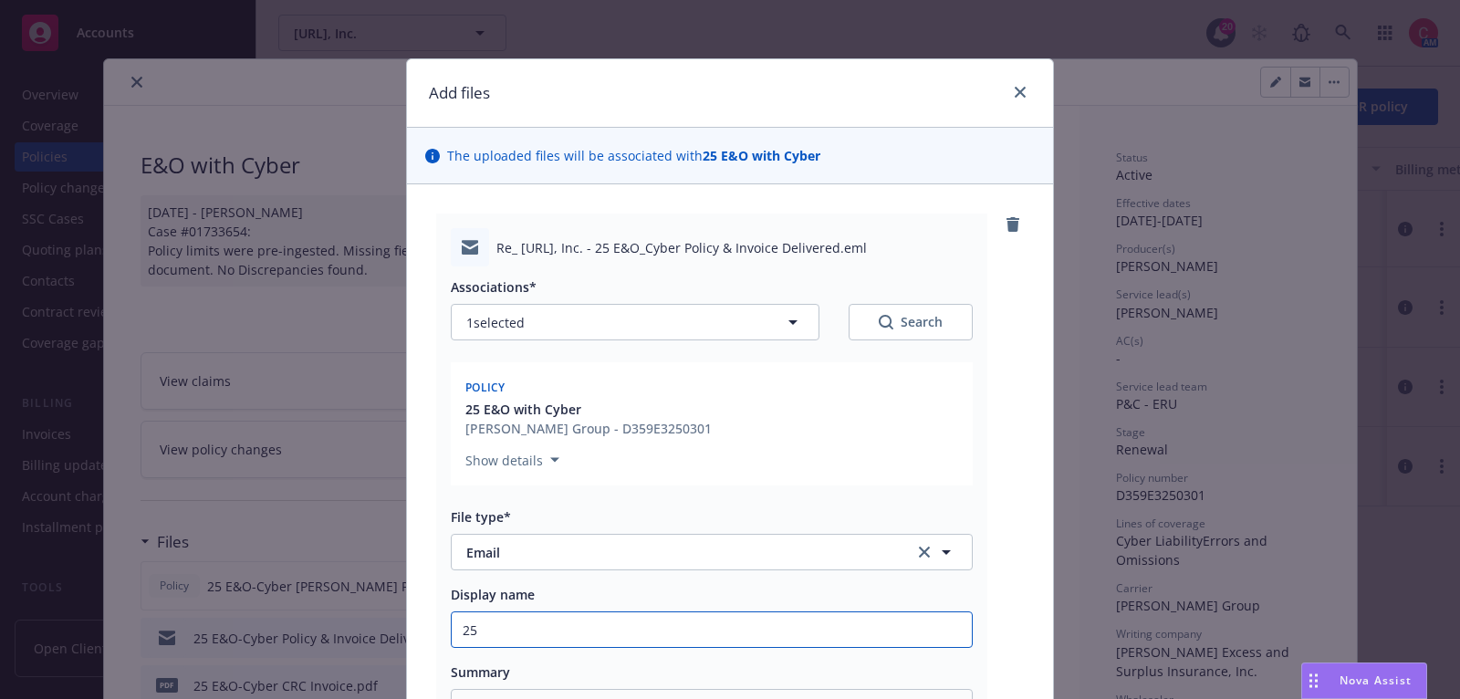
type textarea "x"
type input "25"
type textarea "x"
type input "25 E"
type textarea "x"
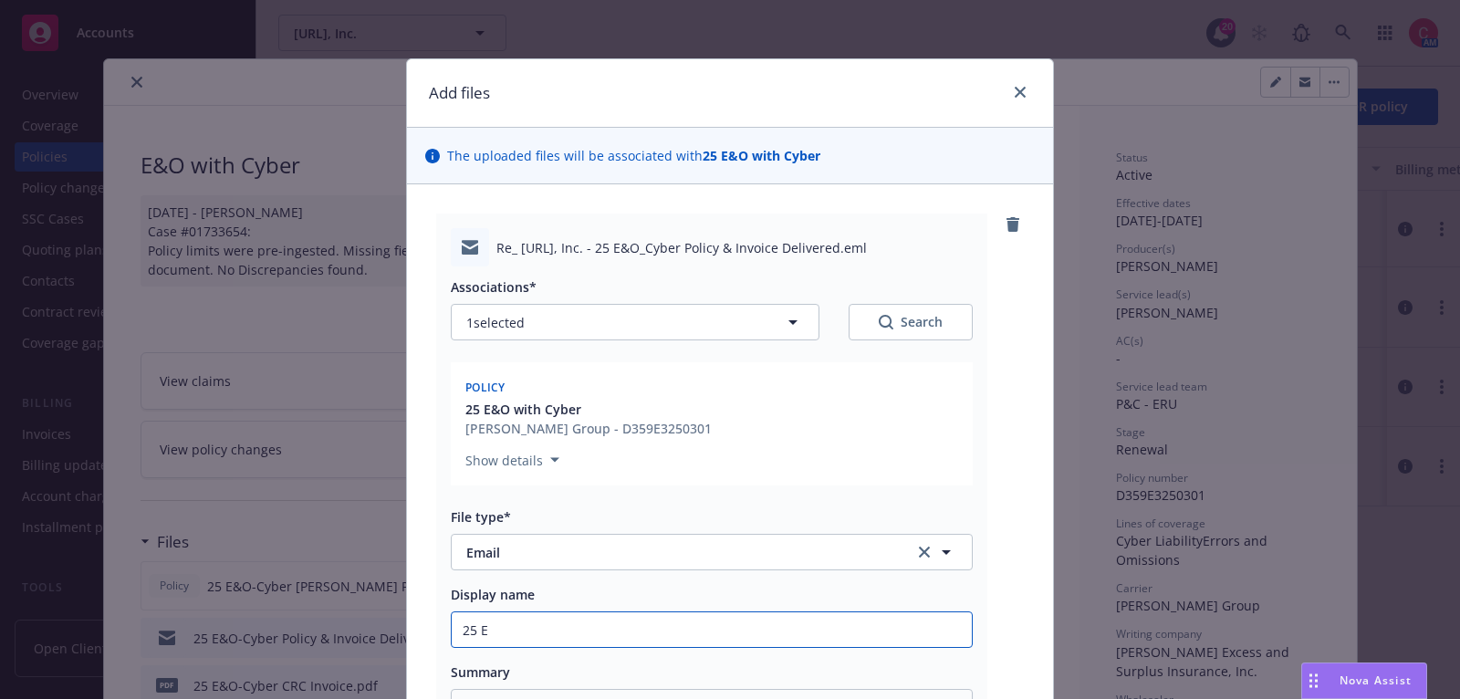
type input "25 E&"
type textarea "x"
type input "25 E&O"
type textarea "x"
type input "25 E&O-"
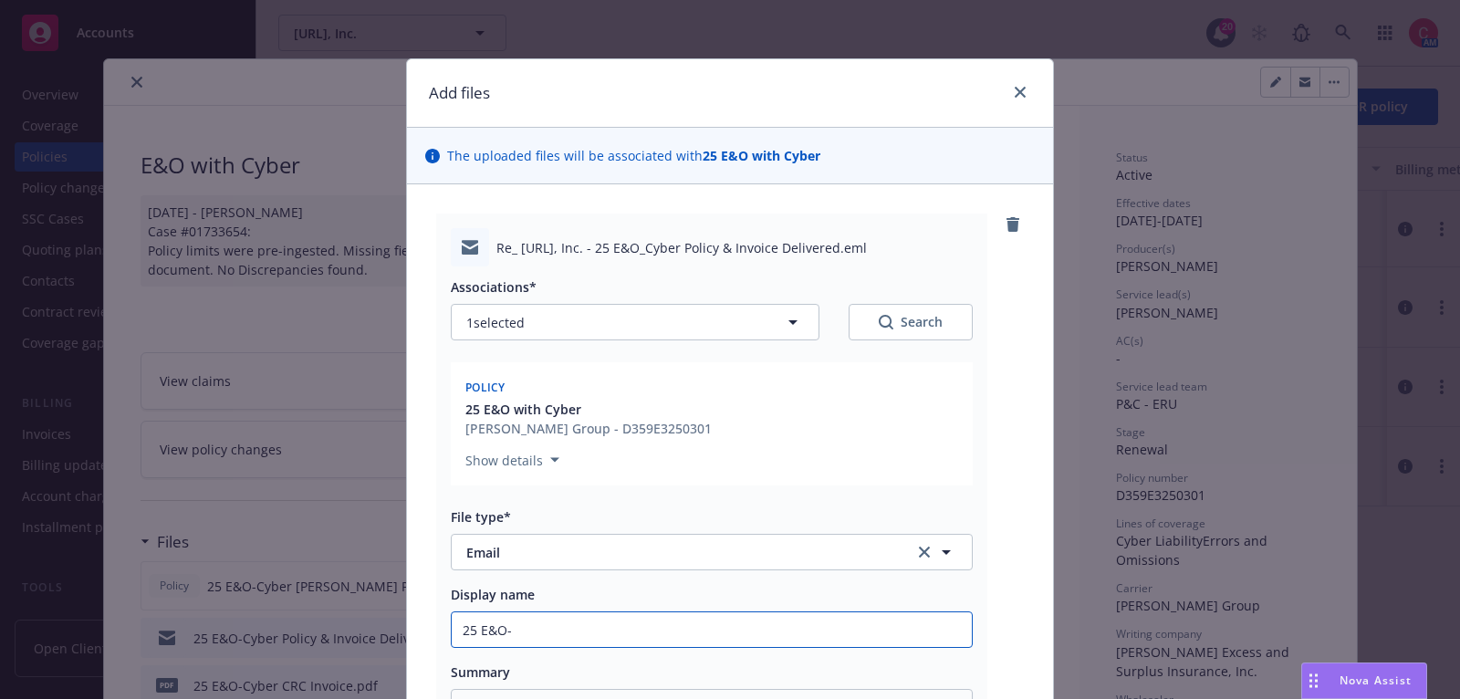
type textarea "x"
type input "25 E&O-C"
type textarea "x"
type input "25 E&O-Cy"
type textarea "x"
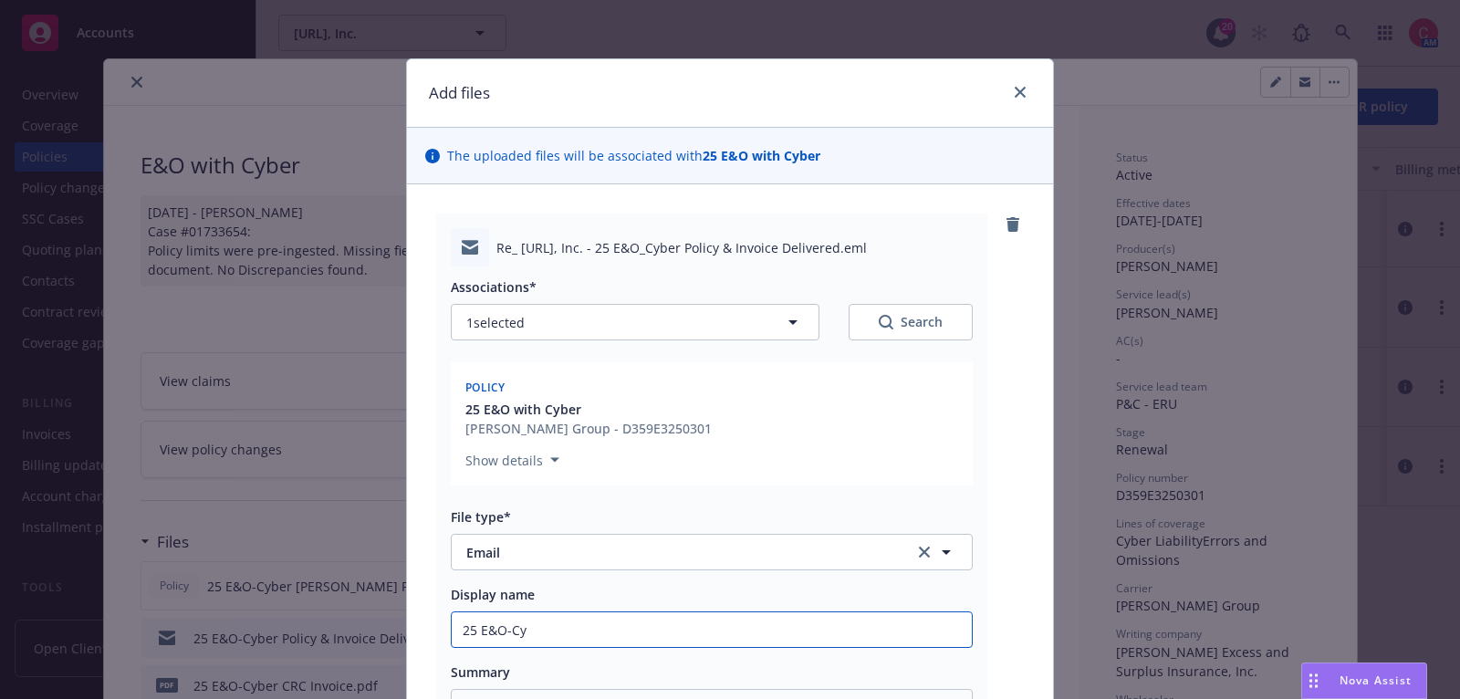
type input "25 E&O-Cyb"
type textarea "x"
type input "25 E&O-Cybe"
type textarea "x"
type input "25 E&O-Cyber"
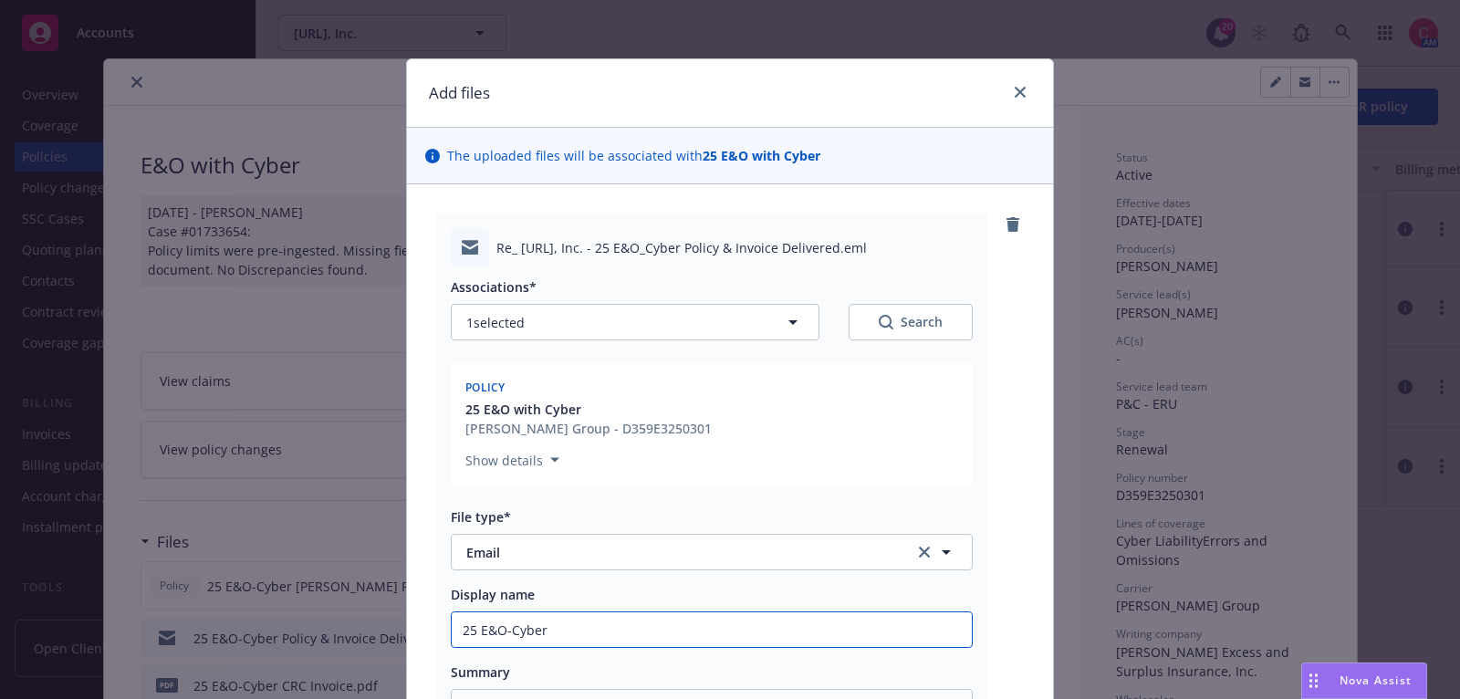
type textarea "x"
type input "25 E&O-Cyber"
type textarea "x"
type input "25 E&O-Cyber F"
type textarea "x"
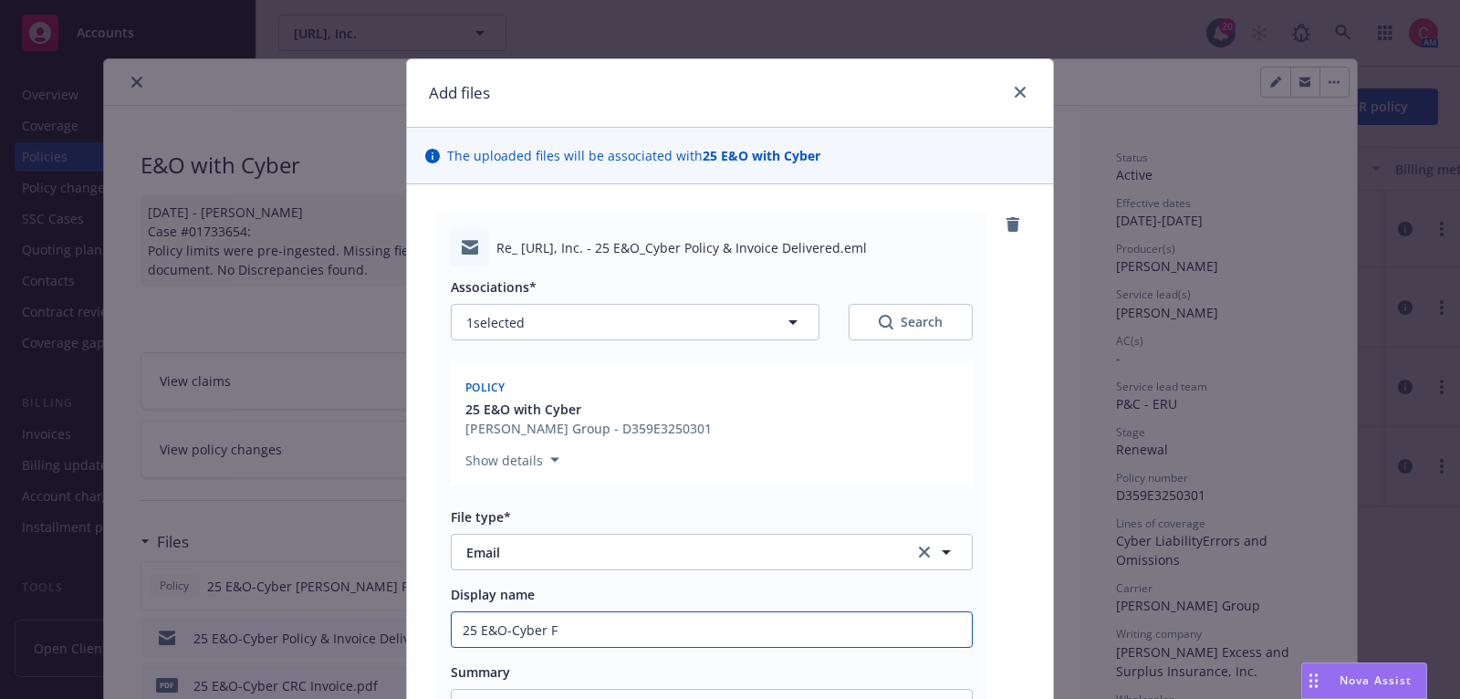
type input "25 E&O-Cyber F/"
type textarea "x"
type input "25 E&O-Cyber F/U"
type textarea "x"
type input "25 E&O-Cyber F/U"
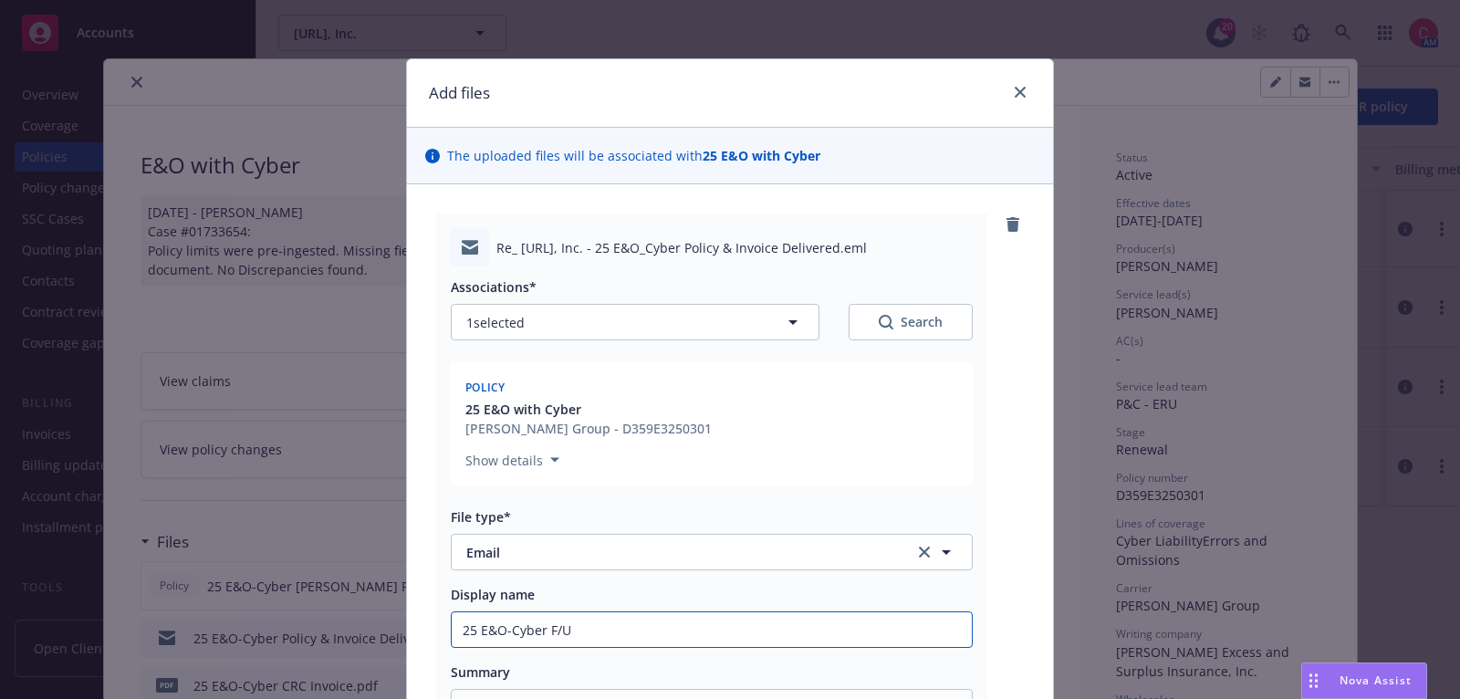
type textarea "x"
type input "25 E&O-Cyber F/U t"
type textarea "x"
type input "25 E&O-Cyber F/U to"
type textarea "x"
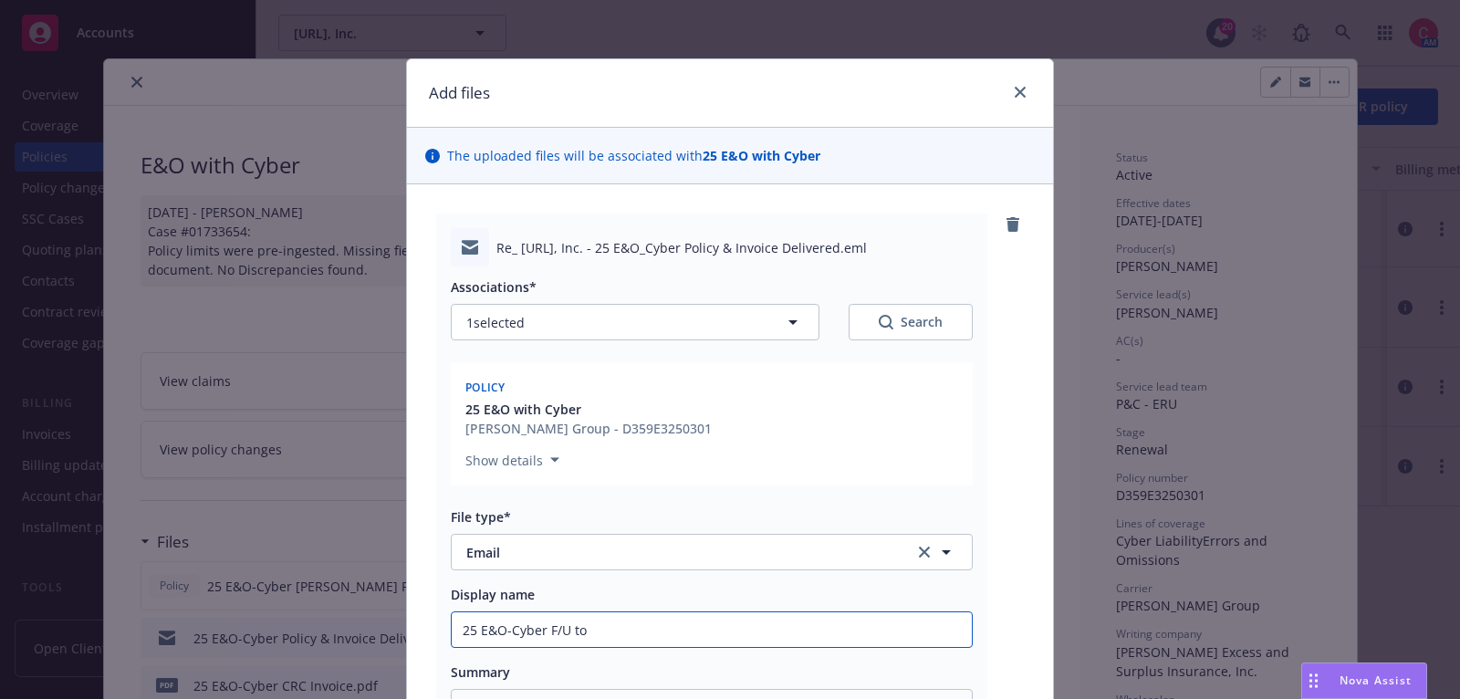
type input "25 E&O-Cyber F/U to"
type textarea "x"
type input "25 E&O-Cyber F/U to"
type textarea "x"
type input "25 E&O-Cyber F/U t"
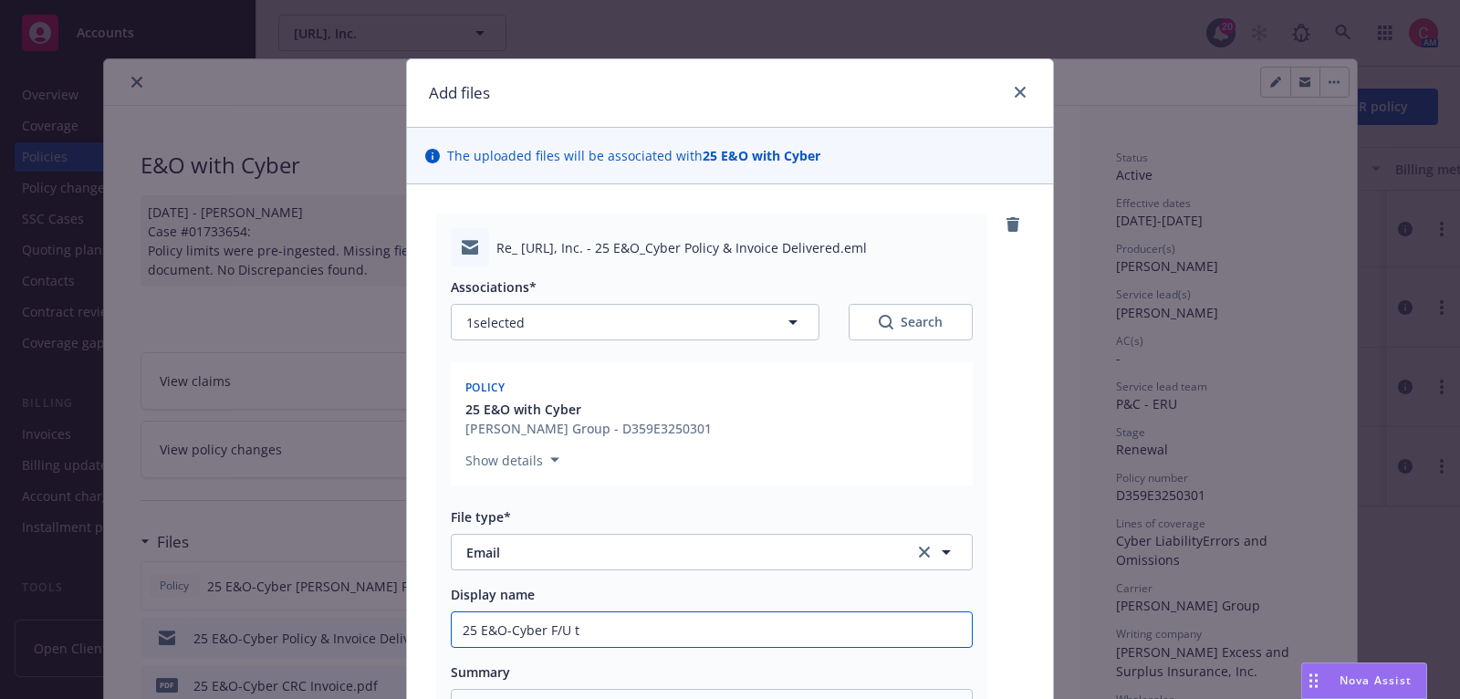
type textarea "x"
type input "25 E&O-Cyber F/U"
type textarea "x"
type input "25 E&O-Cyber F/U f"
type textarea "x"
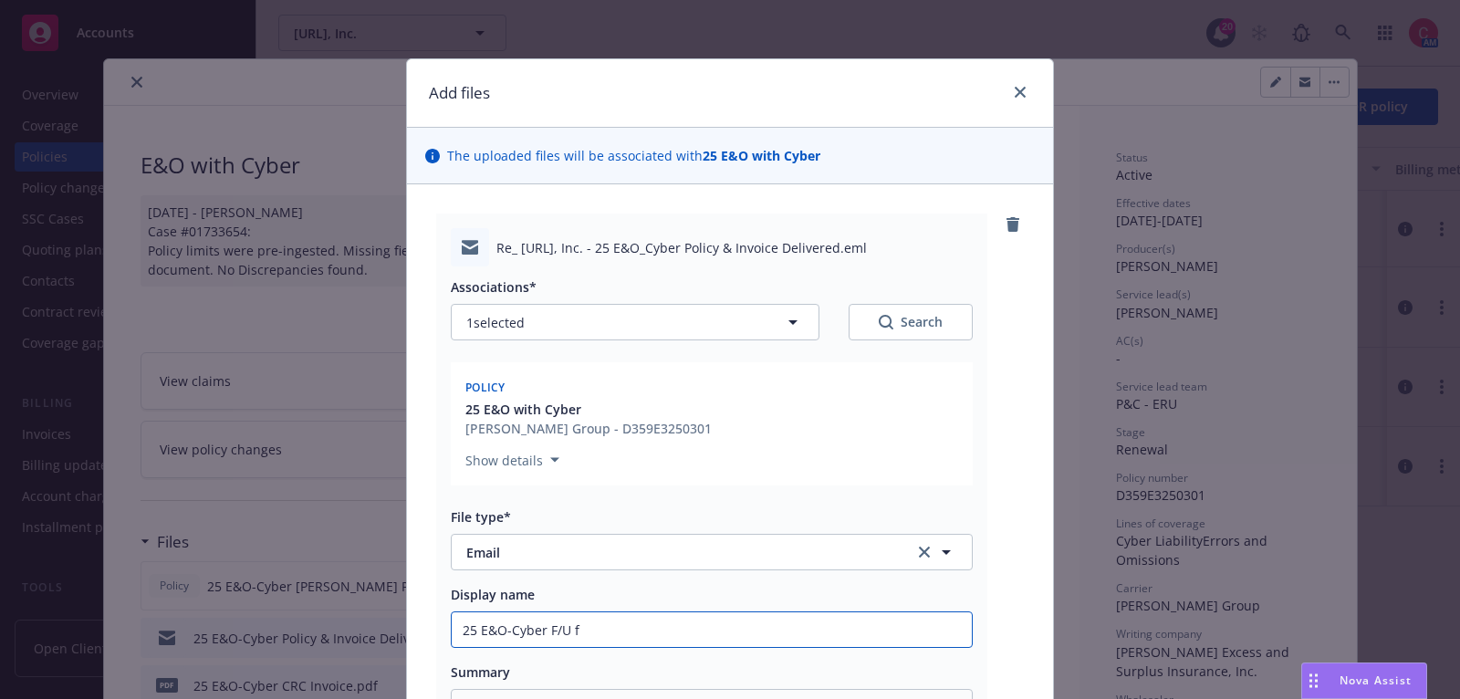
type input "25 E&O-Cyber F/U fo"
type textarea "x"
type input "25 E&O-Cyber F/U for"
type textarea "x"
type input "25 E&O-Cyber F/U for"
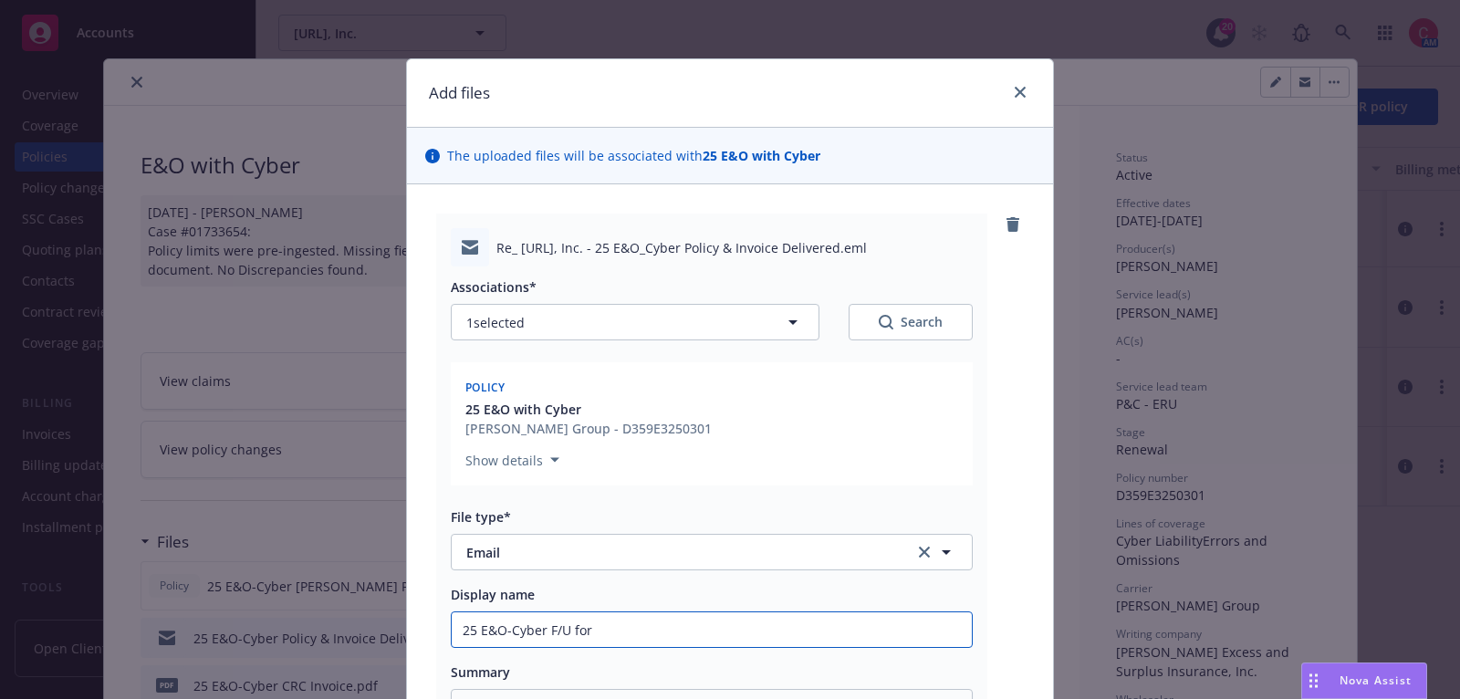
type textarea "x"
type input "25 E&O-Cyber F/U for p"
type textarea "x"
type input "25 E&O-Cyber F/U for pa"
type textarea "x"
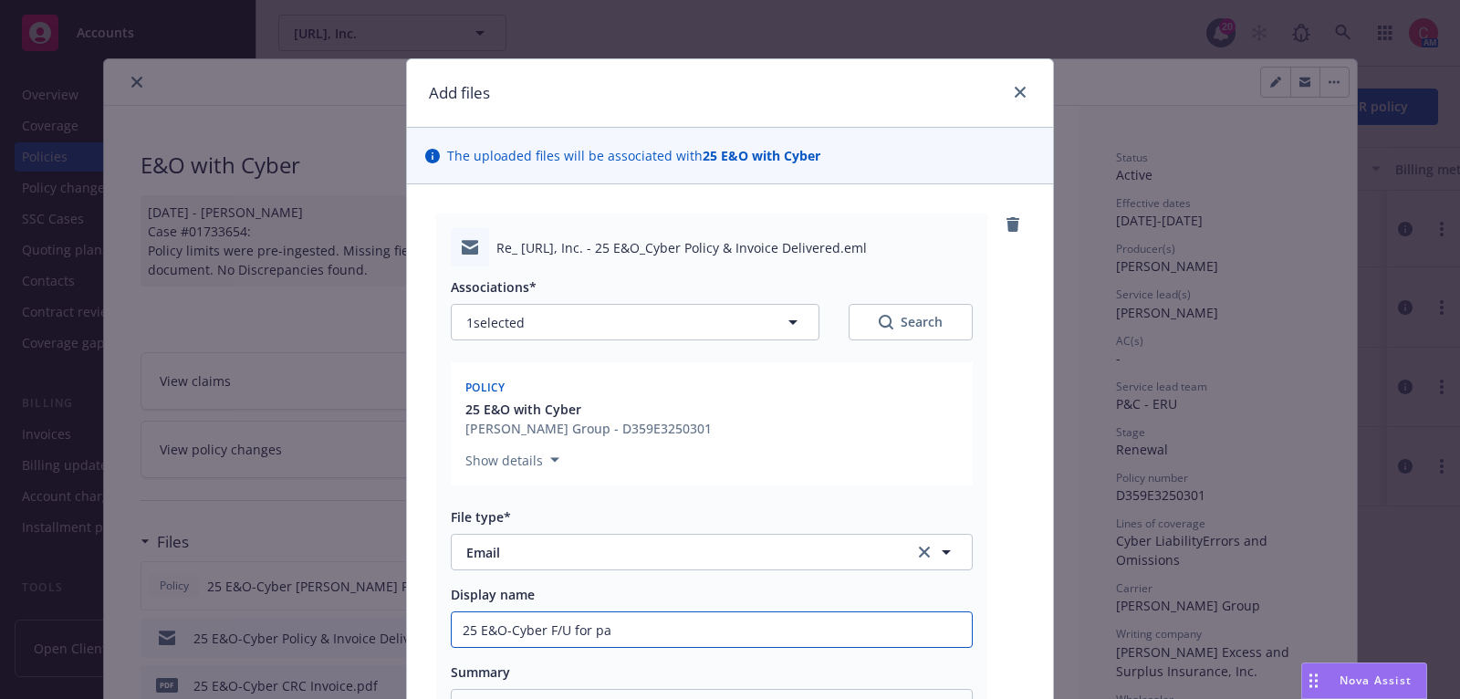
type input "25 E&O-Cyber F/U for pay"
type textarea "x"
type input "25 E&O-Cyber F/U for paym"
type textarea "x"
type input "25 E&O-Cyber F/U for payme"
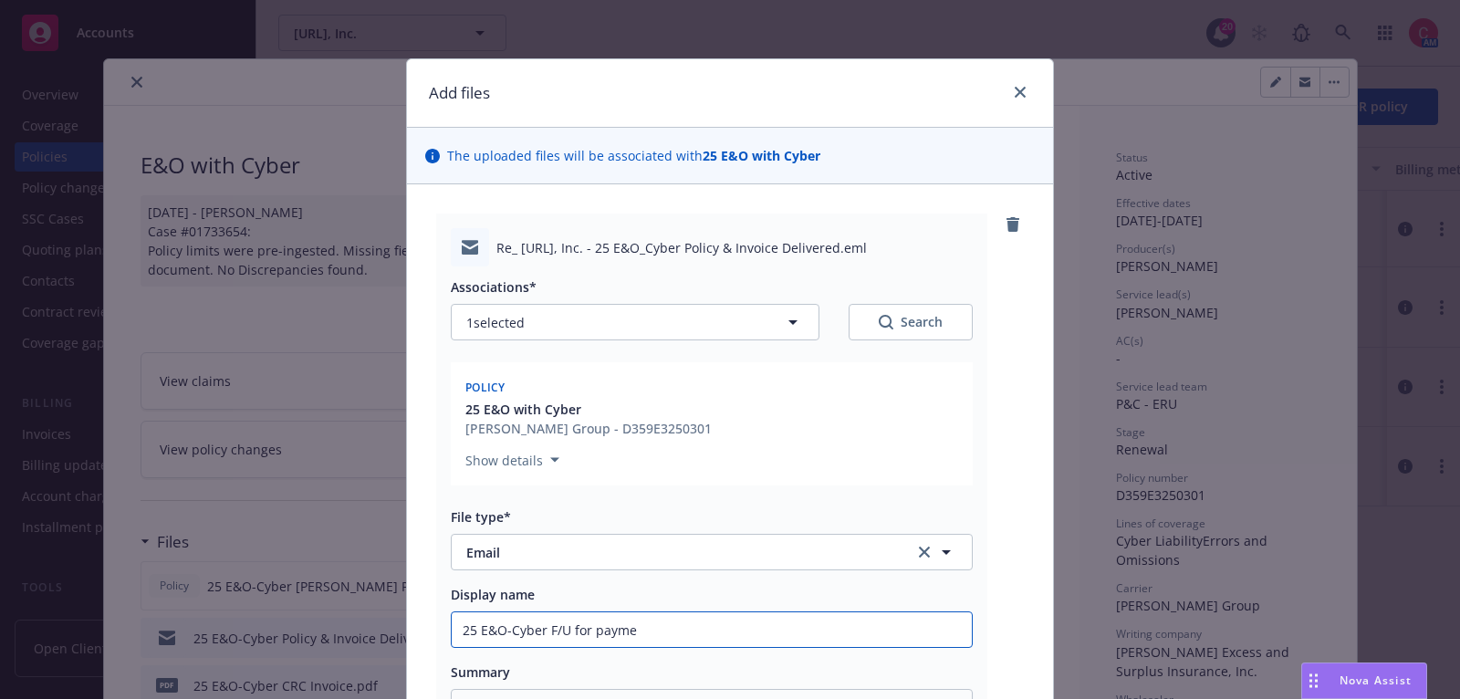
type textarea "x"
type input "25 E&O-Cyber F/U for paymen"
type textarea "x"
type input "25 E&O-Cyber F/U for payment"
type textarea "x"
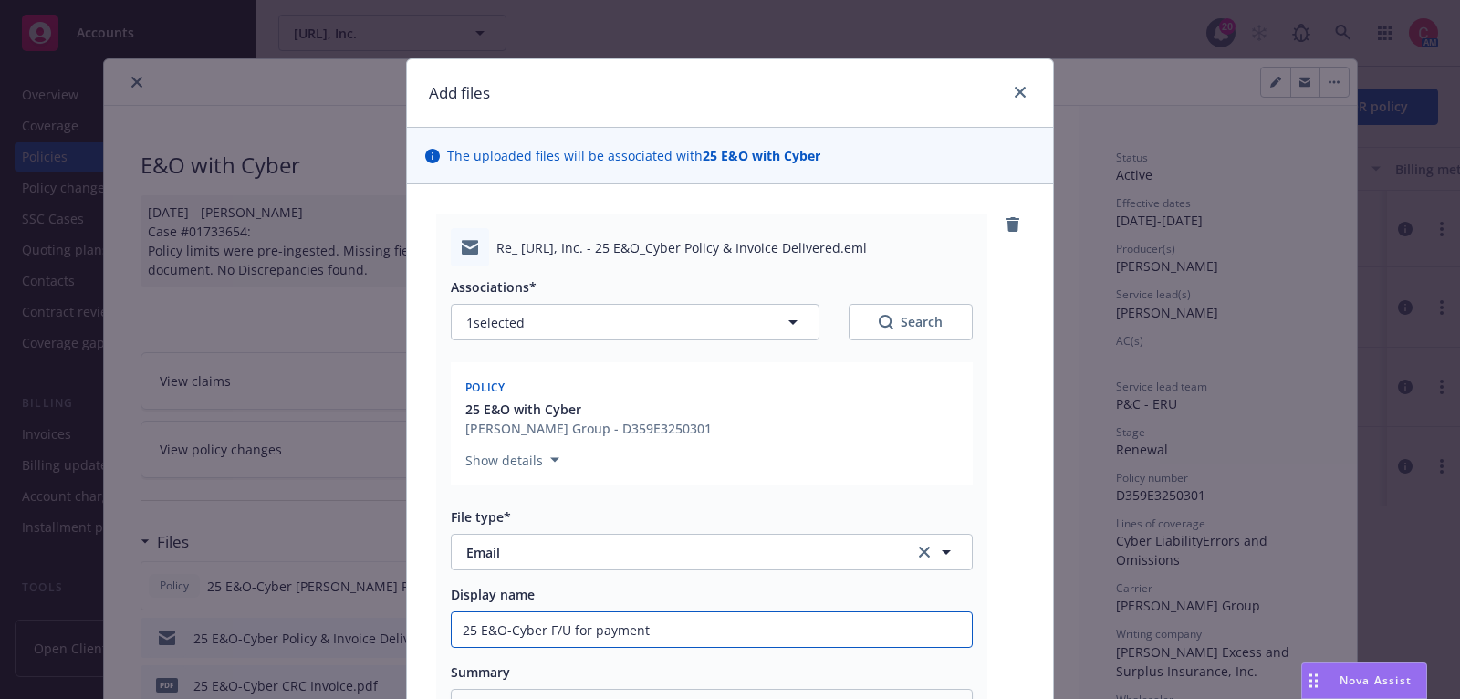
type input "25 E&O-Cyber F/U for payment"
type textarea "x"
type input "25 E&O-Cyber F/U for payment t"
type textarea "x"
type input "25 E&O-Cyber F/U for payment to"
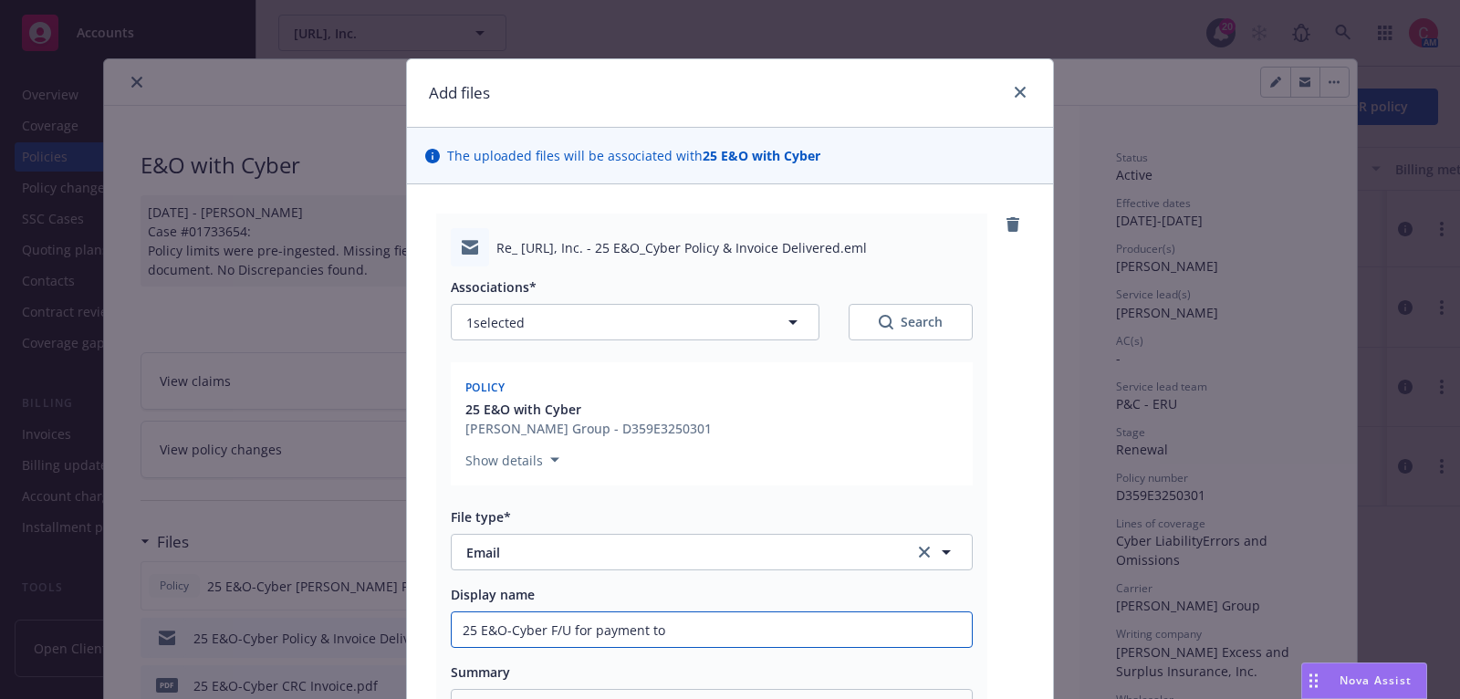
type textarea "x"
type input "25 E&O-Cyber F/U for payment to"
type textarea "x"
type input "25 E&O-Cyber F/U for payment to i"
type textarea "x"
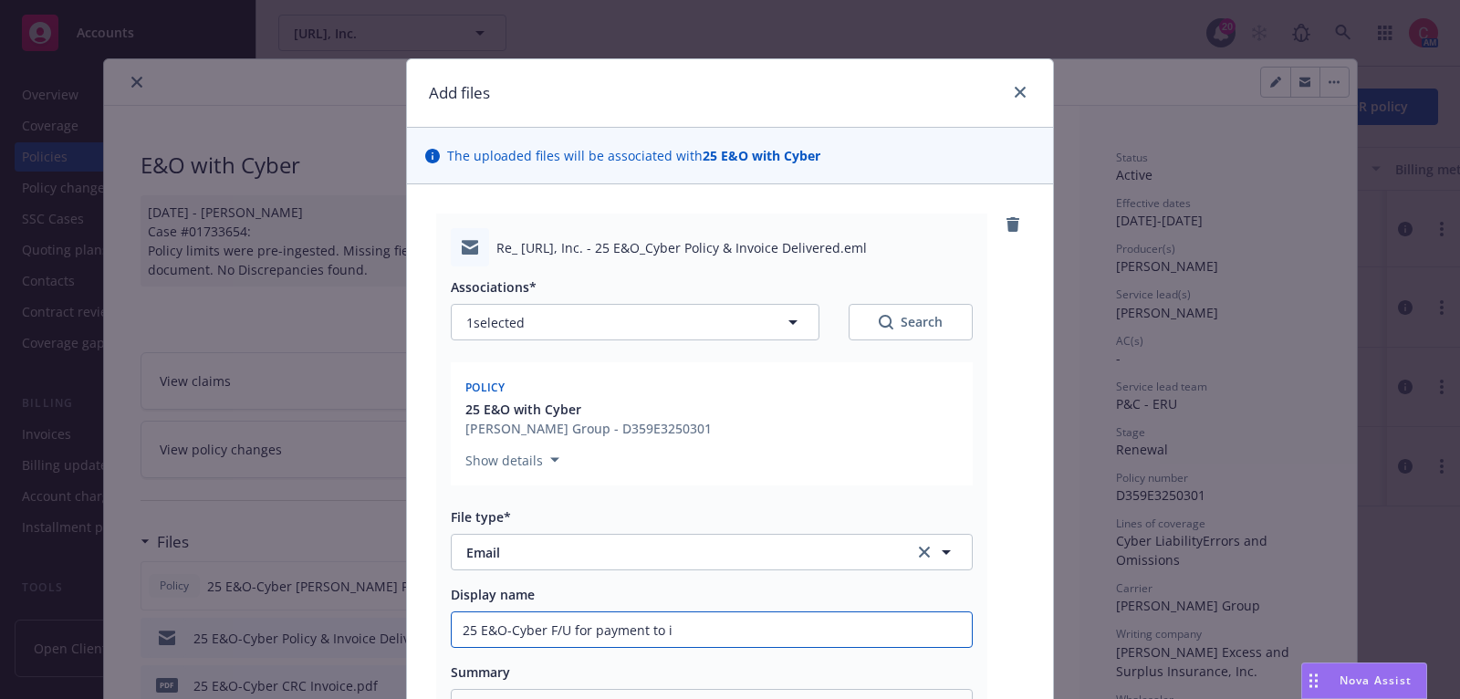
type input "25 E&O-Cyber F/U for payment to in"
type textarea "x"
type input "25 E&O-Cyber F/U for payment to ins"
type textarea "x"
type input "25 E&O-Cyber F/U for payment to insu"
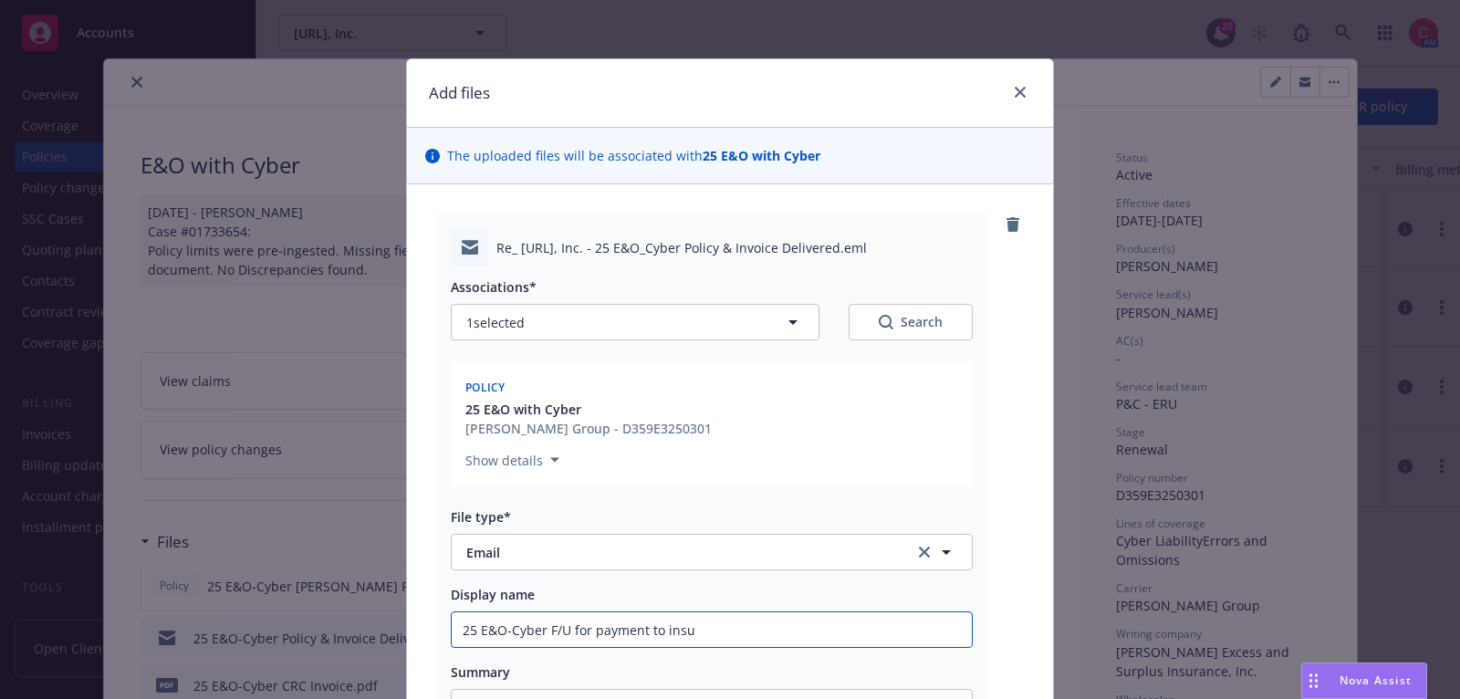
type textarea "x"
type input "25 E&O-Cyber F/U for payment to insur"
type textarea "x"
type input "25 E&O-Cyber F/U for payment to insure"
type textarea "x"
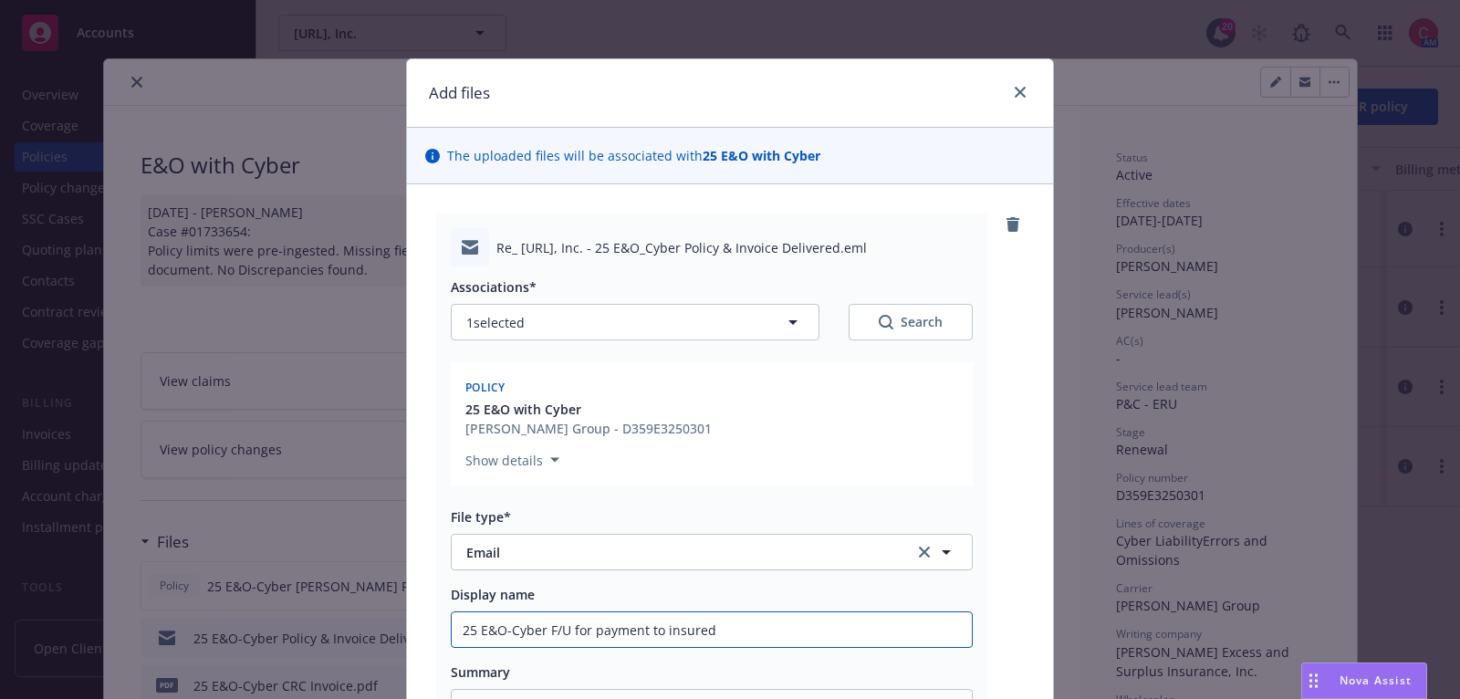
scroll to position [286, 0]
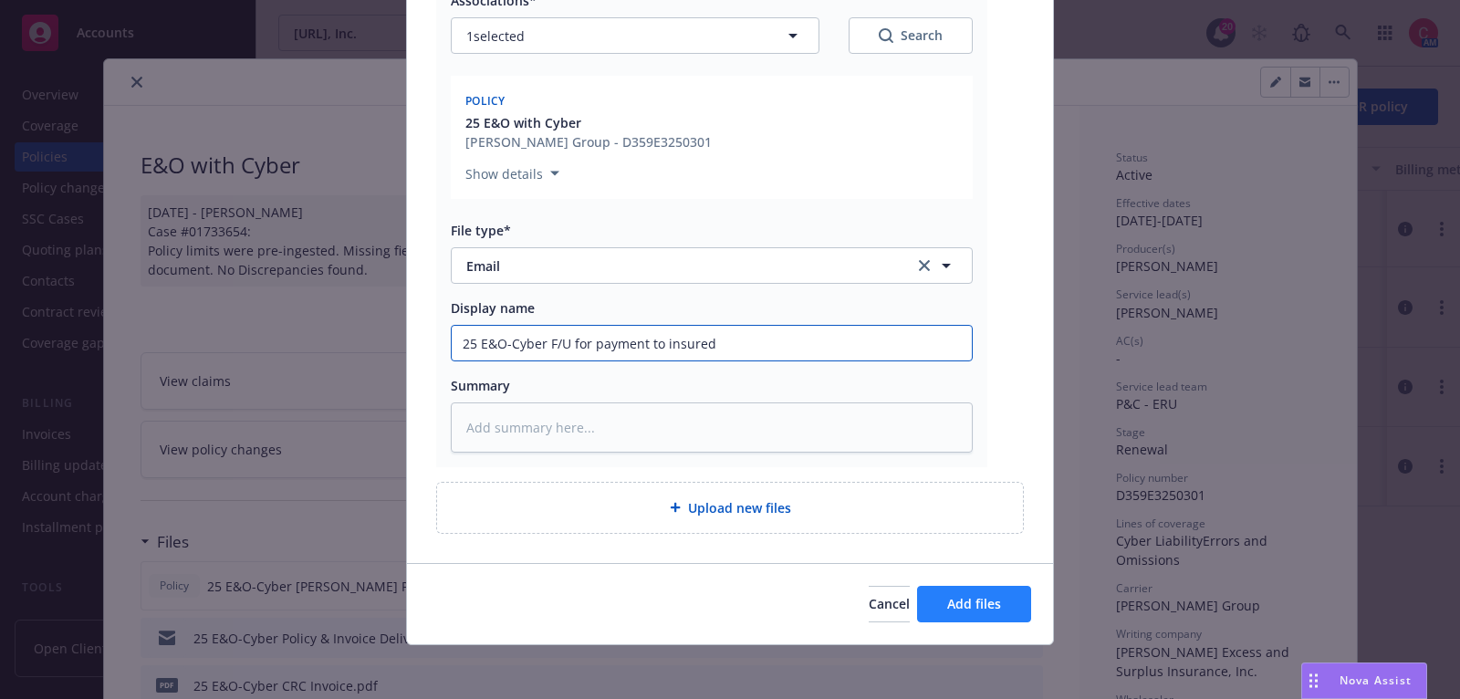
type input "25 E&O-Cyber F/U for payment to insured"
click at [998, 609] on button "Add files" at bounding box center [974, 604] width 114 height 36
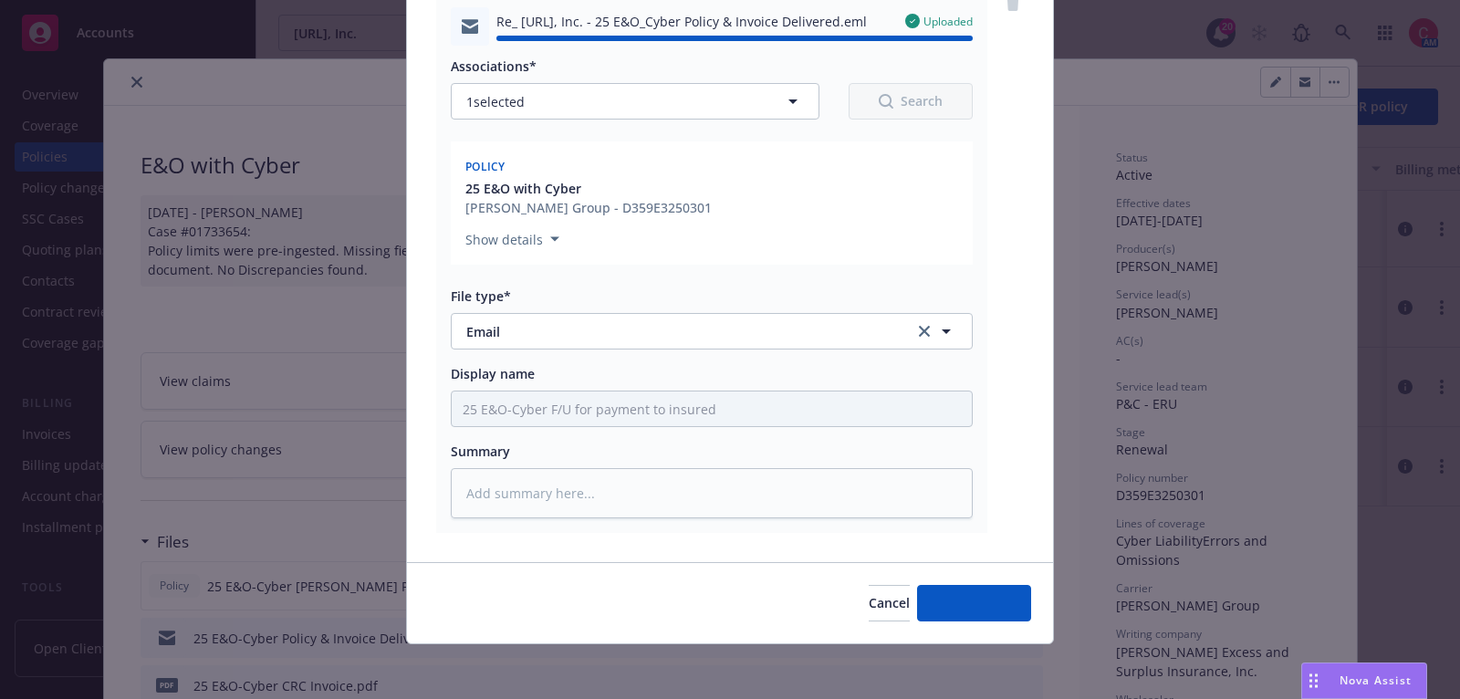
type textarea "x"
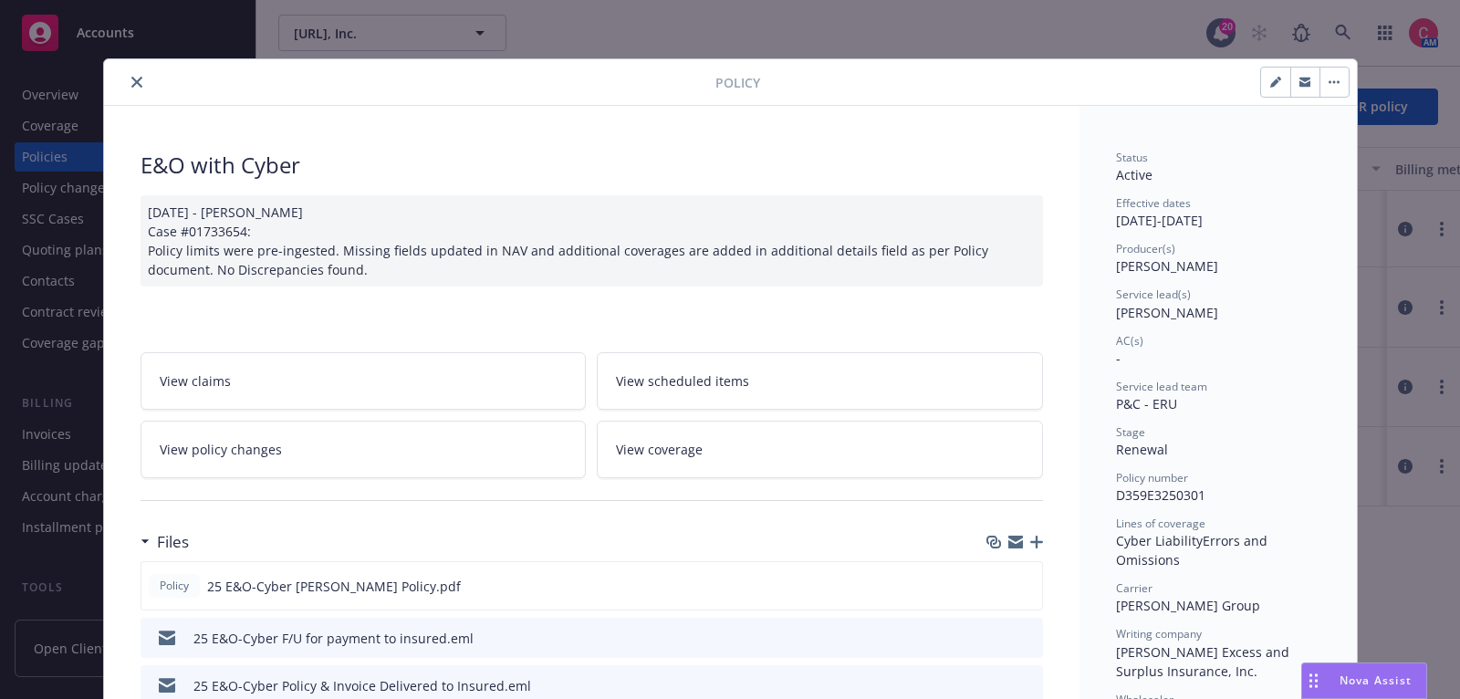
click at [136, 80] on icon "close" at bounding box center [136, 82] width 11 height 11
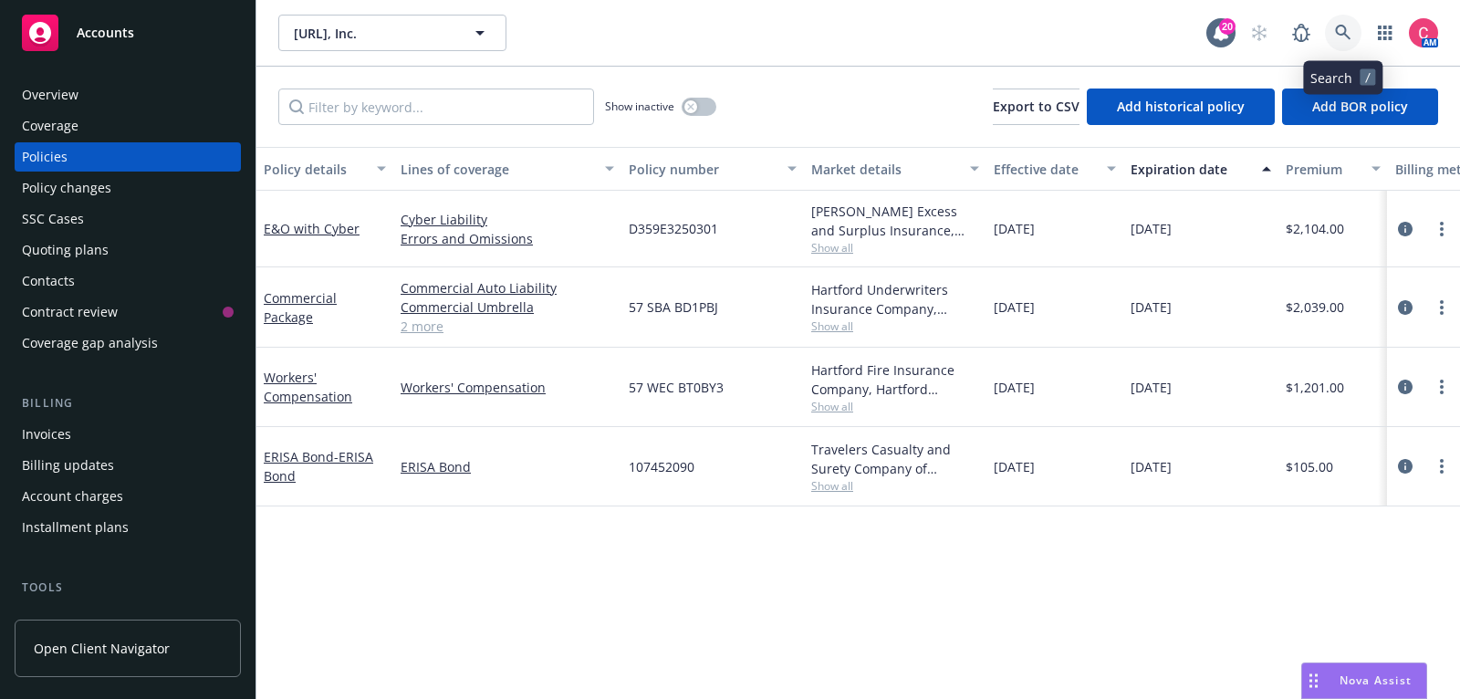
click at [1345, 49] on link at bounding box center [1343, 33] width 36 height 36
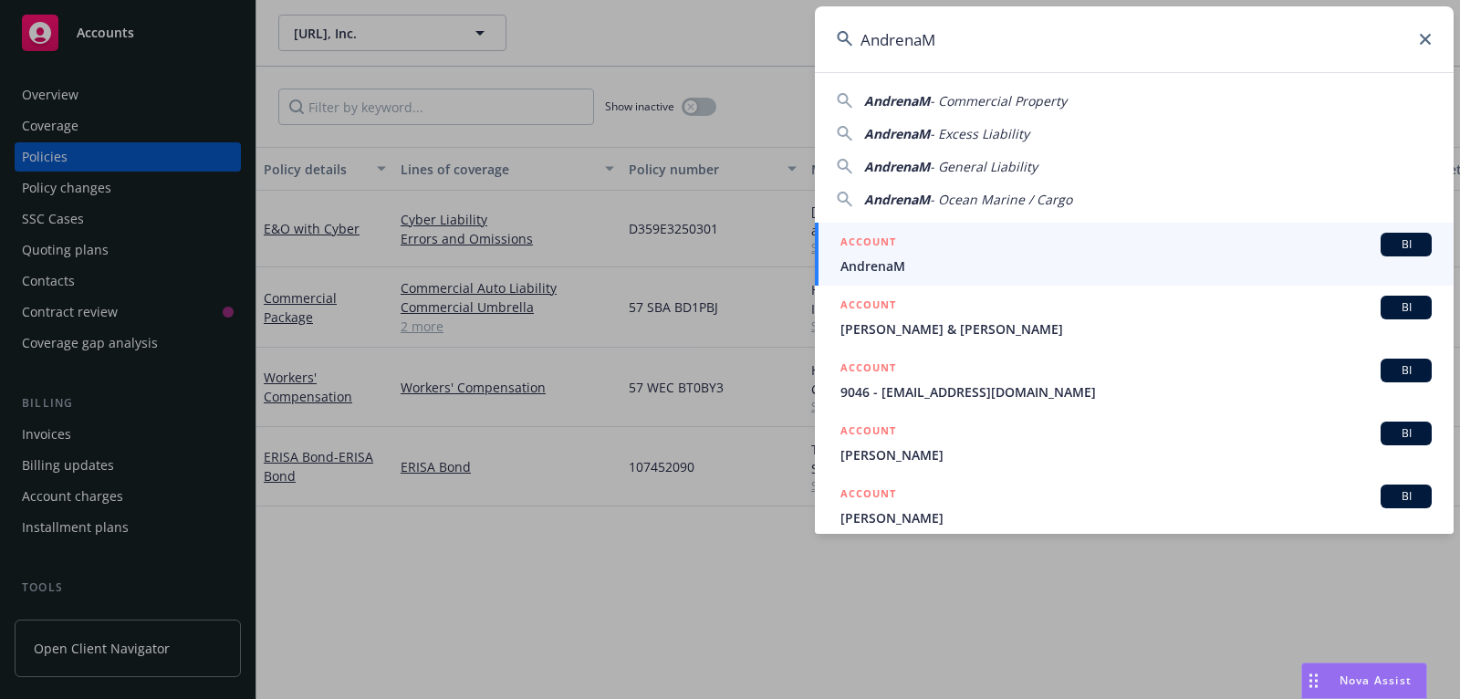
type input "AndrenaM"
click at [1215, 238] on div "ACCOUNT BI" at bounding box center [1135, 245] width 591 height 24
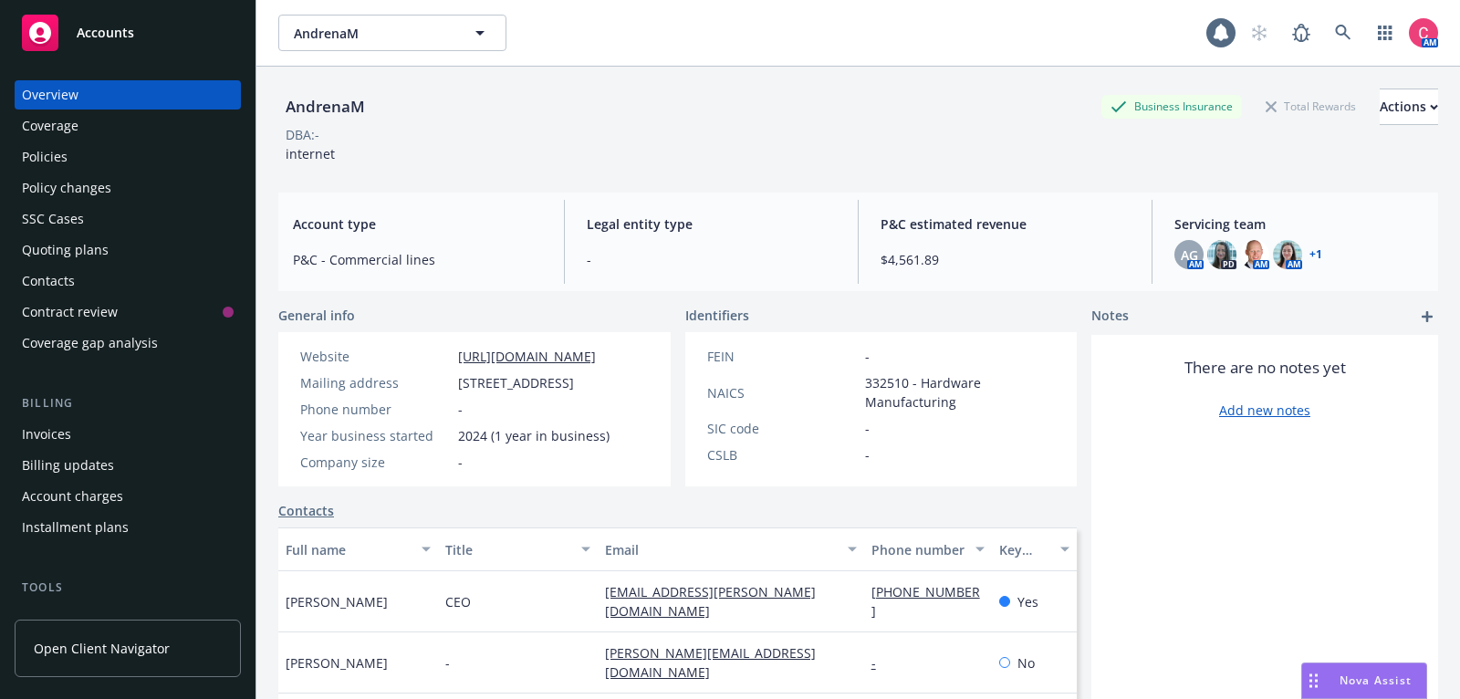
click at [192, 161] on div "Policies" at bounding box center [128, 156] width 212 height 29
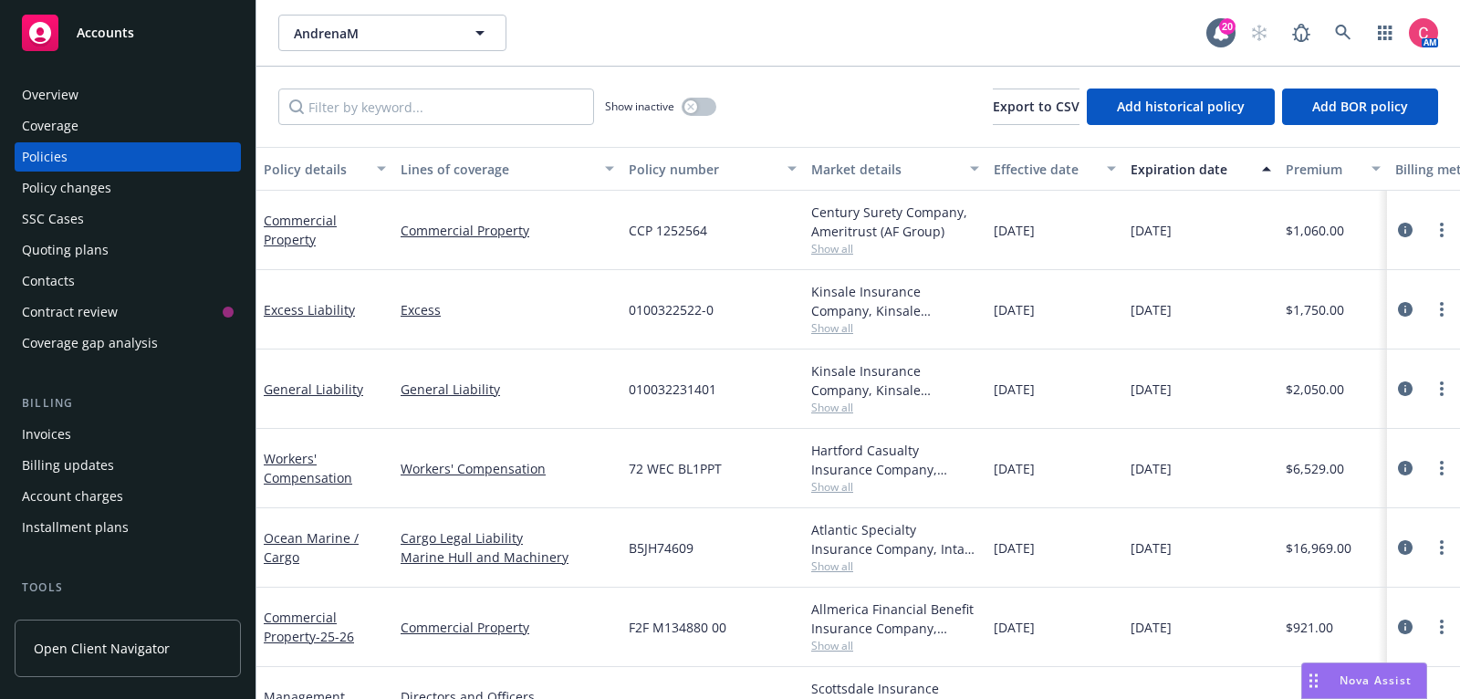
scroll to position [43, 0]
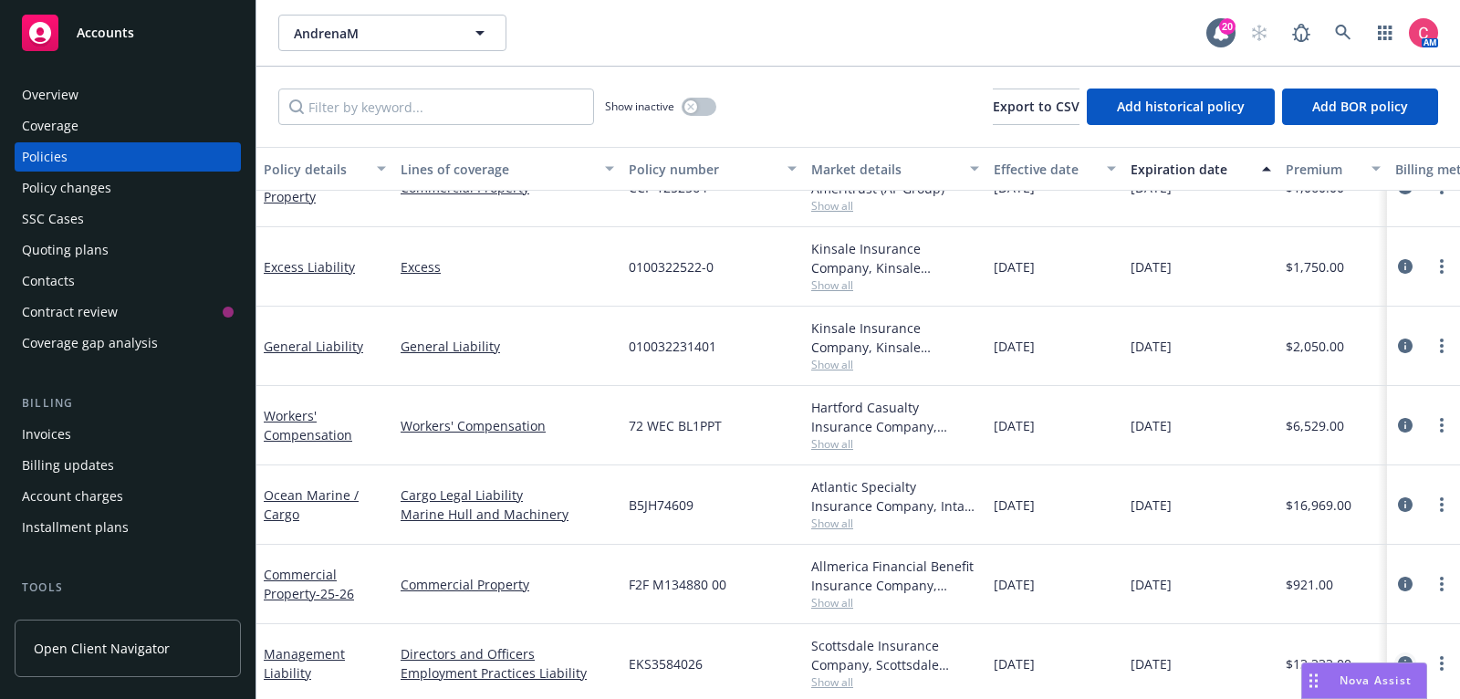
click at [1410, 652] on link "circleInformation" at bounding box center [1405, 663] width 22 height 22
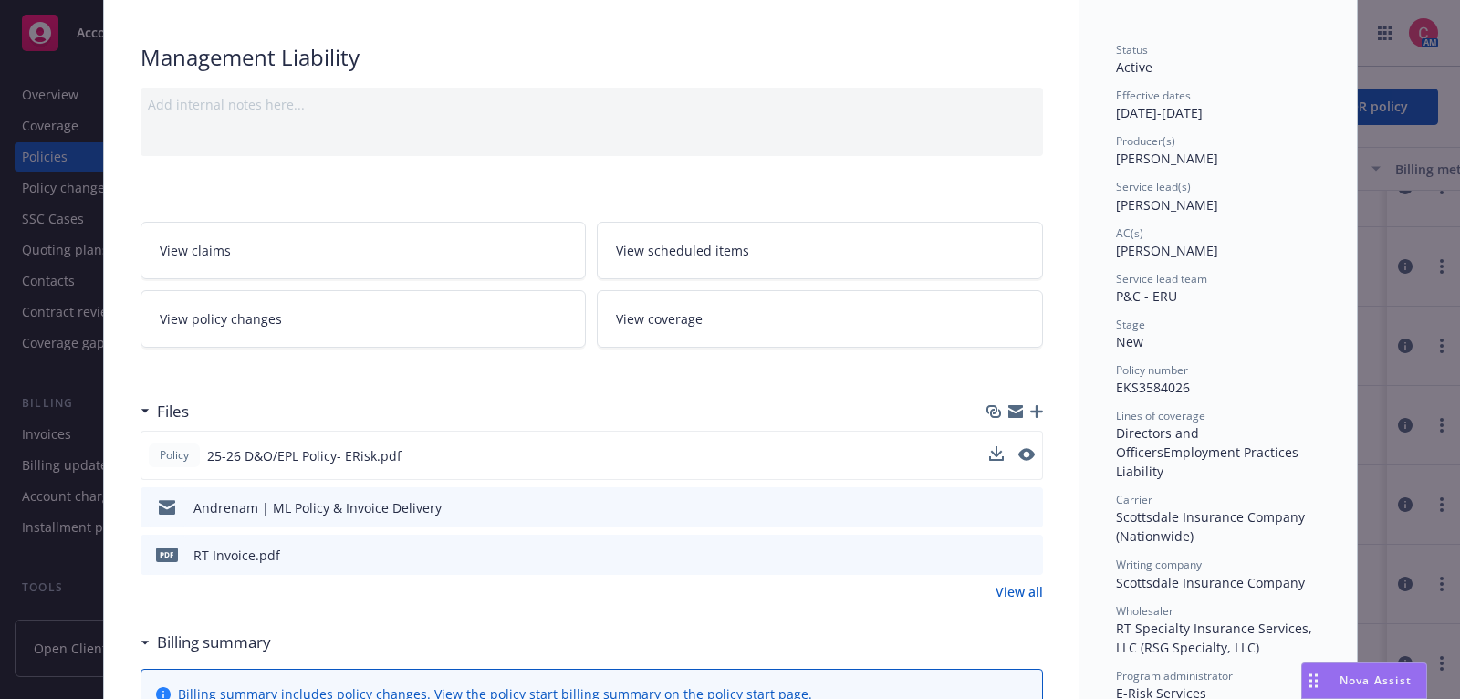
scroll to position [109, 0]
click at [1028, 502] on icon "preview file" at bounding box center [1025, 504] width 16 height 13
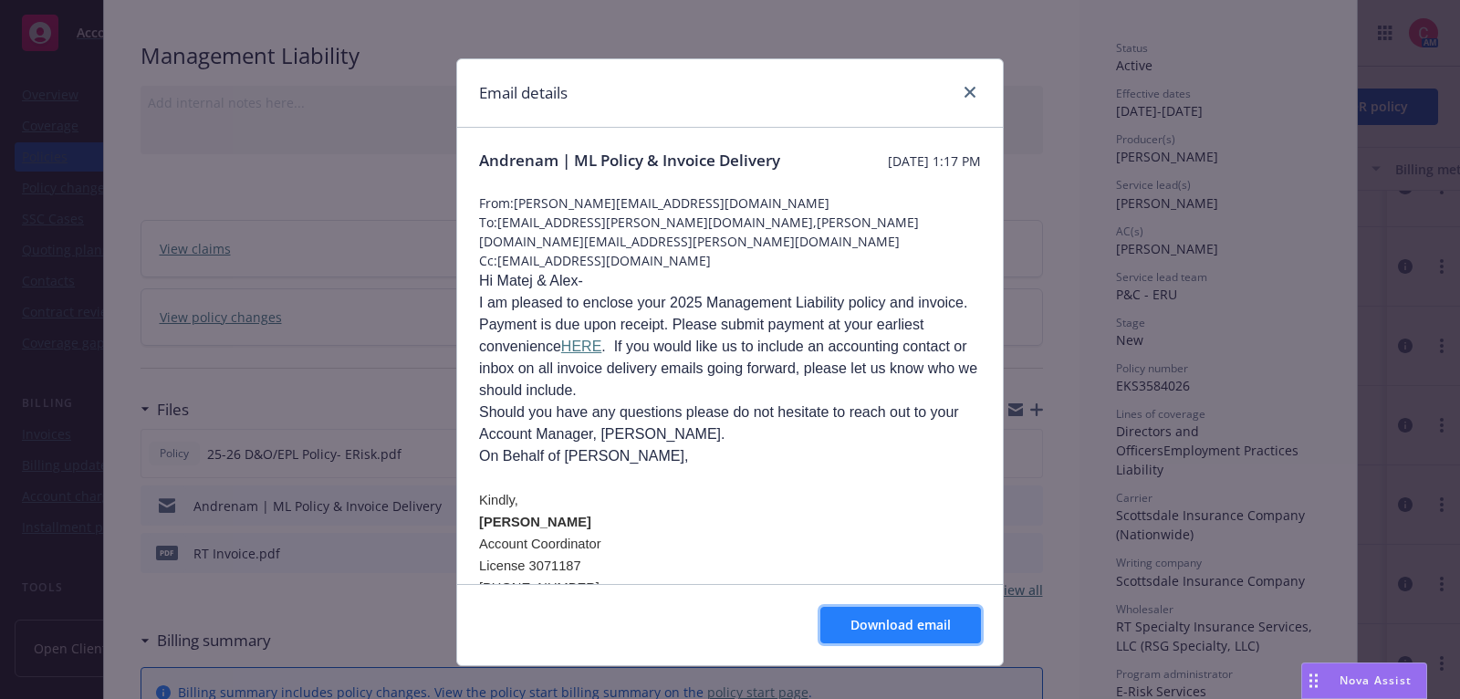
click at [947, 623] on span "Download email" at bounding box center [900, 624] width 100 height 17
click at [973, 87] on icon "close" at bounding box center [969, 92] width 11 height 11
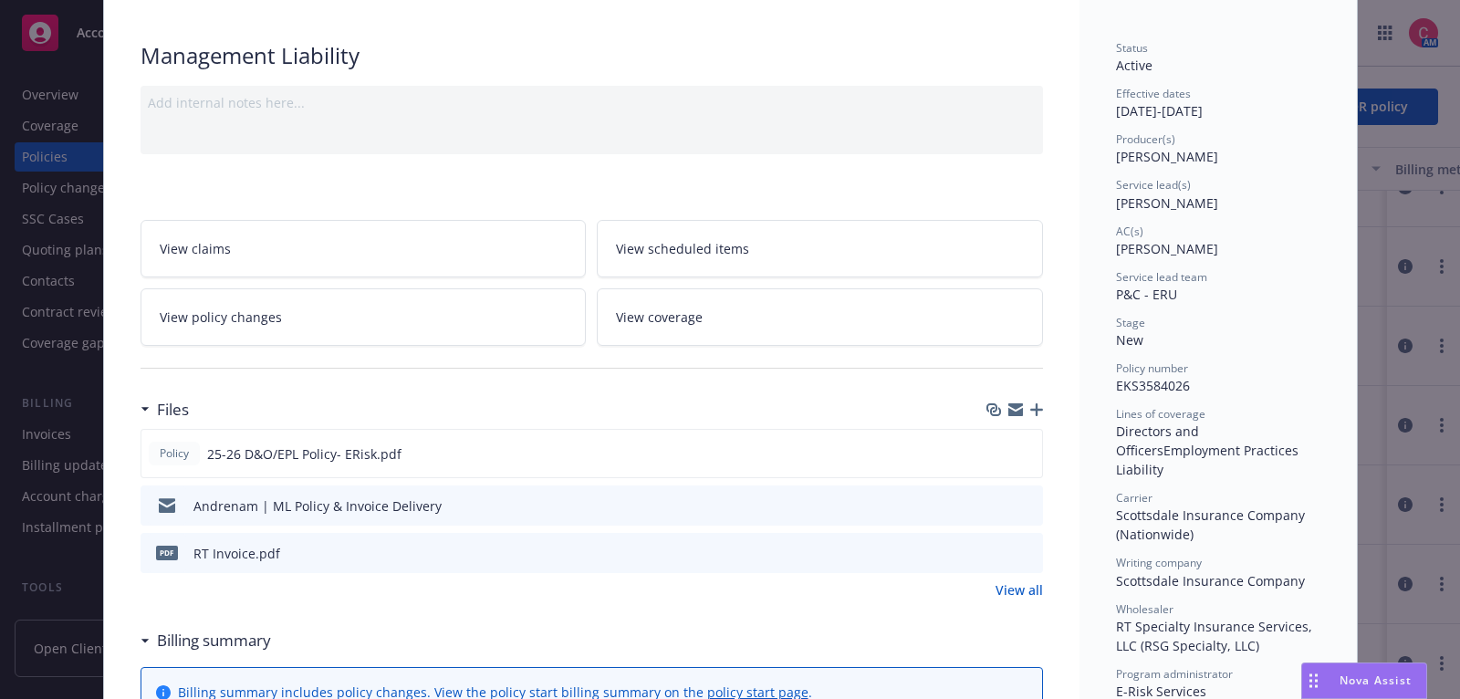
scroll to position [0, 0]
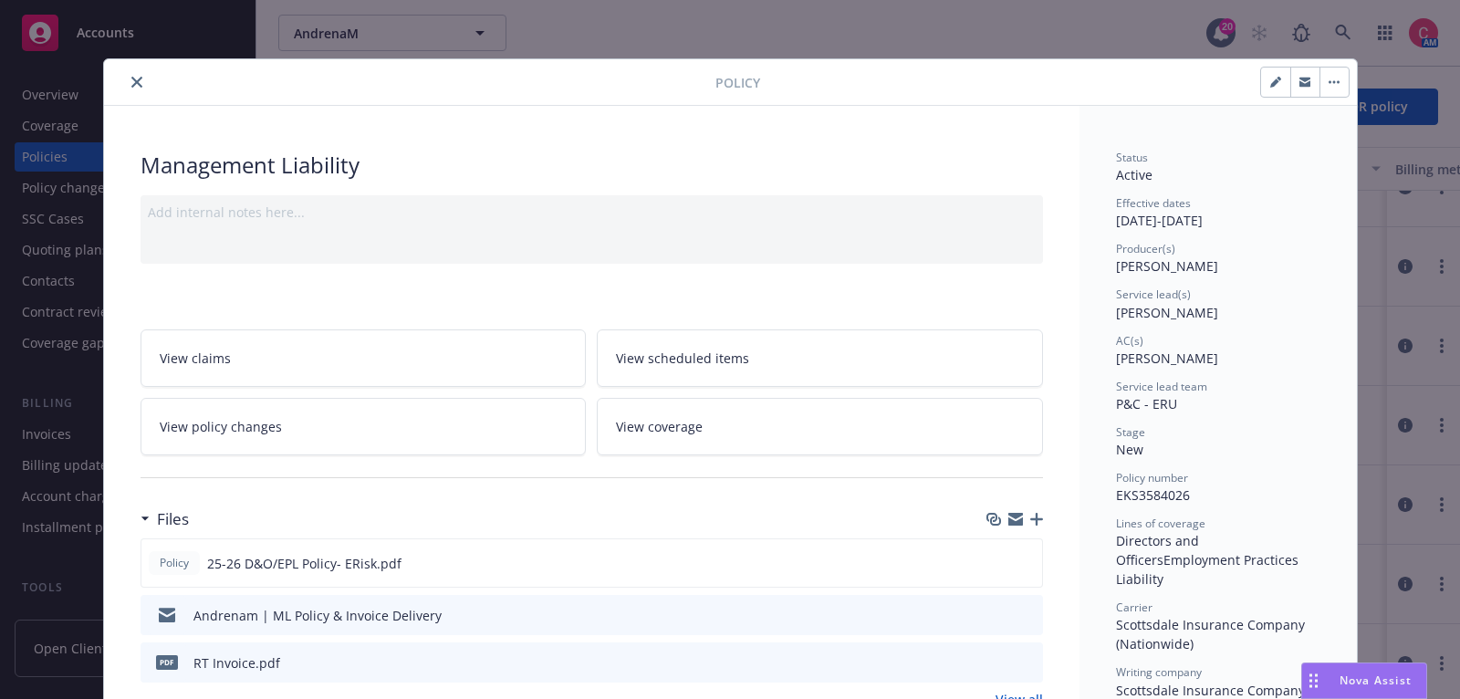
click at [132, 81] on icon "close" at bounding box center [136, 82] width 11 height 11
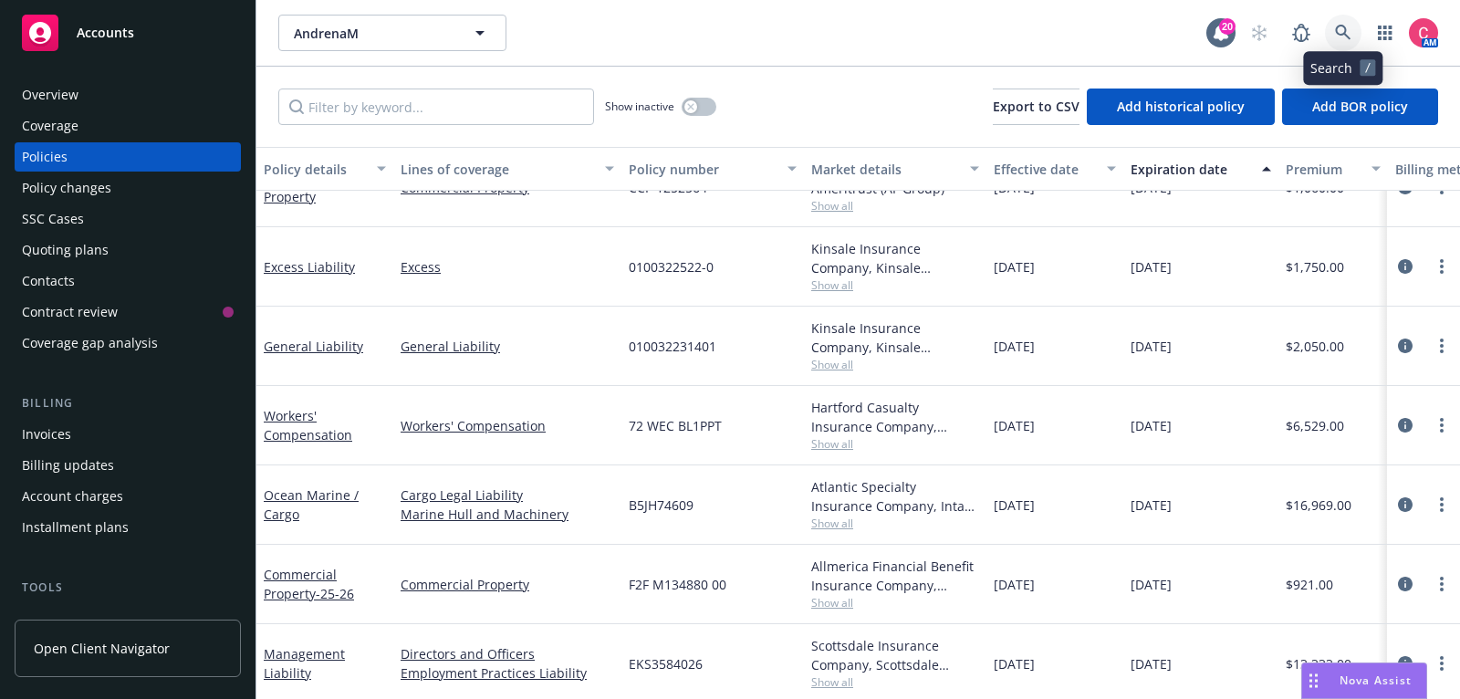
click at [1347, 20] on link at bounding box center [1343, 33] width 36 height 36
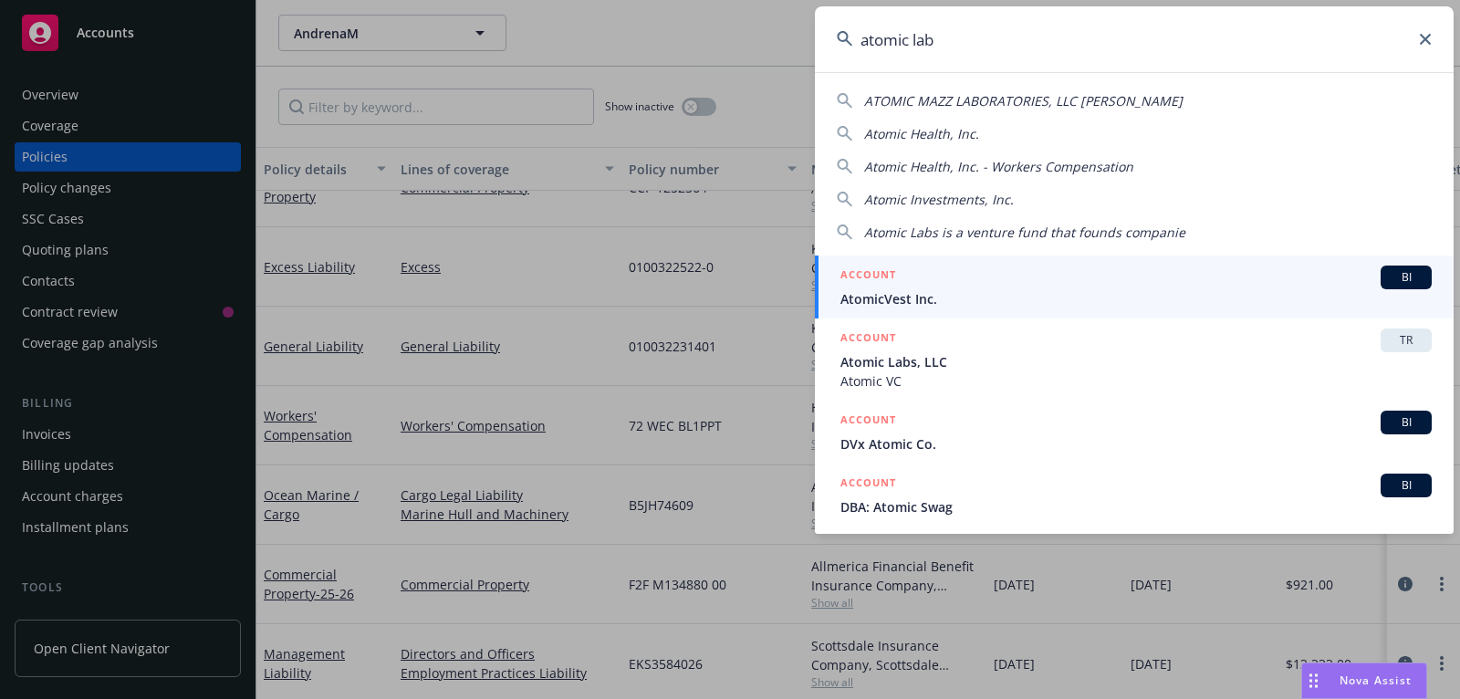
type input "atomic labs"
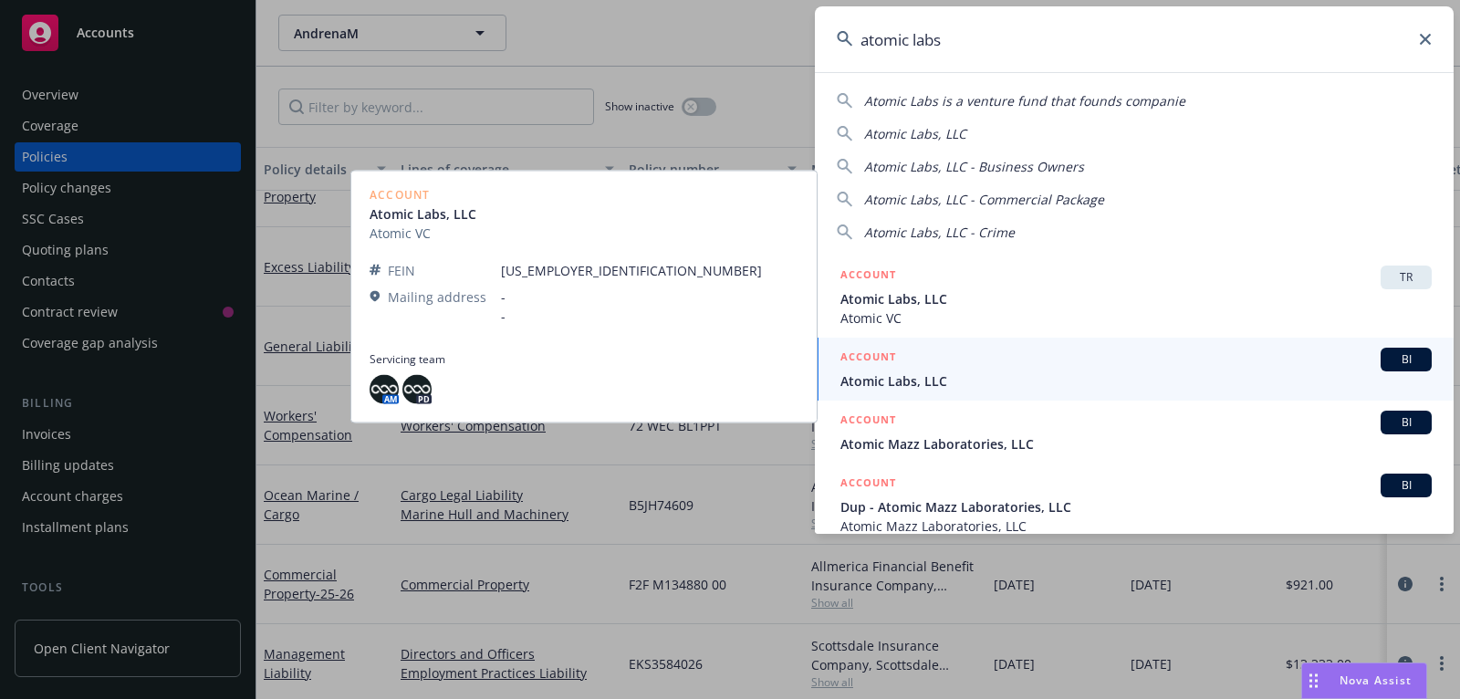
click at [1211, 374] on span "Atomic Labs, LLC" at bounding box center [1135, 380] width 591 height 19
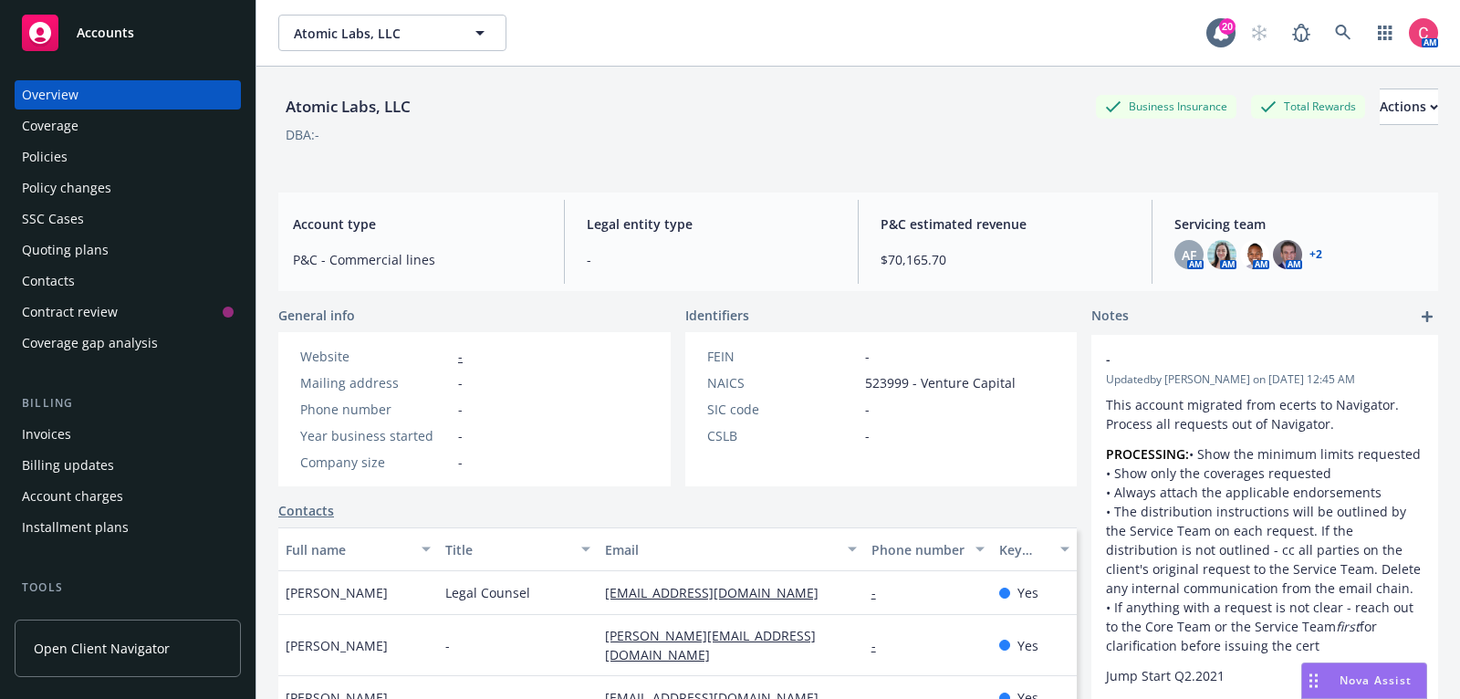
click at [149, 255] on div "Quoting plans" at bounding box center [128, 249] width 212 height 29
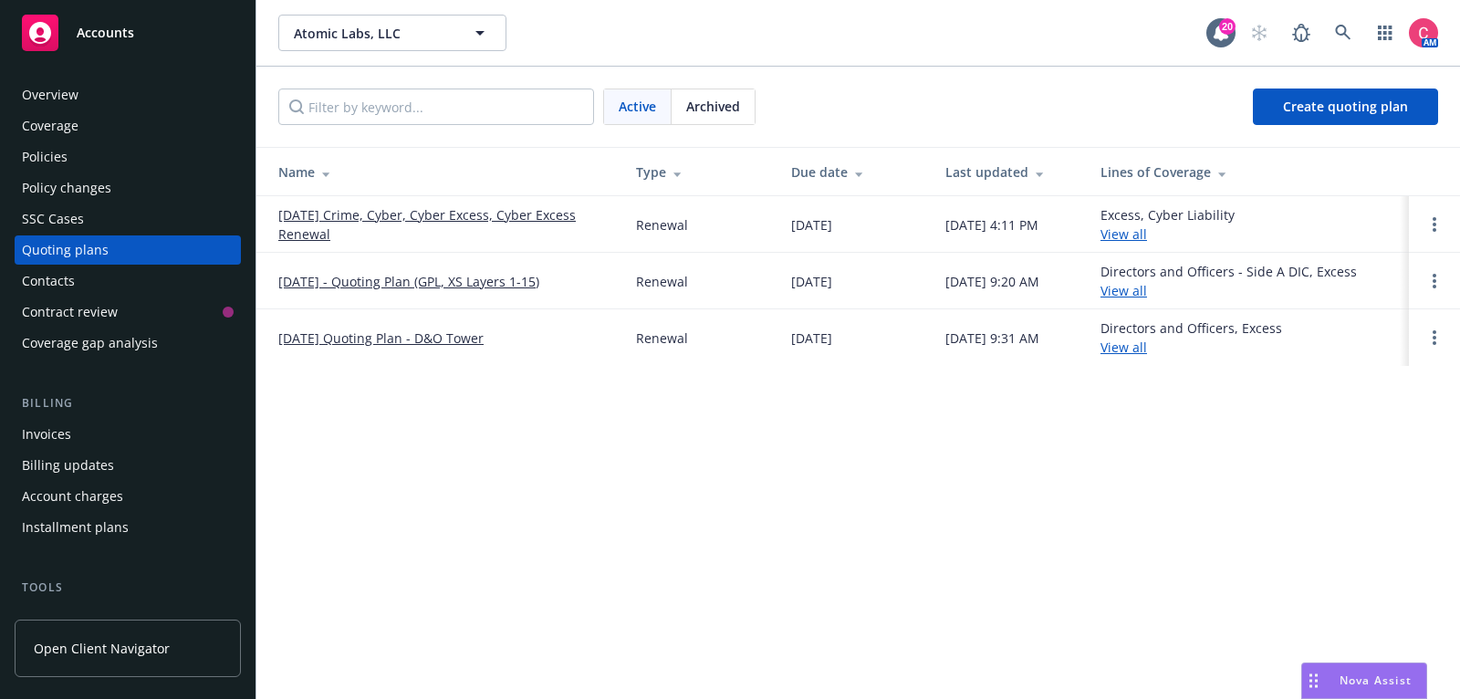
click at [129, 154] on div "Policies" at bounding box center [128, 156] width 212 height 29
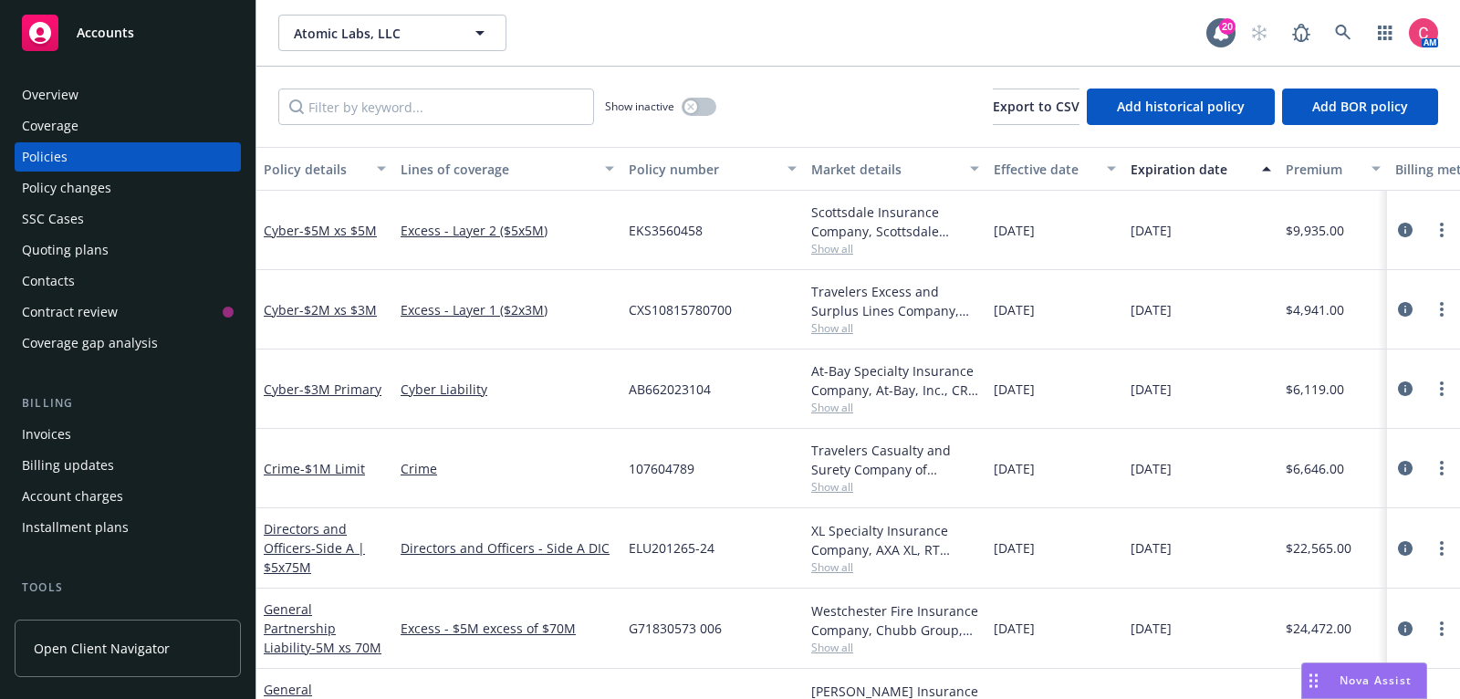
click at [71, 255] on div "Quoting plans" at bounding box center [65, 249] width 87 height 29
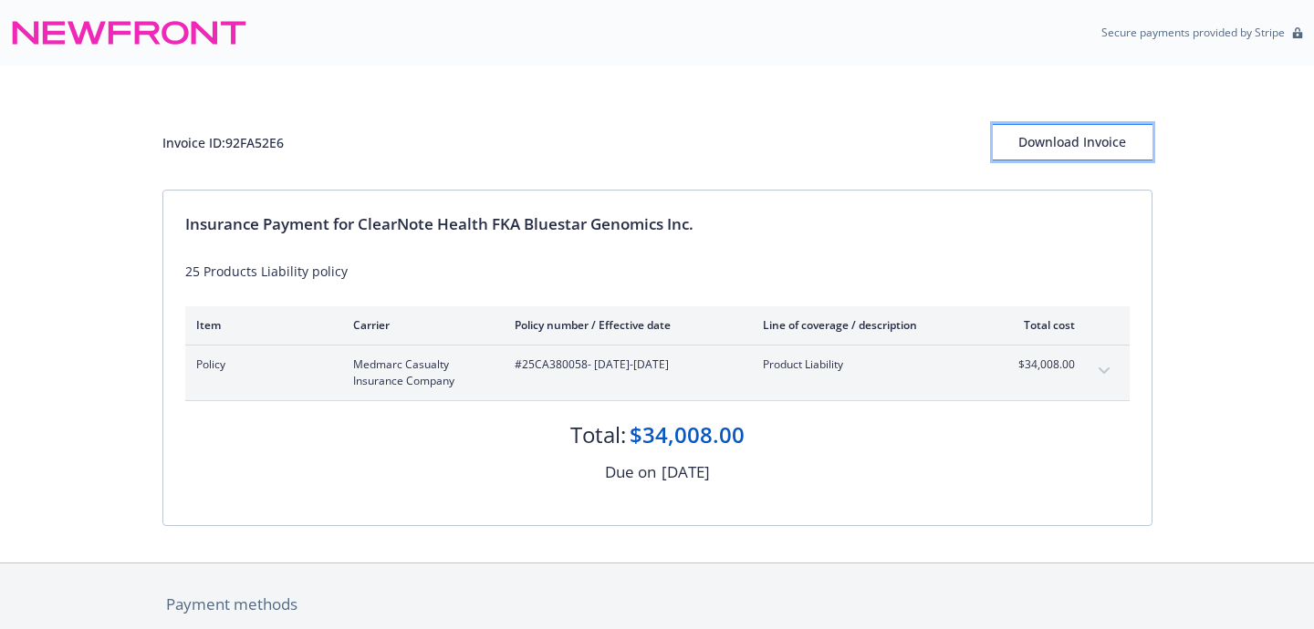
click at [1115, 137] on div "Download Invoice" at bounding box center [1073, 142] width 160 height 35
click at [1024, 154] on div "Download Invoice" at bounding box center [1073, 142] width 160 height 35
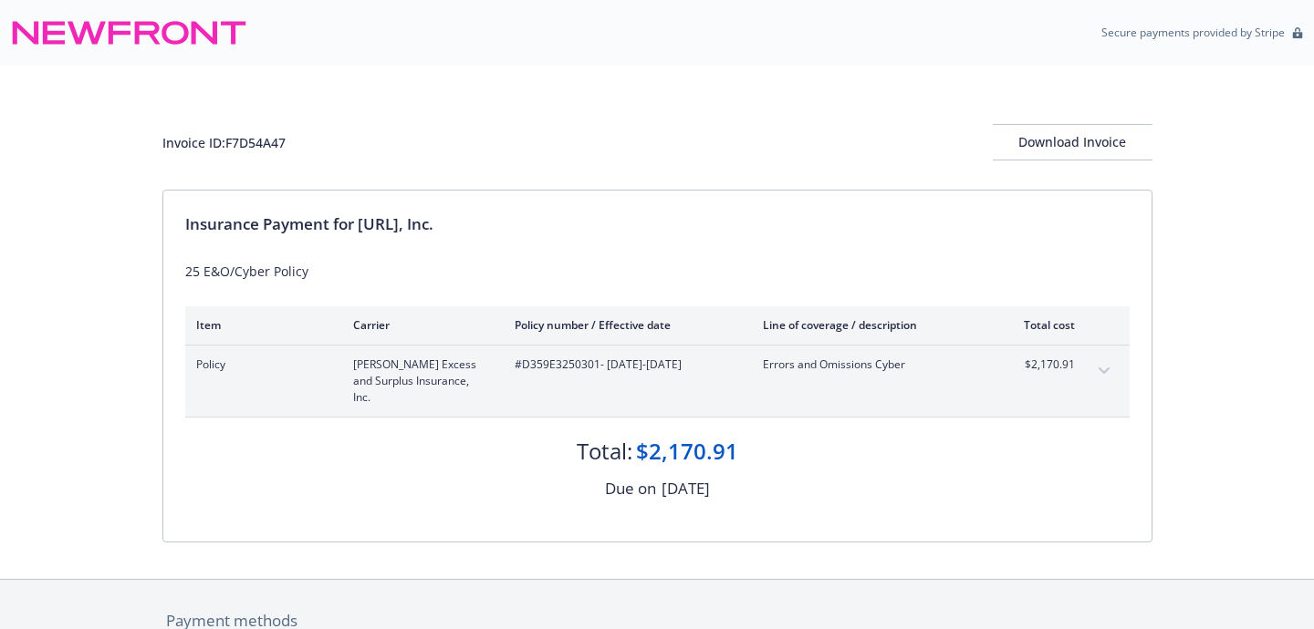
click at [1027, 163] on div "Invoice ID: F7D54A47 Download Invoice" at bounding box center [657, 128] width 990 height 124
click at [1027, 151] on div "Download Invoice" at bounding box center [1073, 142] width 160 height 35
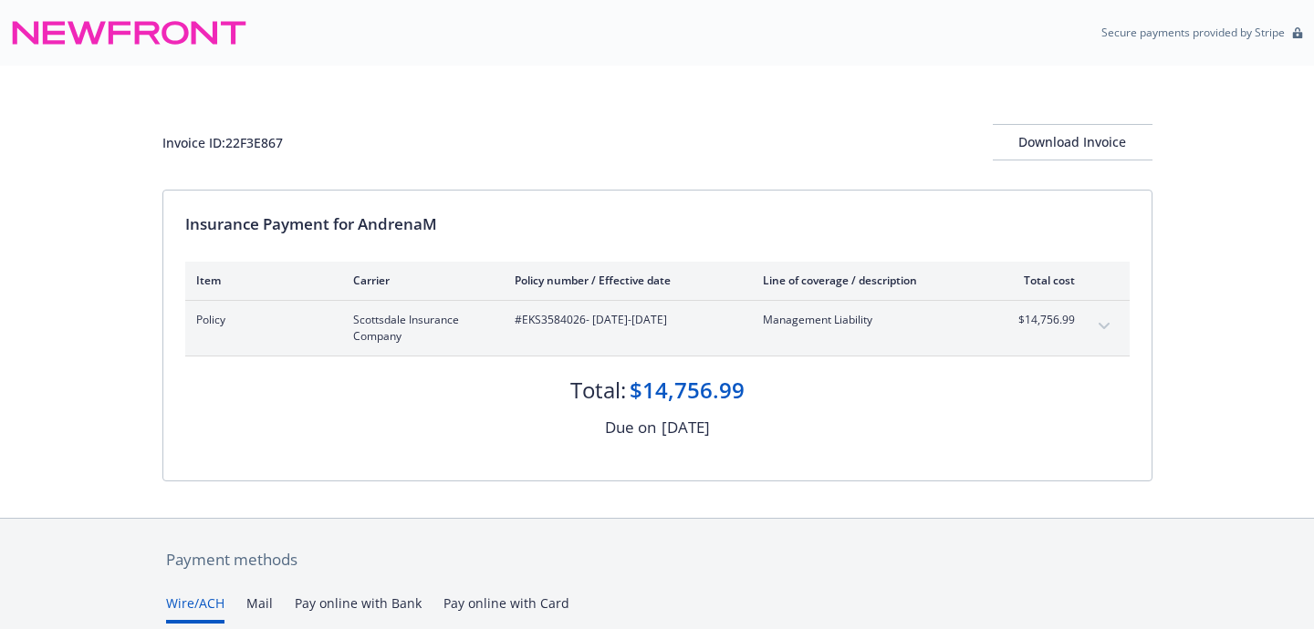
click at [386, 233] on div "Insurance Payment for AndrenaM" at bounding box center [657, 225] width 944 height 24
copy div "AndrenaM"
